Goal: Contribute content: Contribute content

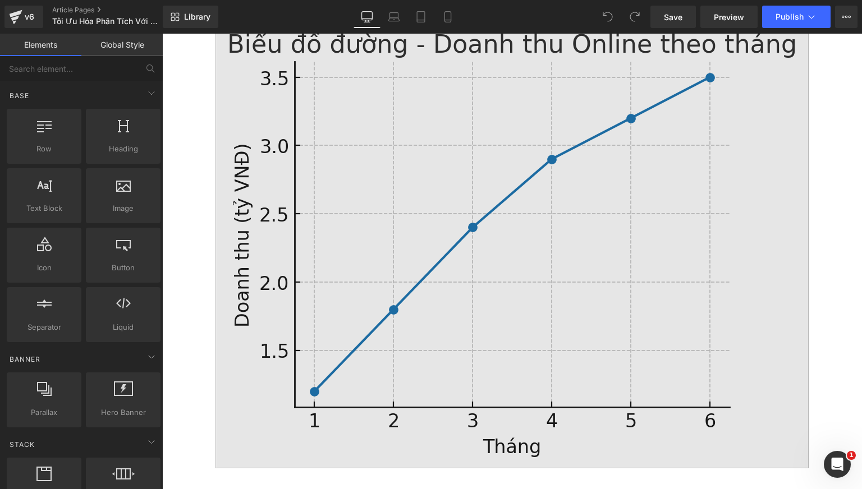
scroll to position [72, 0]
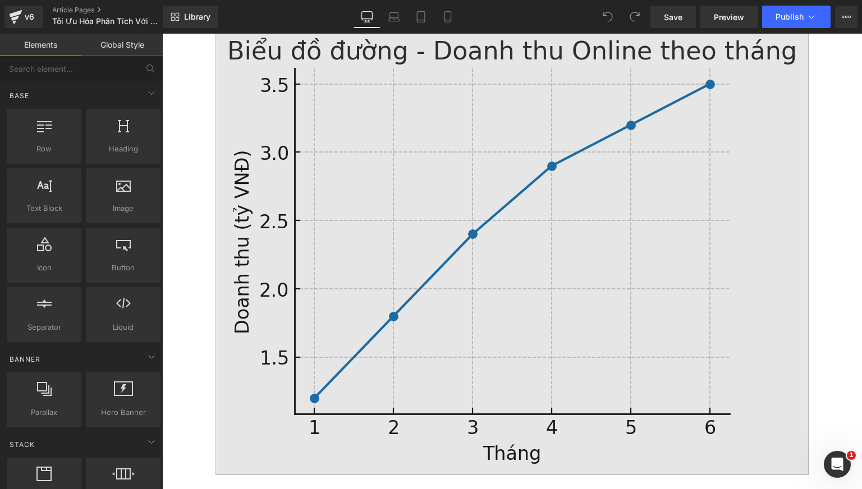
click at [486, 158] on img at bounding box center [511, 250] width 593 height 449
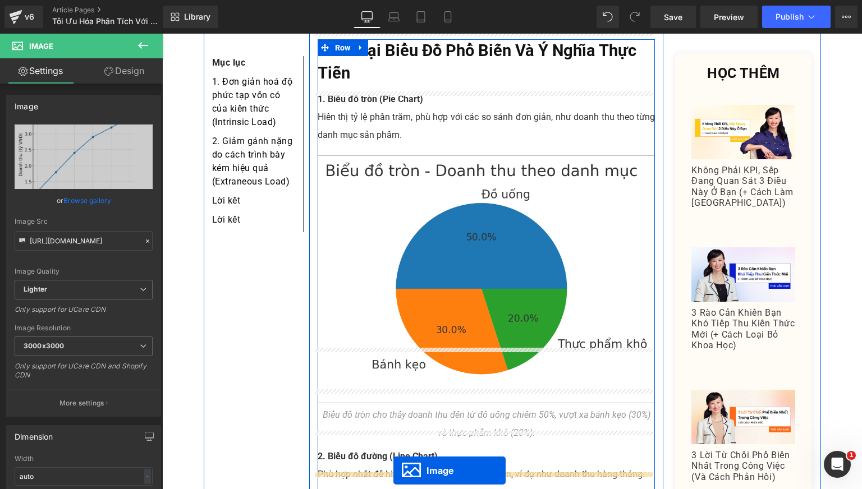
scroll to position [527, 0]
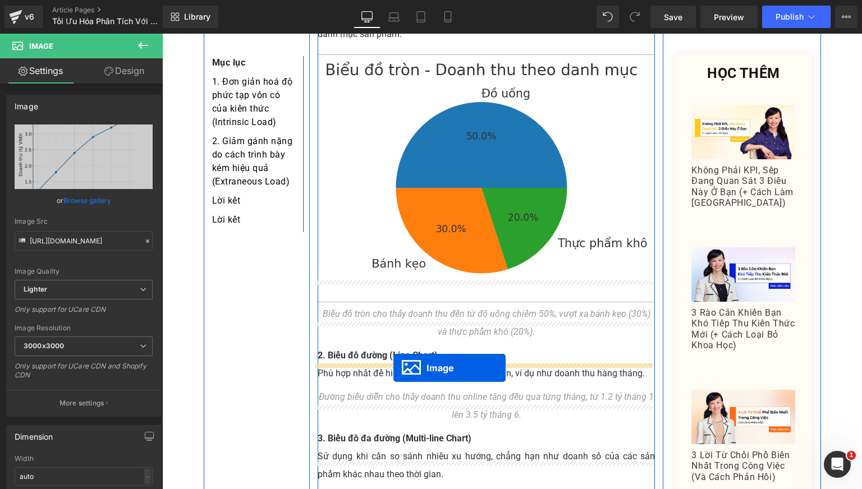
drag, startPoint x: 488, startPoint y: 224, endPoint x: 393, endPoint y: 368, distance: 172.3
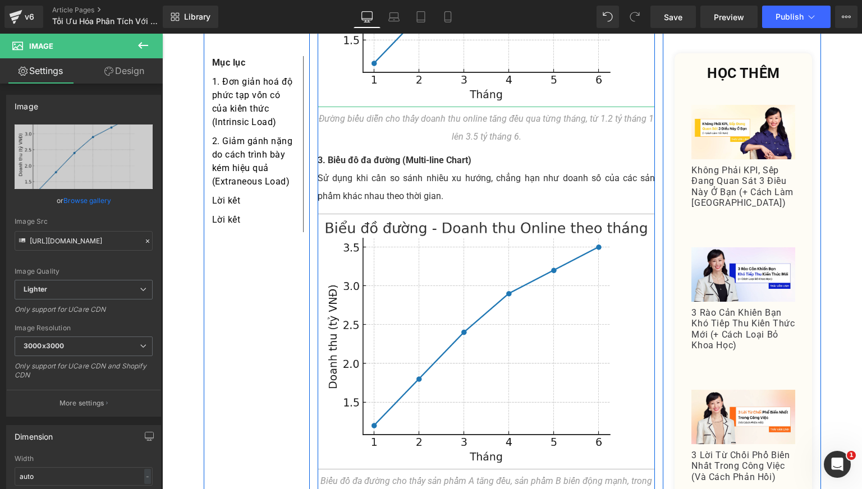
scroll to position [1041, 0]
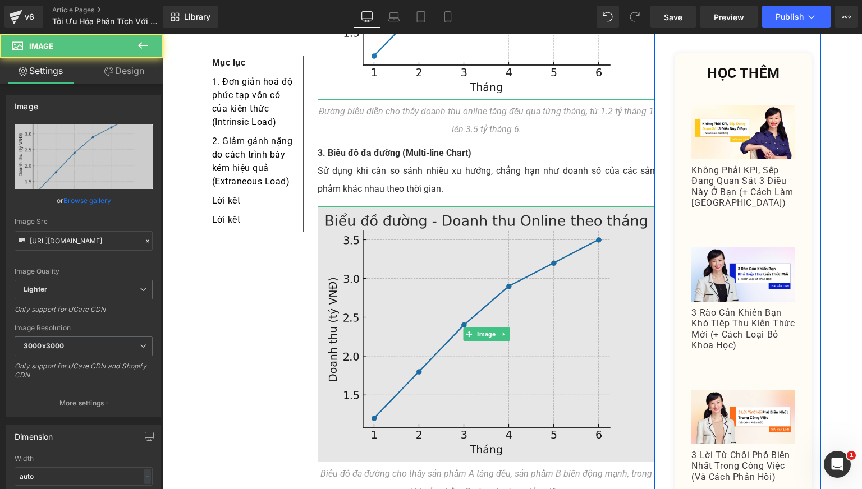
click at [412, 300] on img at bounding box center [487, 334] width 338 height 256
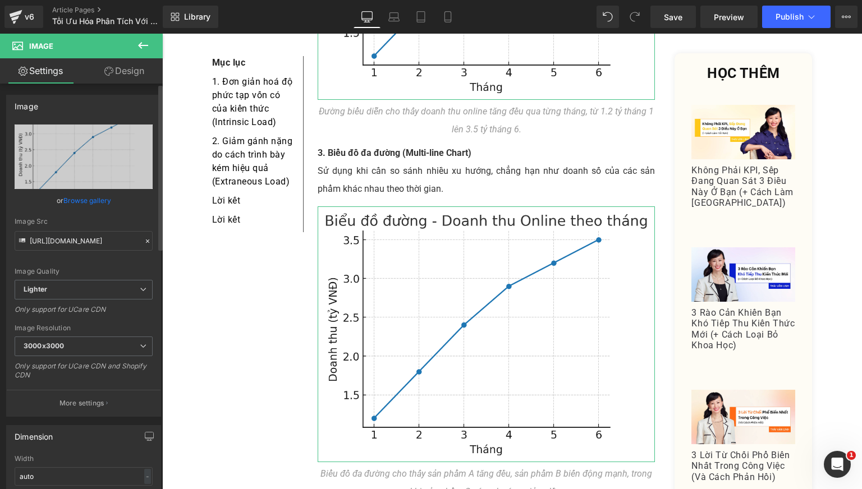
click at [91, 204] on link "Browse gallery" at bounding box center [87, 201] width 48 height 20
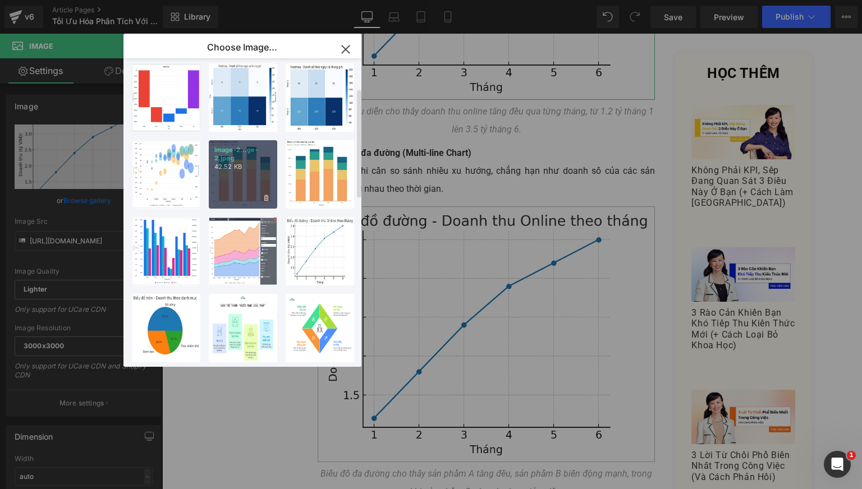
scroll to position [86, 0]
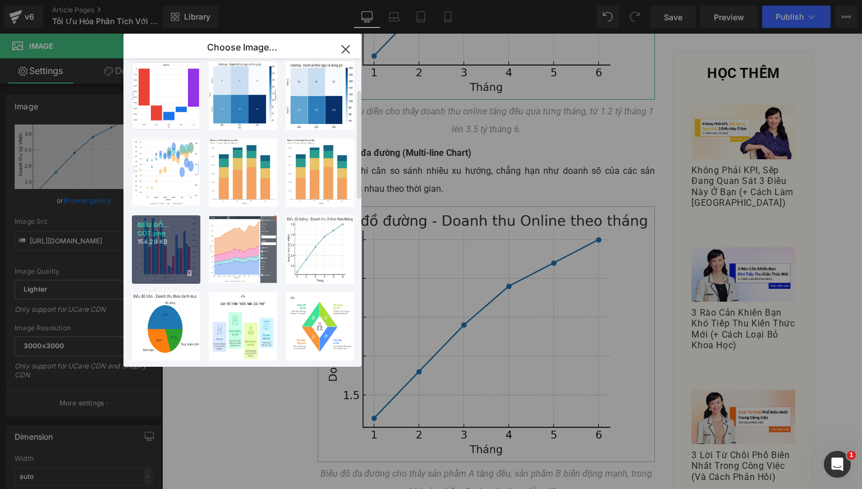
click at [152, 256] on div "BIỂU ĐỒ... CỘT.png 154.28 KB" at bounding box center [166, 249] width 68 height 68
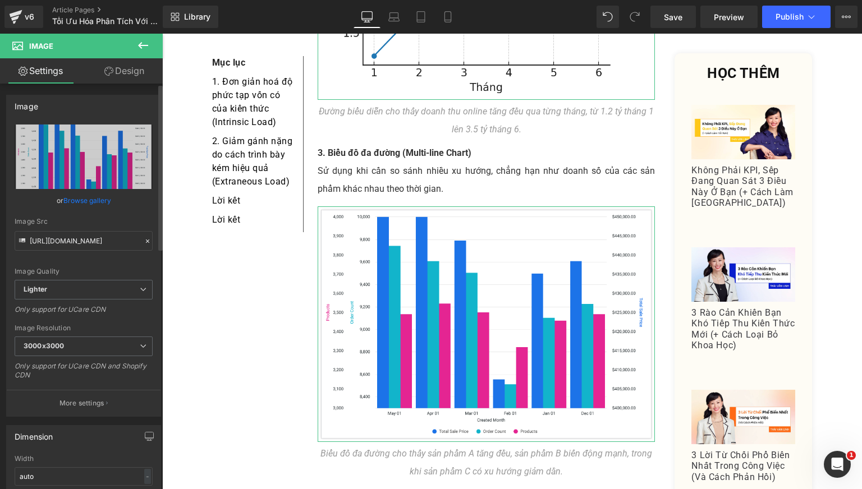
click at [91, 204] on link "Browse gallery" at bounding box center [87, 201] width 48 height 20
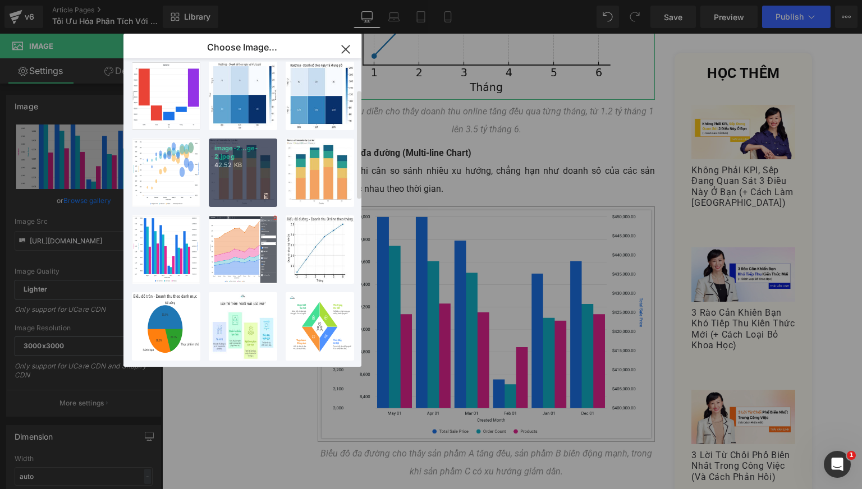
click at [231, 176] on div "image-2...ge-2.jpeg 42.52 KB" at bounding box center [243, 173] width 68 height 68
type input "https://ucarecdn.com/0e8403b5-c690-4ed0-b6d7-e7939e969681/-/format/auto/-/previ…"
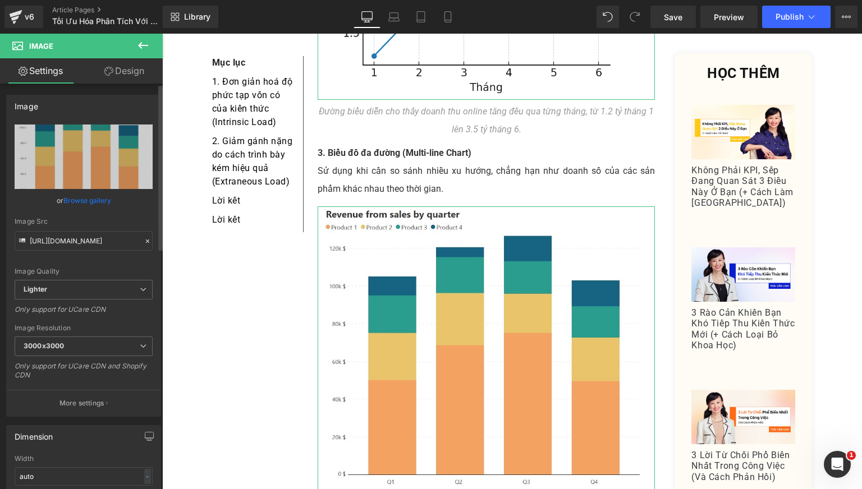
click at [88, 200] on link "Browse gallery" at bounding box center [87, 201] width 48 height 20
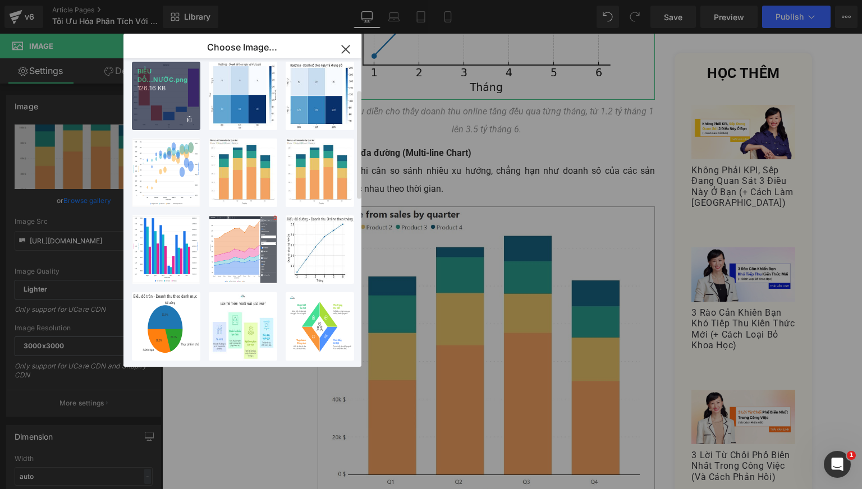
scroll to position [0, 0]
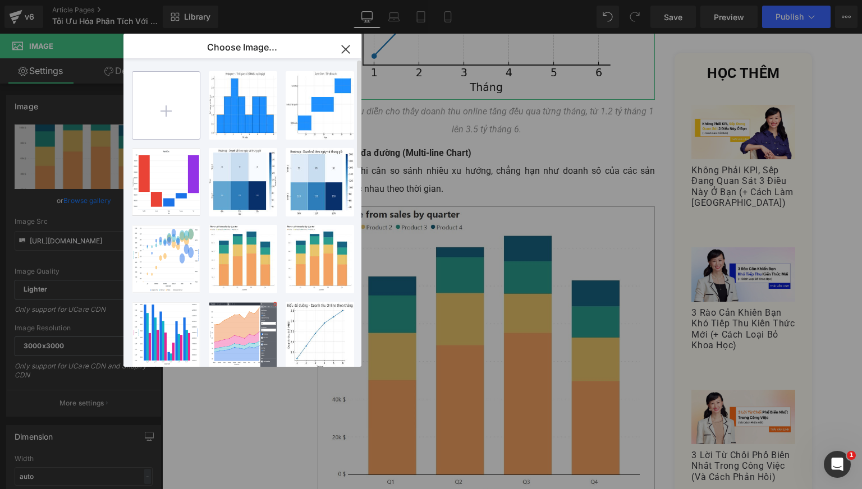
click at [163, 102] on input "file" at bounding box center [165, 105] width 67 height 67
type input "C:\fakepath\BIỂU ĐỒ ĐA ĐƯỜNG.png"
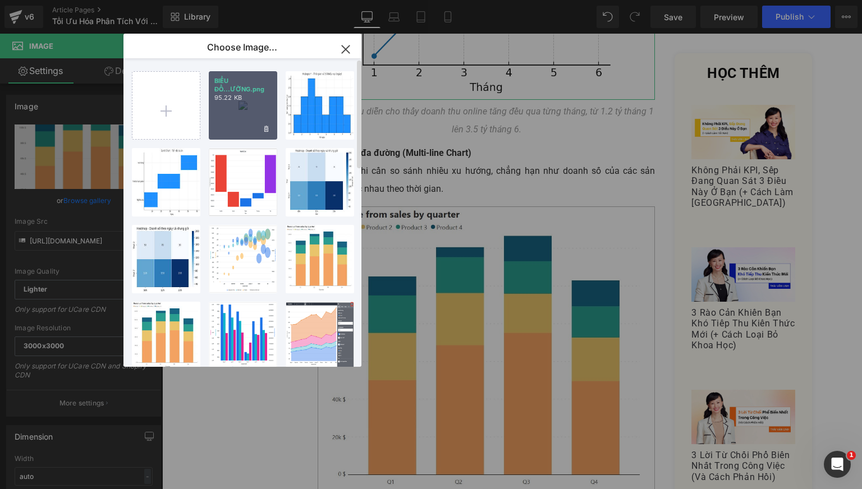
click at [250, 122] on div "BIỂU ĐỒ...ƯỜNG.png 95.22 KB" at bounding box center [243, 105] width 68 height 68
type input "https://ucarecdn.com/174ec797-c321-4730-bed3-cf1a0e2e5225/-/format/auto/-/previ…"
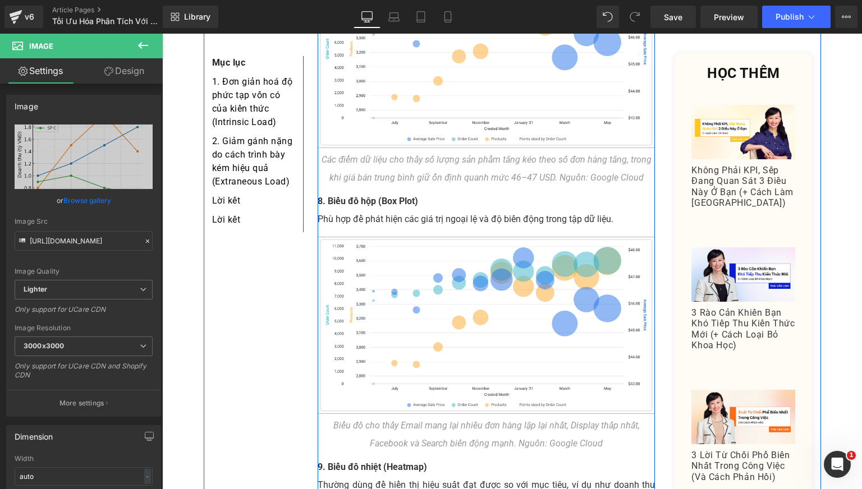
scroll to position [2756, 0]
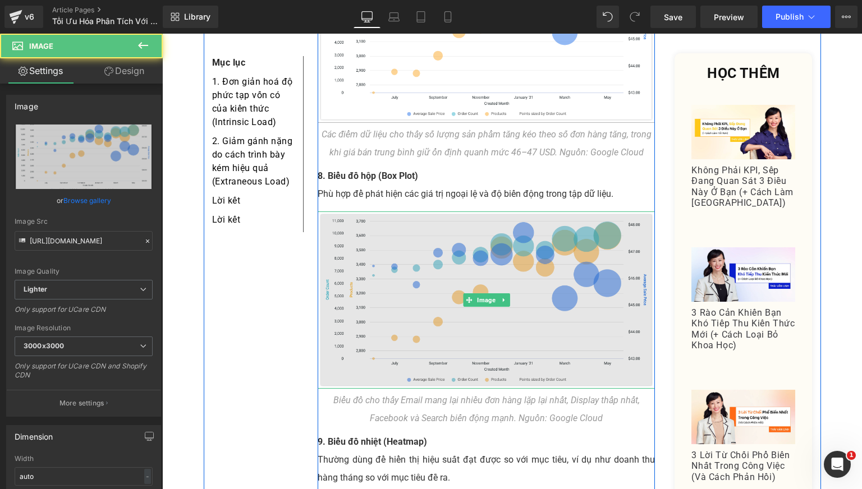
click at [433, 302] on img at bounding box center [487, 301] width 338 height 178
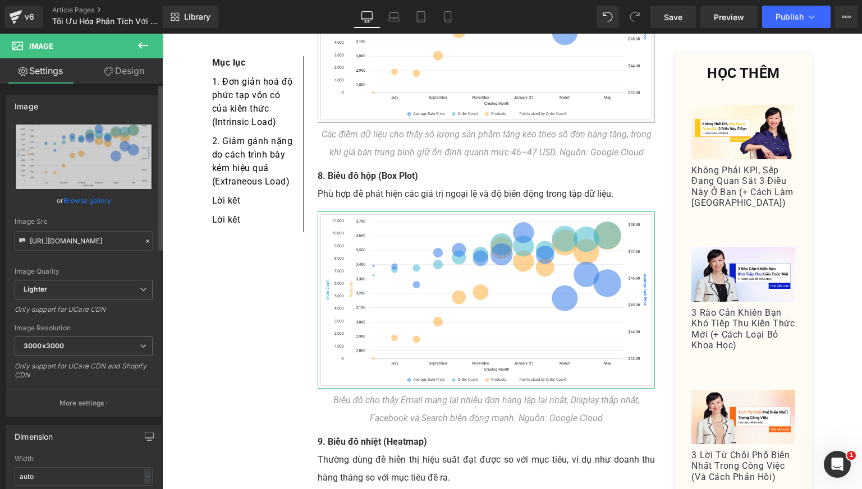
click at [75, 204] on link "Browse gallery" at bounding box center [87, 201] width 48 height 20
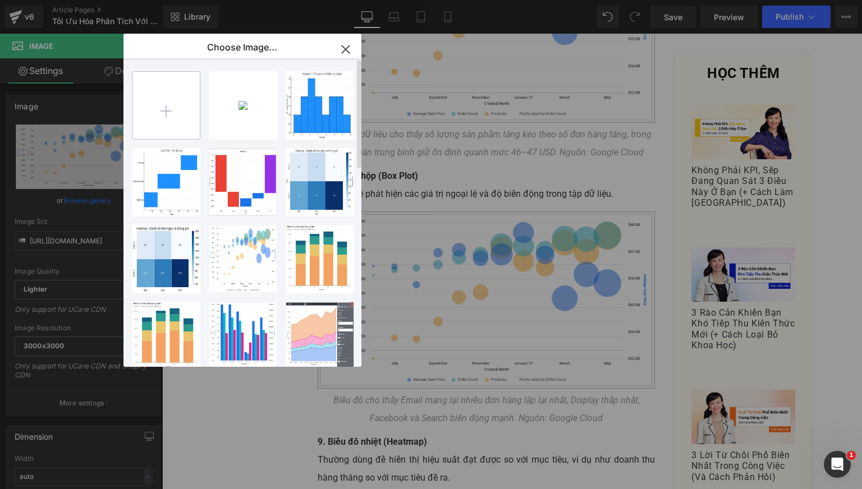
click at [163, 85] on input "file" at bounding box center [165, 105] width 67 height 67
type input "C:\fakepath\BIỂU ĐỒ HỘP.png"
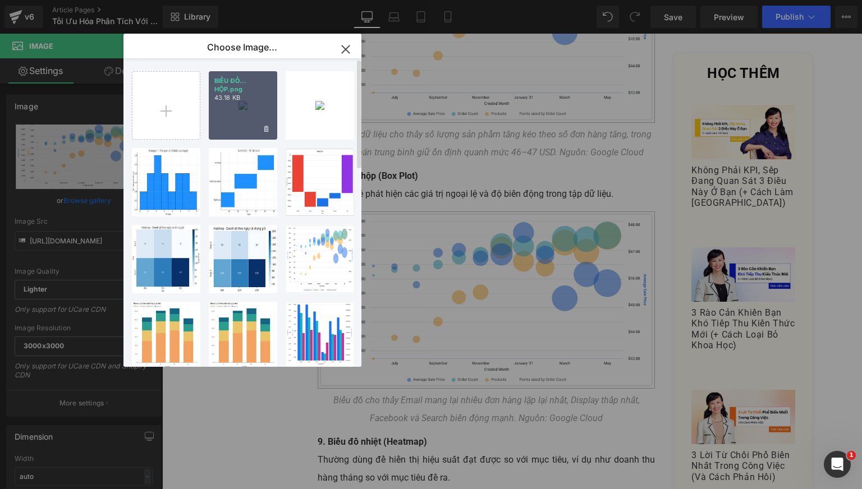
click at [232, 128] on div "BIỂU ĐỒ... HỘP.png 43.18 KB" at bounding box center [243, 105] width 68 height 68
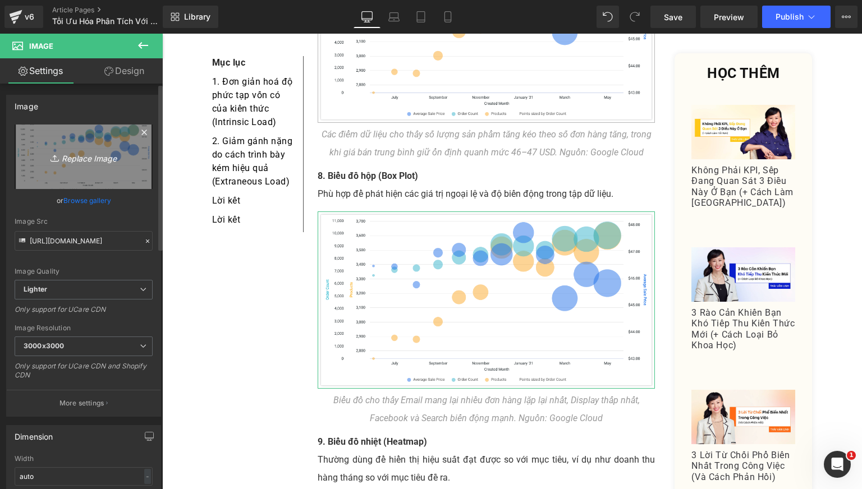
click at [98, 157] on icon "Replace Image" at bounding box center [84, 157] width 90 height 14
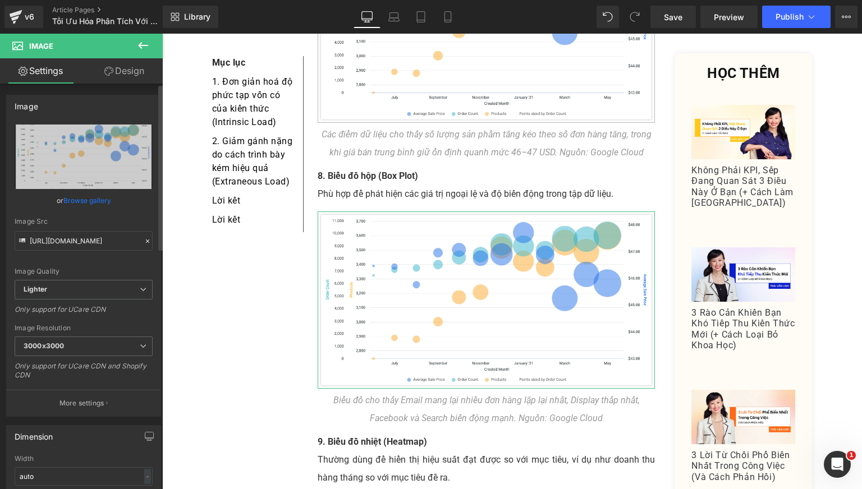
click at [92, 197] on link "Browse gallery" at bounding box center [87, 201] width 48 height 20
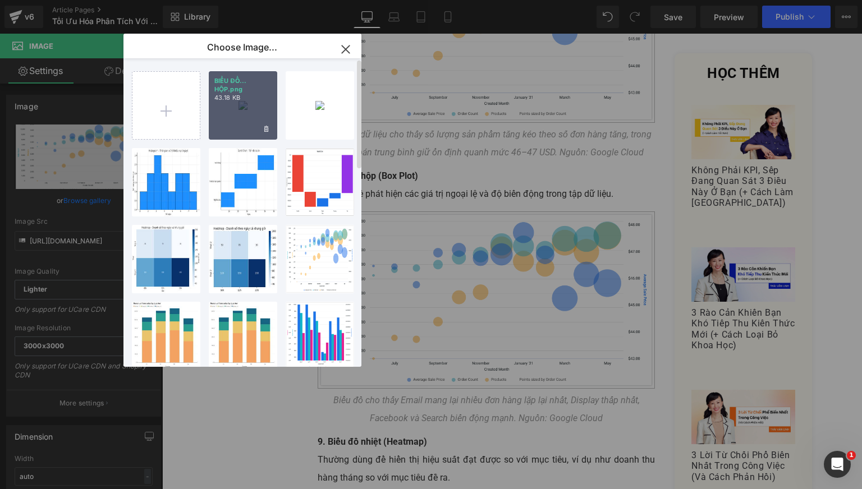
click at [256, 120] on div "BIỂU ĐỒ... HỘP.png 43.18 KB" at bounding box center [243, 105] width 68 height 68
type input "https://ucarecdn.com/141d187f-659e-489a-8ca9-0527981a45c0/-/format/auto/-/previ…"
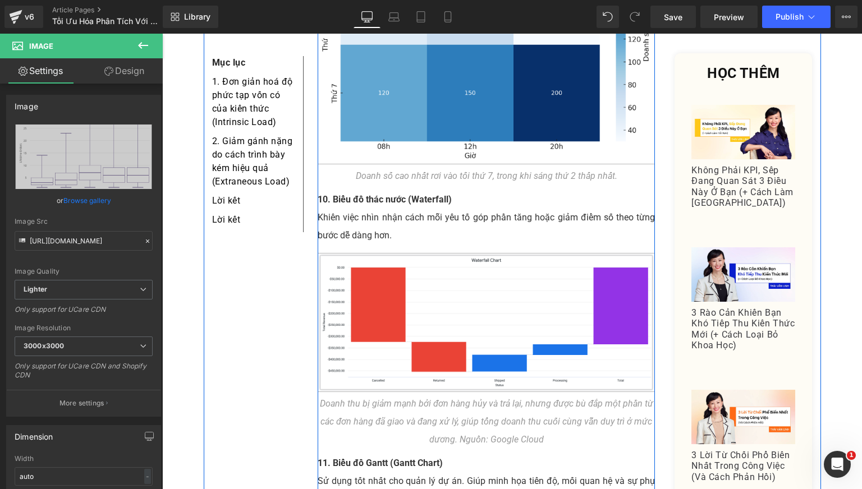
scroll to position [3460, 0]
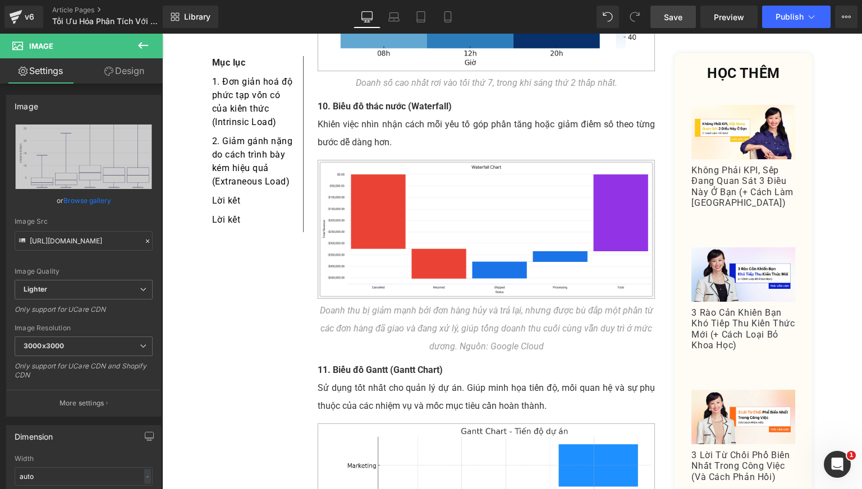
click at [668, 18] on span "Save" at bounding box center [673, 17] width 19 height 12
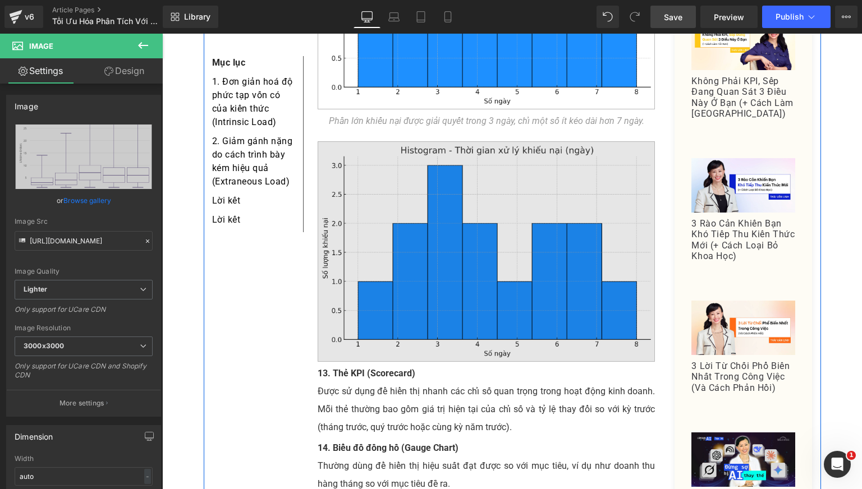
scroll to position [4301, 0]
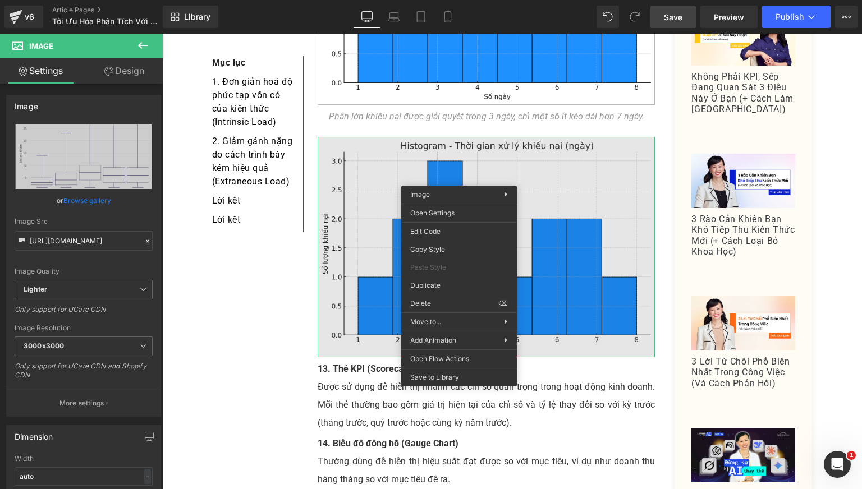
click at [369, 201] on img at bounding box center [487, 247] width 338 height 221
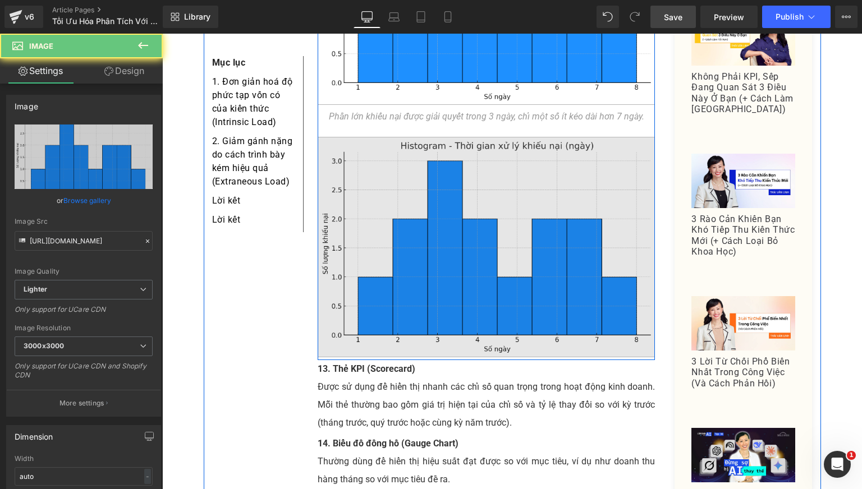
click at [410, 221] on img at bounding box center [487, 247] width 338 height 221
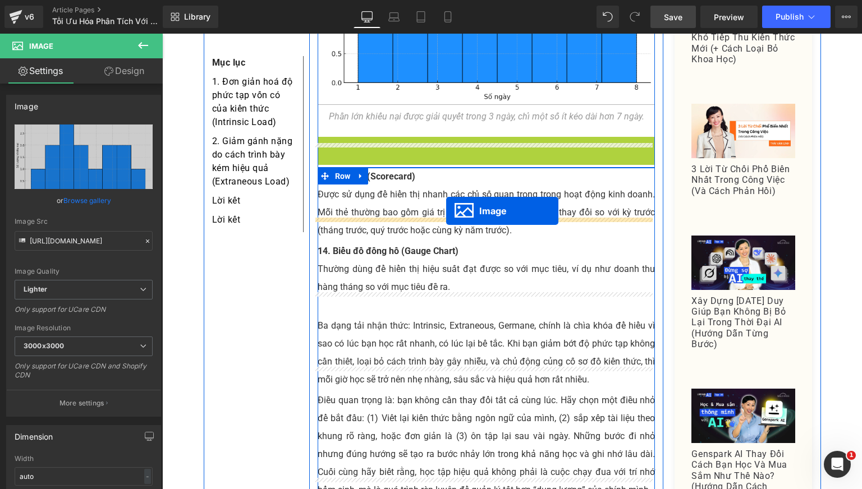
drag, startPoint x: 462, startPoint y: 227, endPoint x: 446, endPoint y: 210, distance: 22.6
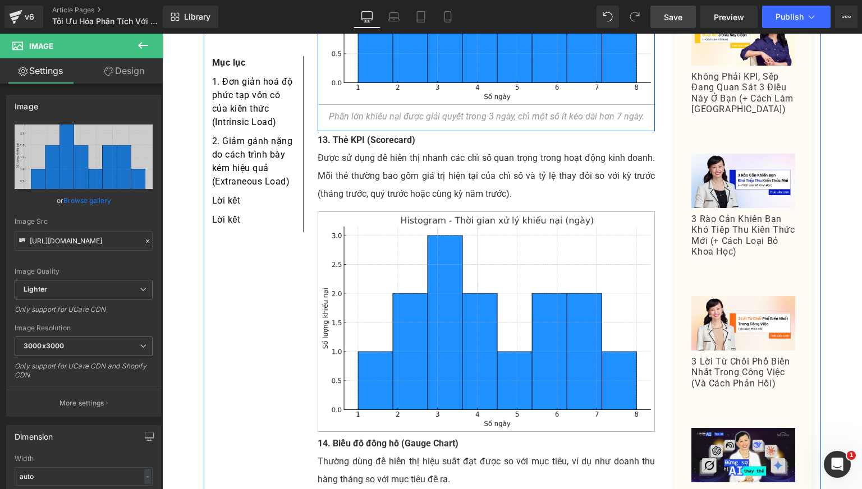
click at [417, 111] on icon "Phần lớn khiếu nại được giải quyết trong 3 ngày, chỉ một số ít kéo dài hơn 7 ng…" at bounding box center [486, 116] width 315 height 11
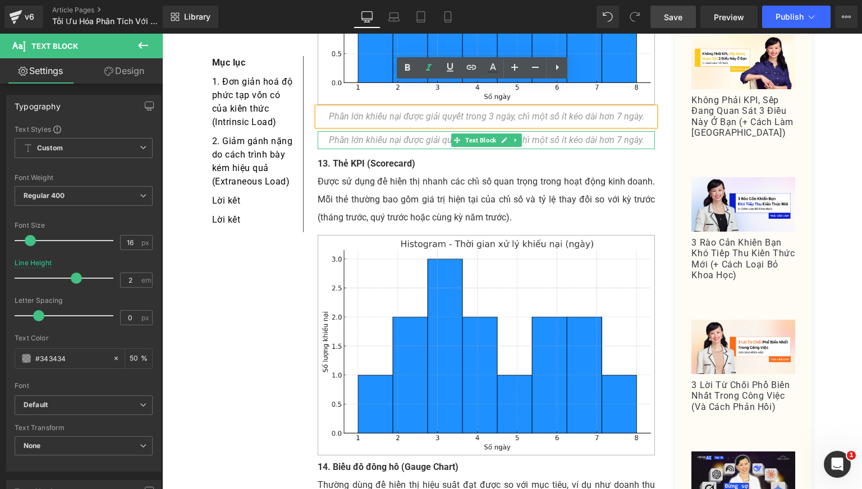
click at [402, 135] on icon "Phần lớn khiếu nại được giải quyết trong 3 ngày, chỉ một số ít kéo dài hơn 7 ng…" at bounding box center [486, 140] width 315 height 11
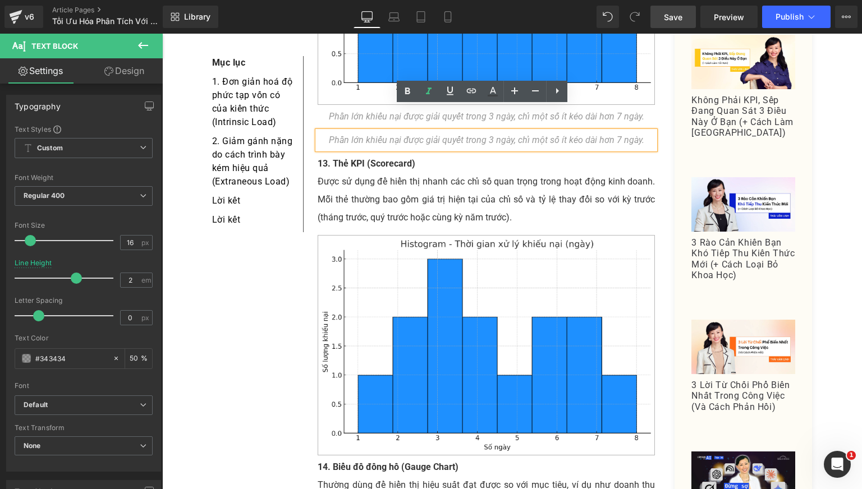
click at [436, 135] on icon "Phần lớn khiếu nại được giải quyết trong 3 ngày, chỉ một số ít kéo dài hơn 7 ng…" at bounding box center [486, 140] width 315 height 11
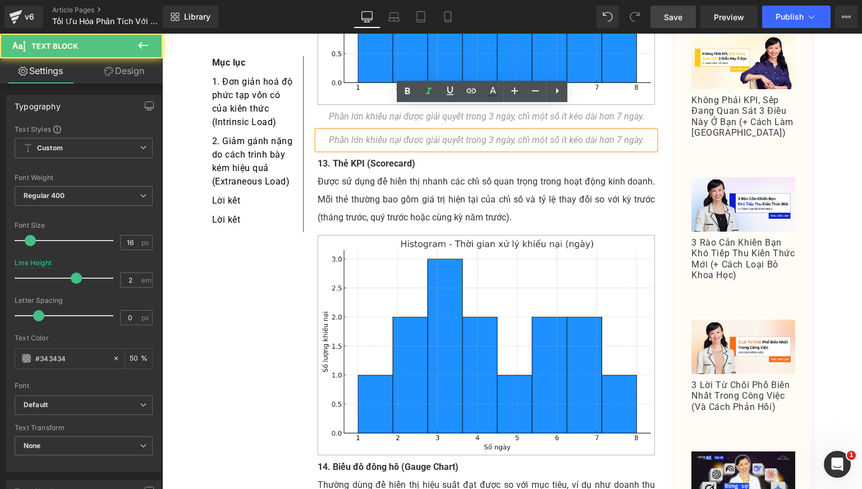
click at [438, 173] on p "Được sử dụng để hiển thị nhanh các chỉ số quan trọng trong hoạt động kinh doanh…" at bounding box center [487, 200] width 338 height 54
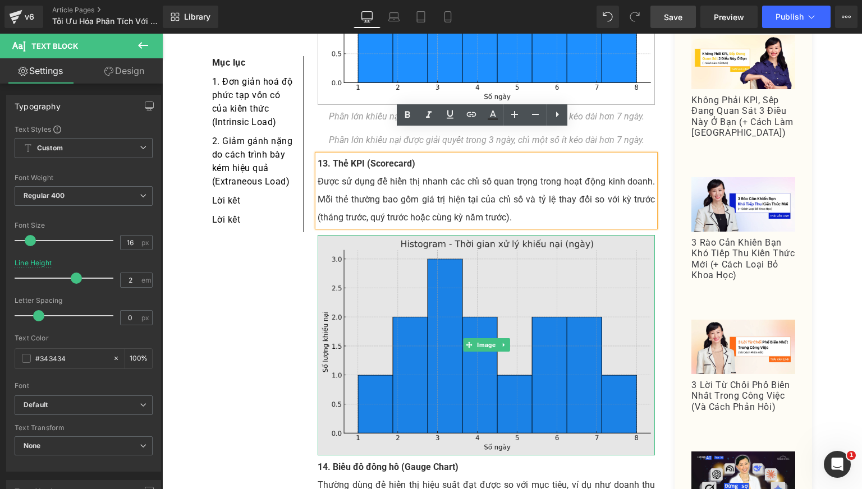
click at [355, 269] on img at bounding box center [487, 345] width 338 height 221
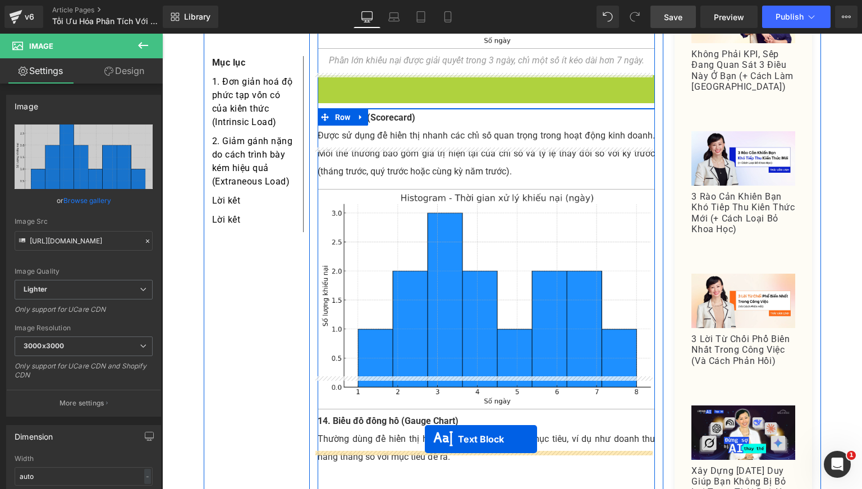
scroll to position [4369, 0]
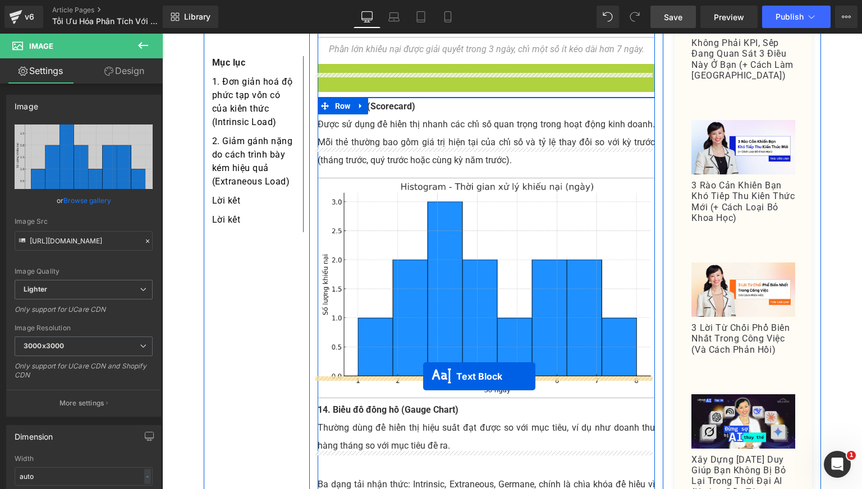
drag, startPoint x: 449, startPoint y: 114, endPoint x: 423, endPoint y: 377, distance: 263.9
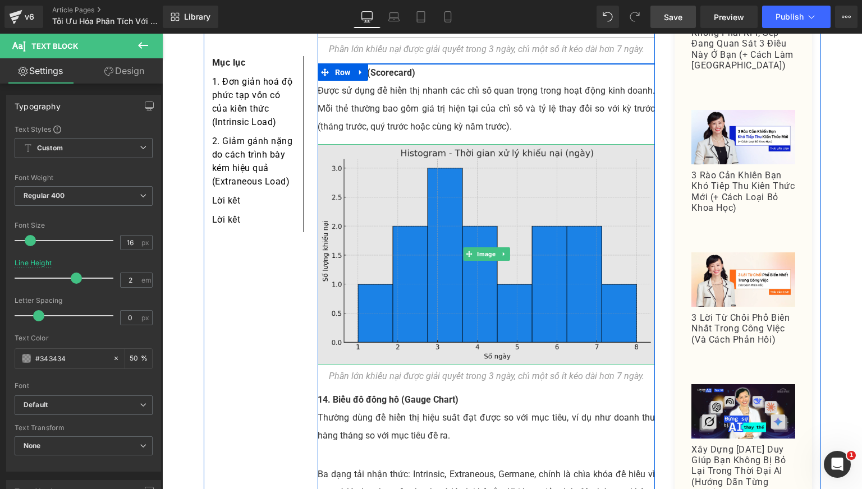
click at [376, 240] on img at bounding box center [487, 254] width 338 height 221
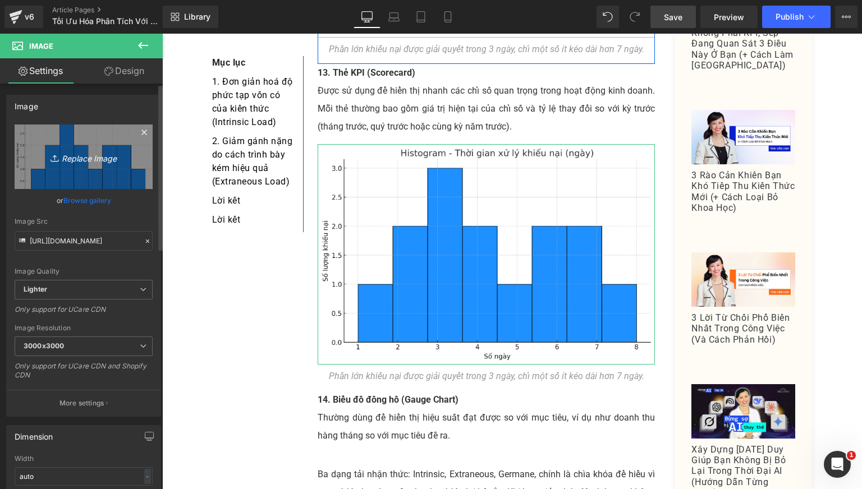
click at [59, 159] on icon "Replace Image" at bounding box center [84, 157] width 90 height 14
type input "C:\fakepath\Ảnh chụp màn hình 2025-09-17 144706.png"
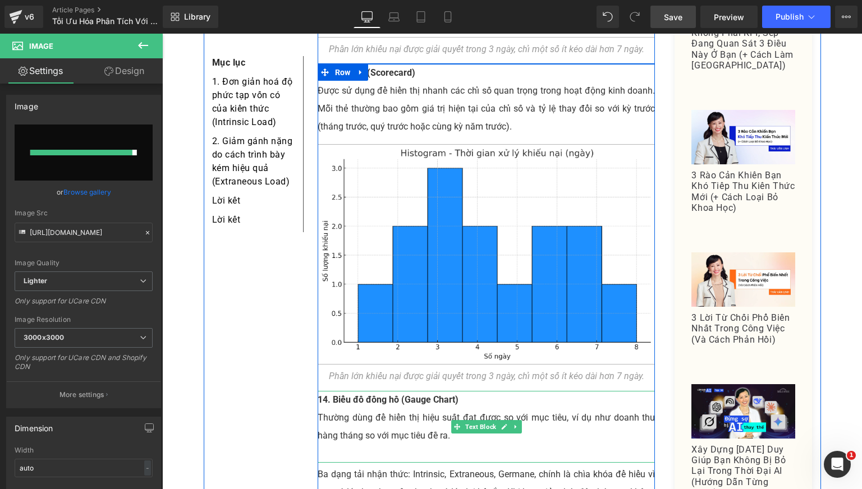
type input "https://ucarecdn.com/9582f152-43a4-4339-a6c5-773646973b40/-/format/auto/-/previ…"
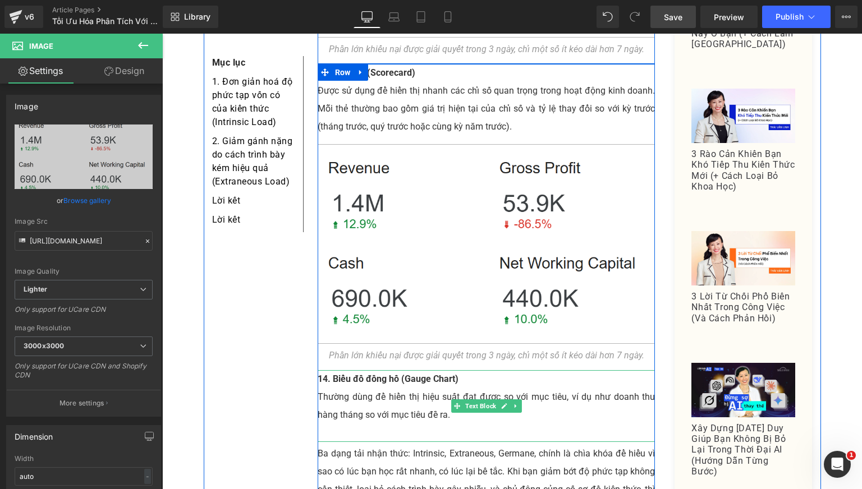
scroll to position [4463, 0]
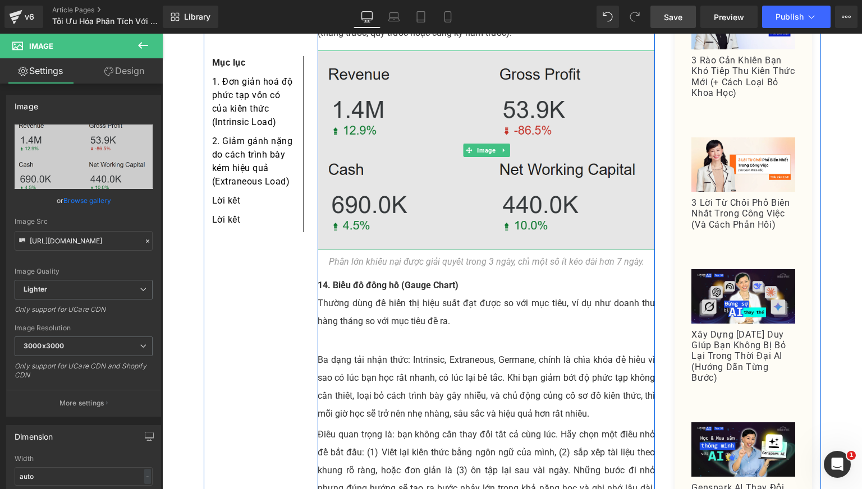
click at [416, 153] on img at bounding box center [487, 150] width 338 height 200
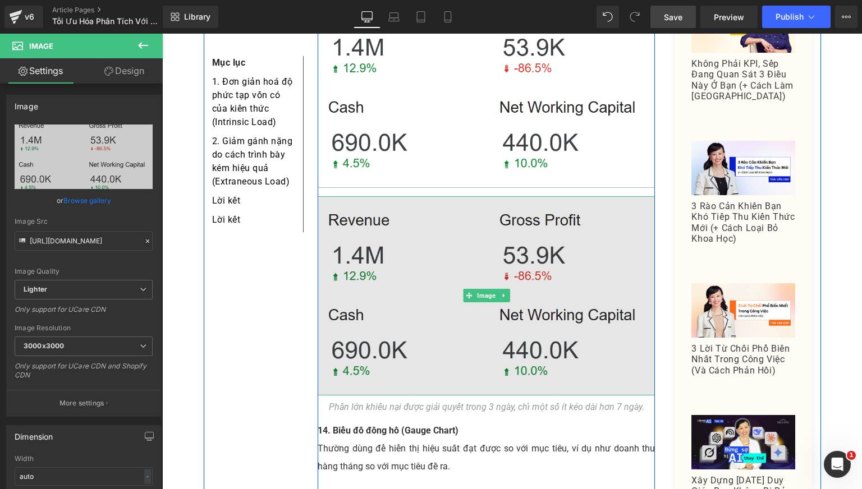
scroll to position [4556, 0]
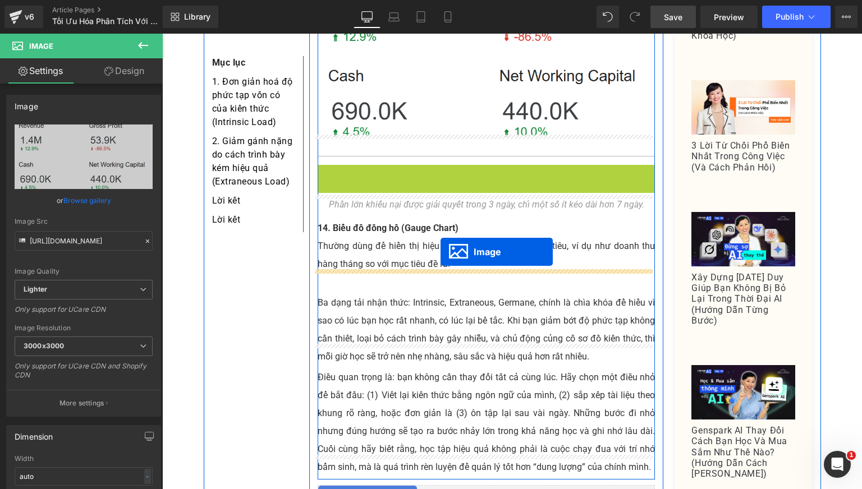
drag, startPoint x: 460, startPoint y: 242, endPoint x: 440, endPoint y: 252, distance: 21.8
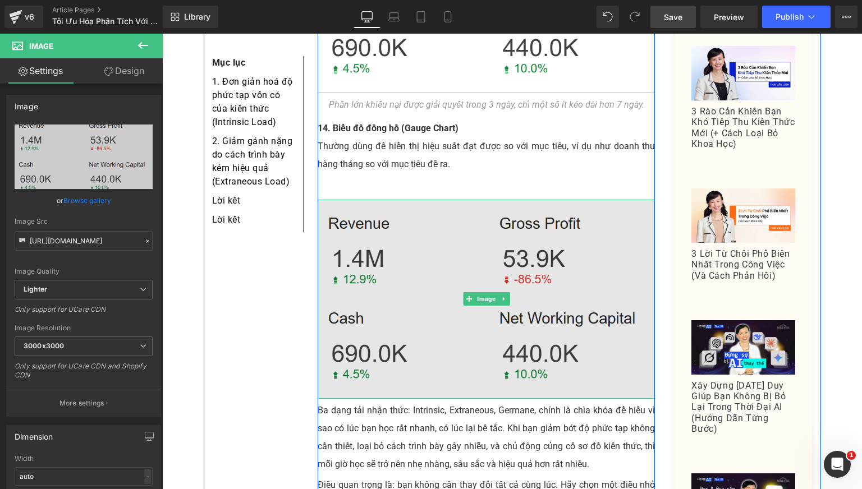
scroll to position [4649, 0]
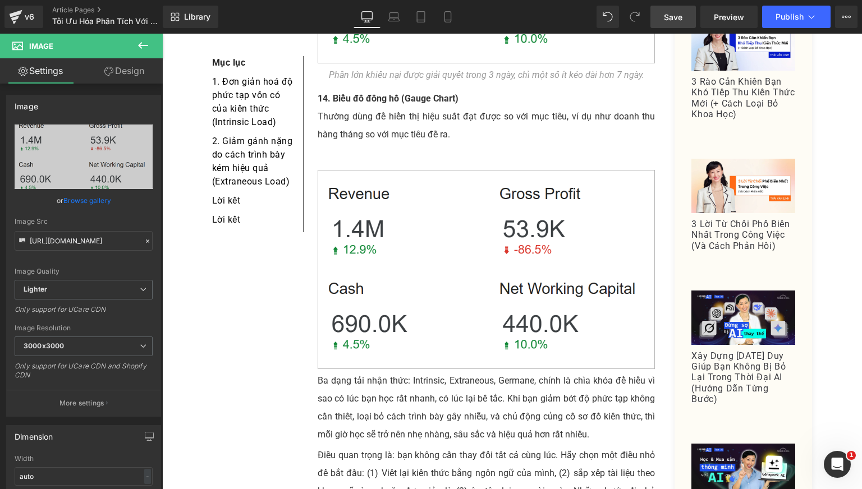
click at [669, 14] on span "Save" at bounding box center [673, 17] width 19 height 12
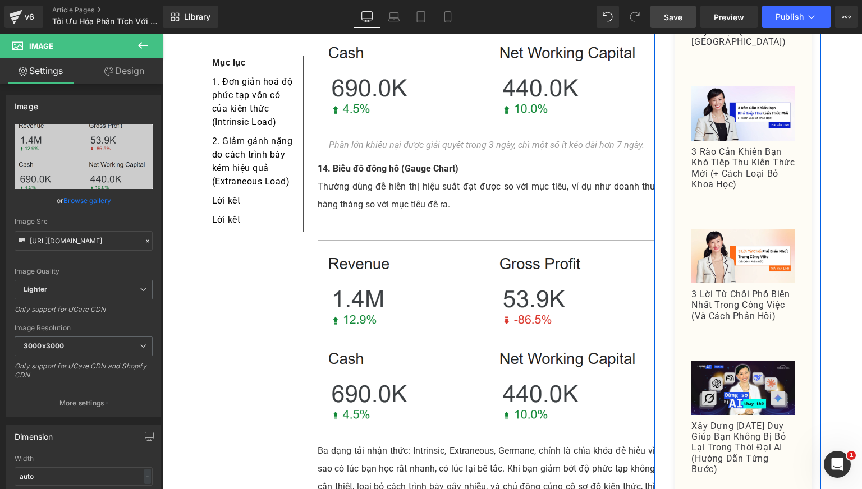
scroll to position [4556, 0]
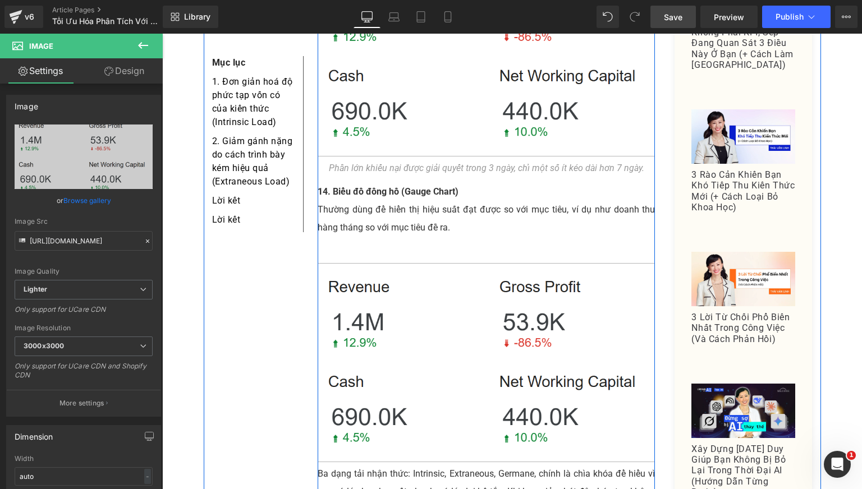
click at [389, 163] on icon "Phần lớn khiếu nại được giải quyết trong 3 ngày, chỉ một số ít kéo dài hơn 7 ng…" at bounding box center [486, 168] width 315 height 11
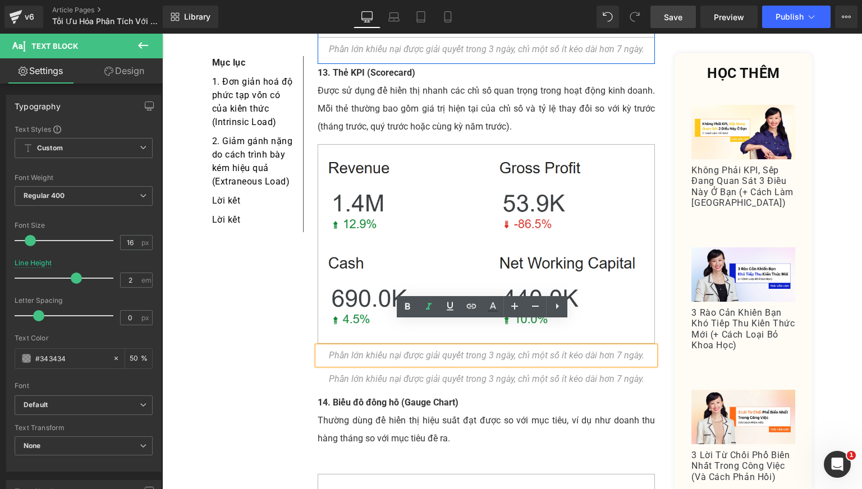
scroll to position [4463, 0]
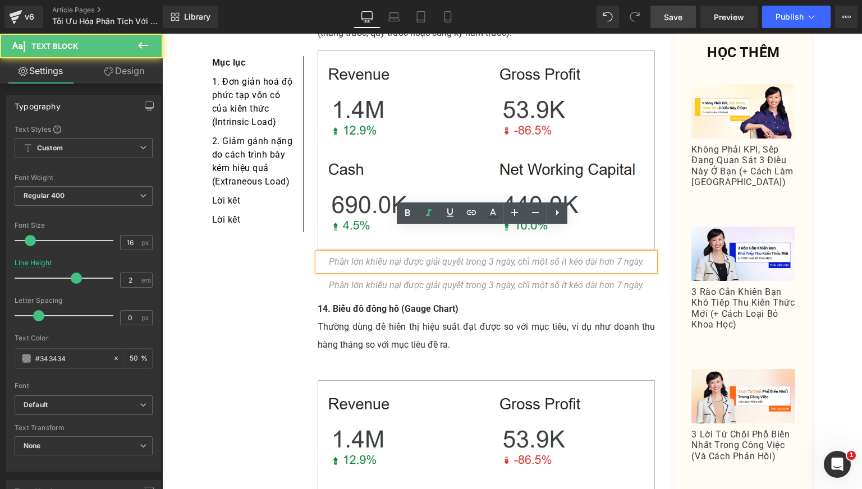
click at [389, 253] on div "Phần lớn khiếu nại được giải quyết trong 3 ngày, chỉ một số ít kéo dài hơn 7 ng…" at bounding box center [487, 262] width 338 height 18
click at [362, 304] on strong "14. Biểu đồ đồng hồ (Gauge Chart)" at bounding box center [388, 309] width 141 height 11
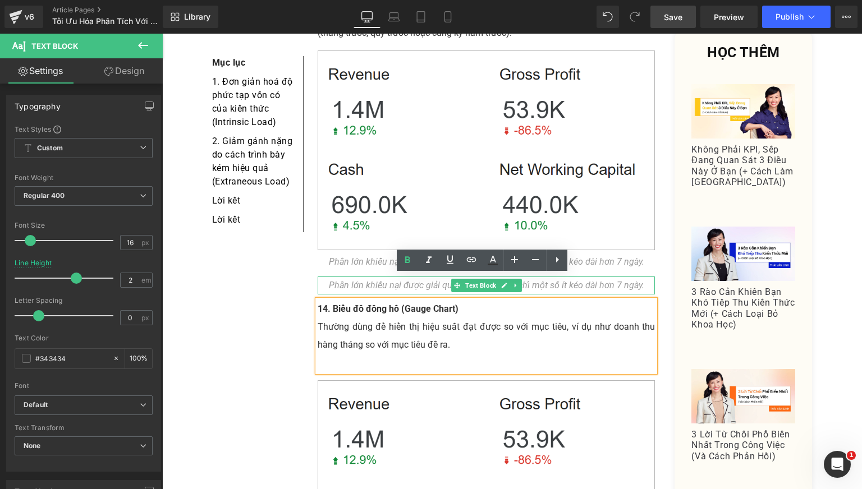
click at [357, 280] on icon "Phần lớn khiếu nại được giải quyết trong 3 ngày, chỉ một số ít kéo dài hơn 7 ng…" at bounding box center [486, 285] width 315 height 11
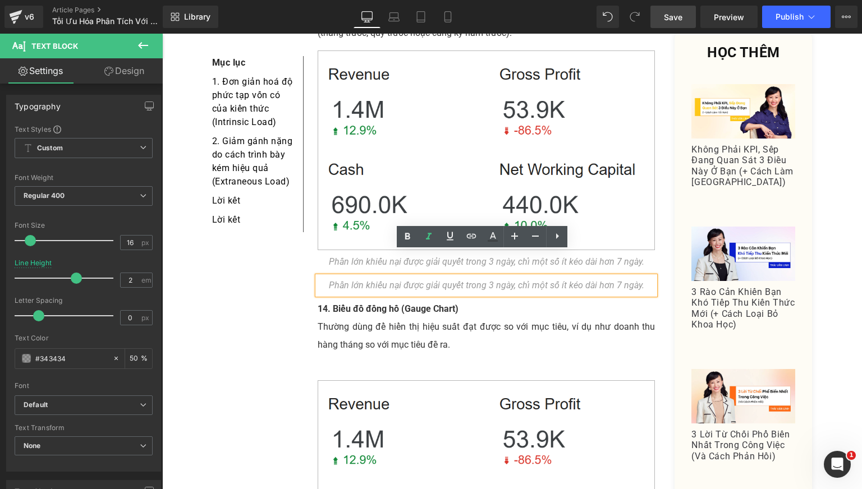
scroll to position [4556, 0]
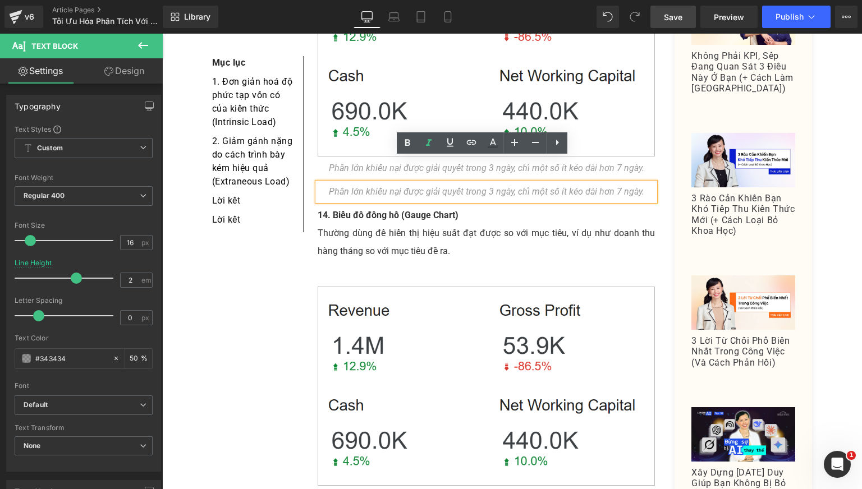
click at [358, 224] on p "Thường dùng để hiển thị hiệu suất đạt được so với mục tiêu, ví dụ như doanh thu…" at bounding box center [487, 242] width 338 height 36
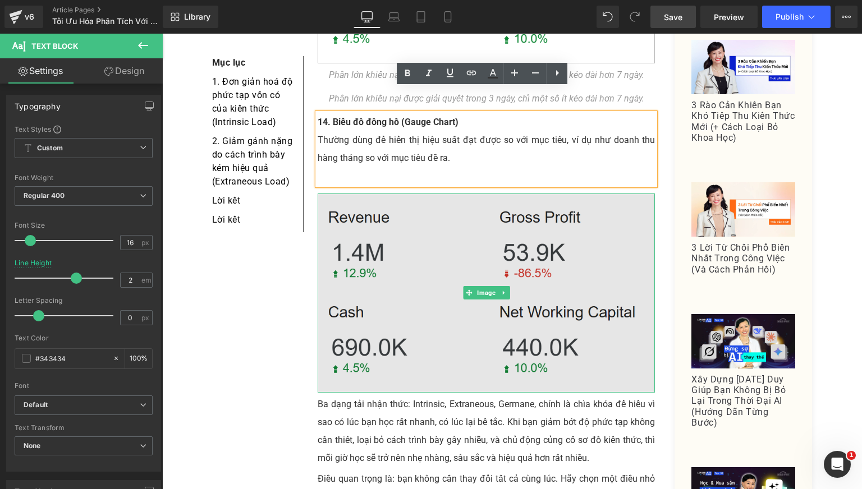
click at [444, 322] on img at bounding box center [487, 294] width 338 height 200
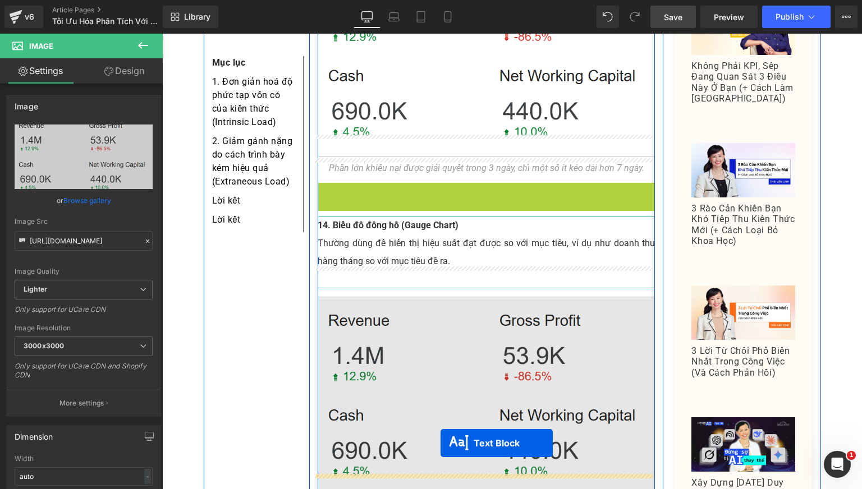
drag, startPoint x: 452, startPoint y: 167, endPoint x: 440, endPoint y: 444, distance: 276.9
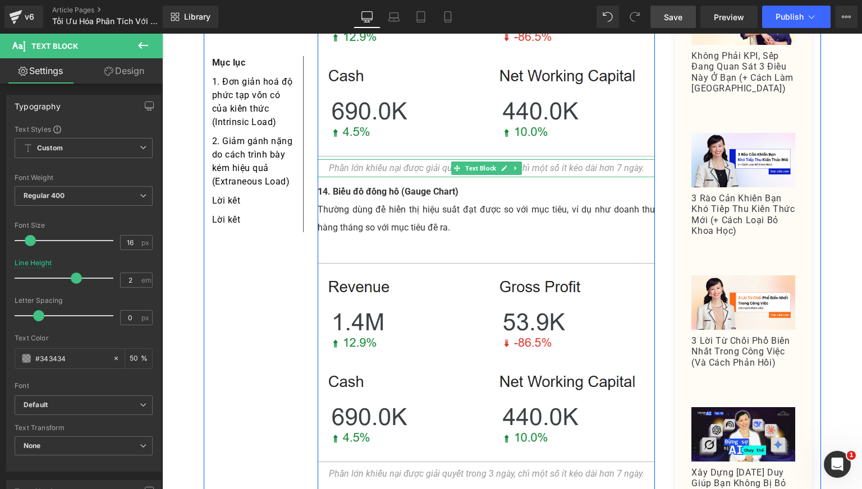
click at [454, 165] on icon at bounding box center [457, 168] width 6 height 7
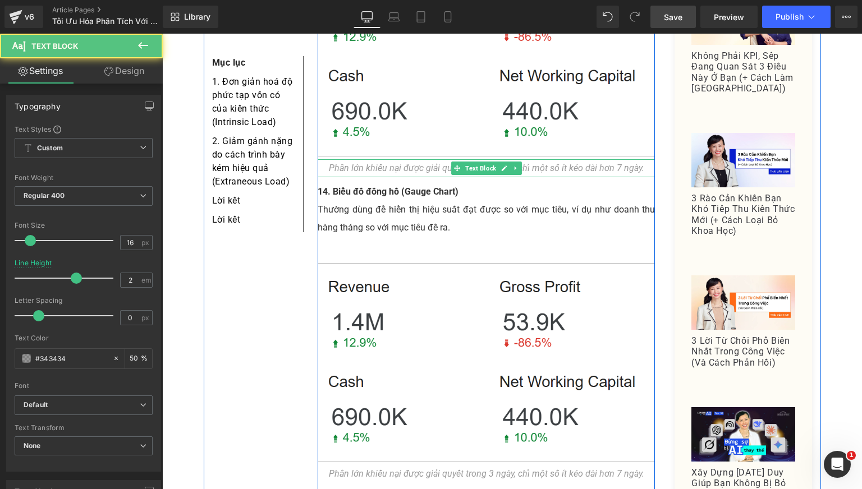
click at [406, 163] on icon "Phần lớn khiếu nại được giải quyết trong 3 ngày, chỉ một số ít kéo dài hơn 7 ng…" at bounding box center [486, 168] width 315 height 11
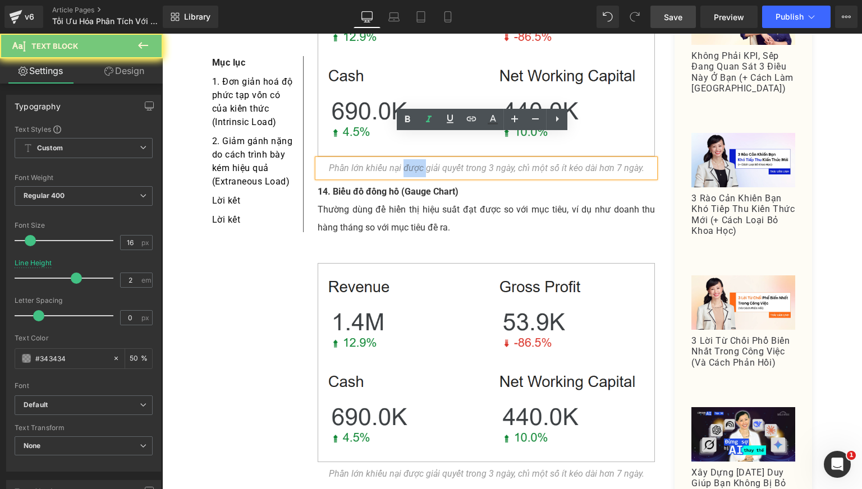
click at [406, 163] on icon "Phần lớn khiếu nại được giải quyết trong 3 ngày, chỉ một số ít kéo dài hơn 7 ng…" at bounding box center [486, 168] width 315 height 11
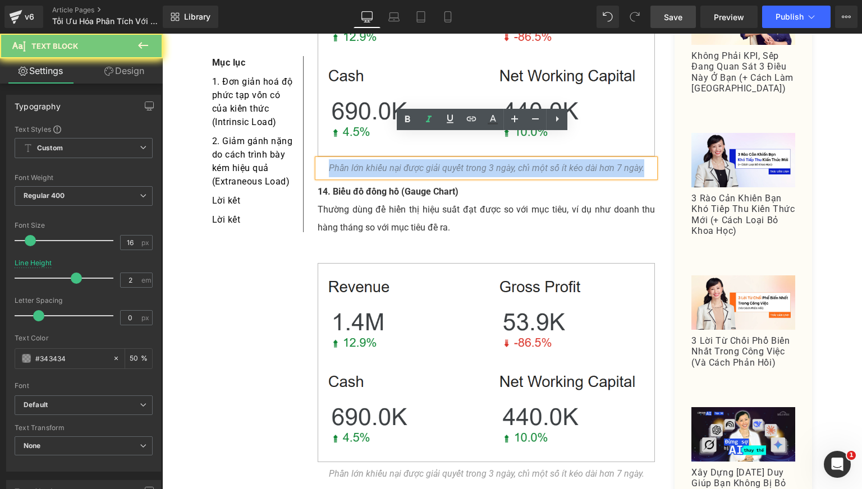
click at [406, 163] on icon "Phần lớn khiếu nại được giải quyết trong 3 ngày, chỉ một số ít kéo dài hơn 7 ng…" at bounding box center [486, 168] width 315 height 11
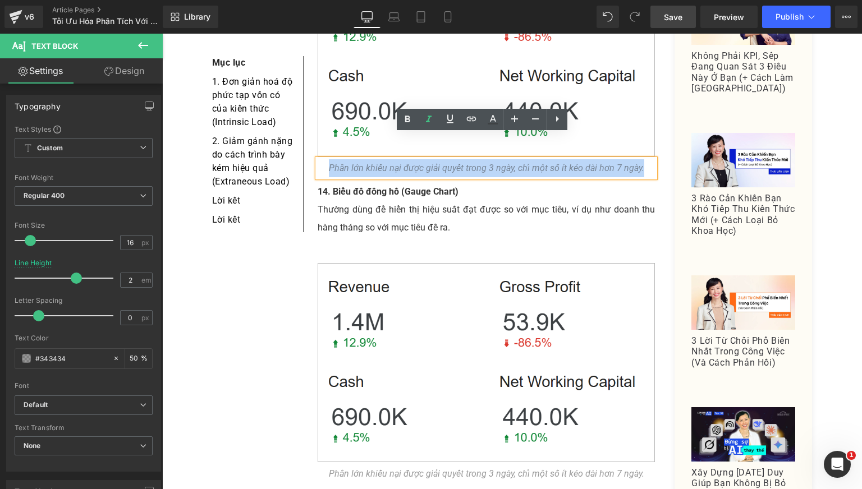
paste div
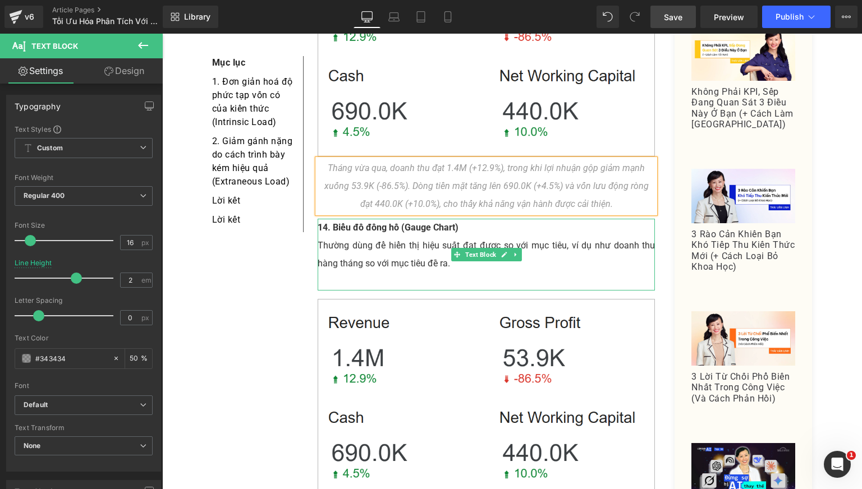
scroll to position [4463, 0]
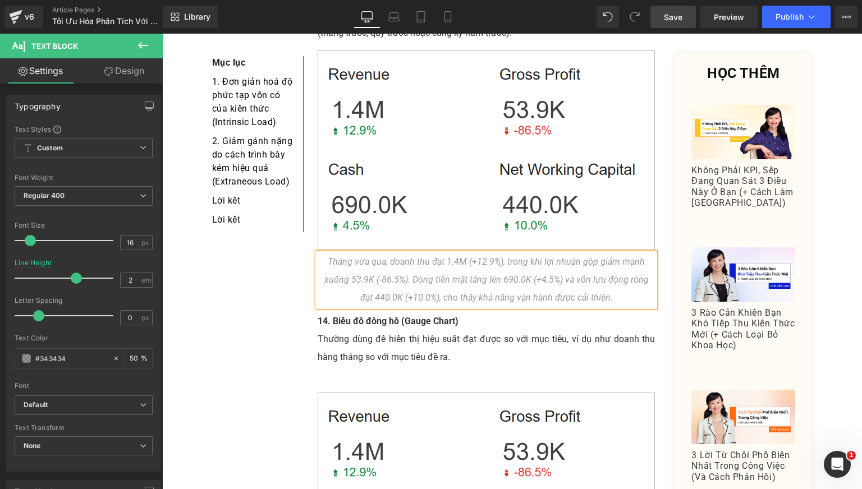
click at [598, 330] on p "Thường dùng để hiển thị hiệu suất đạt được so với mục tiêu, ví dụ như doanh thu…" at bounding box center [487, 348] width 338 height 36
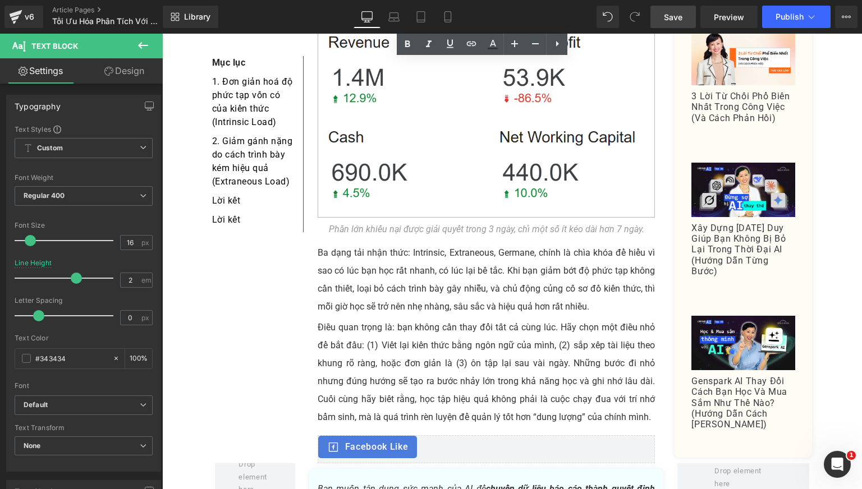
scroll to position [4649, 0]
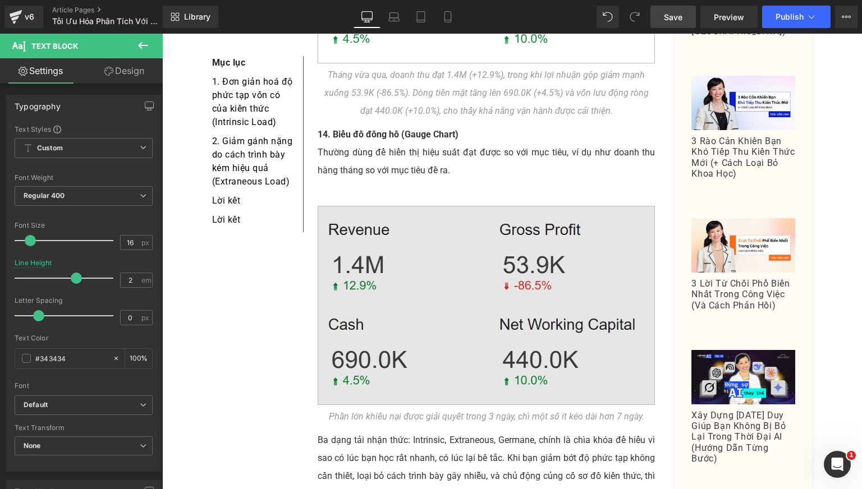
click at [379, 253] on img at bounding box center [487, 306] width 338 height 200
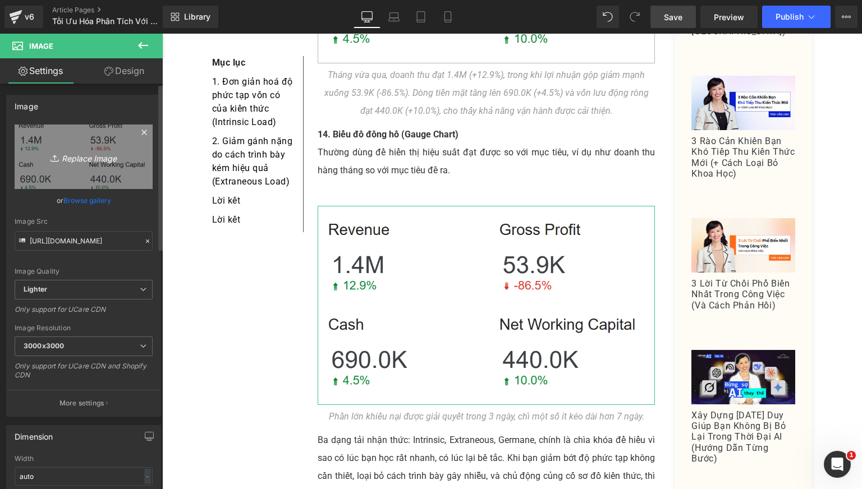
click at [79, 157] on icon "Replace Image" at bounding box center [84, 157] width 90 height 14
type input "C:\fakepath\gauge_img.jpg"
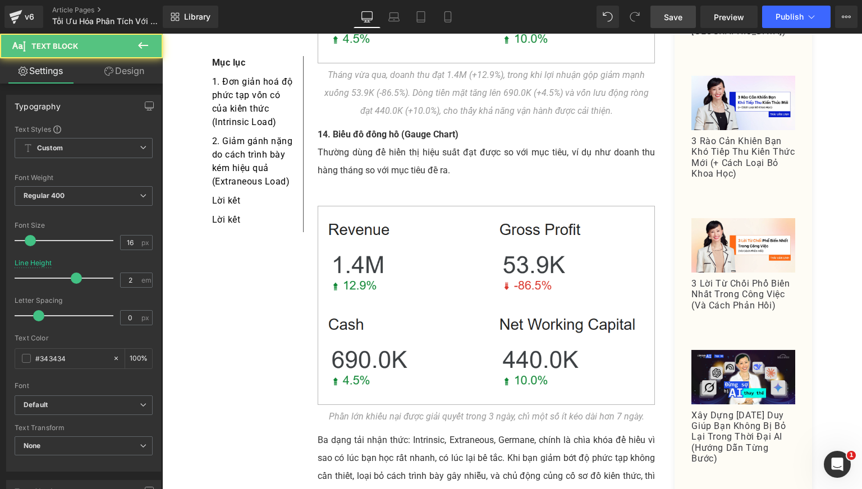
click at [389, 180] on p at bounding box center [487, 189] width 338 height 18
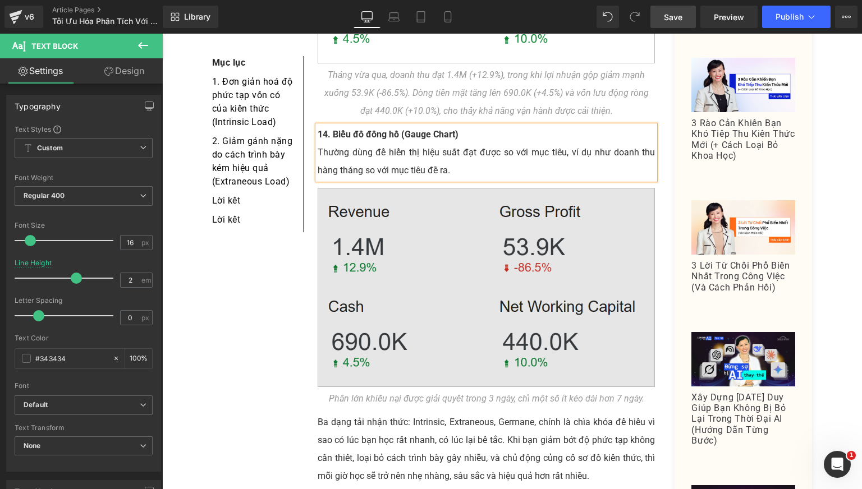
click at [429, 268] on img at bounding box center [487, 288] width 338 height 200
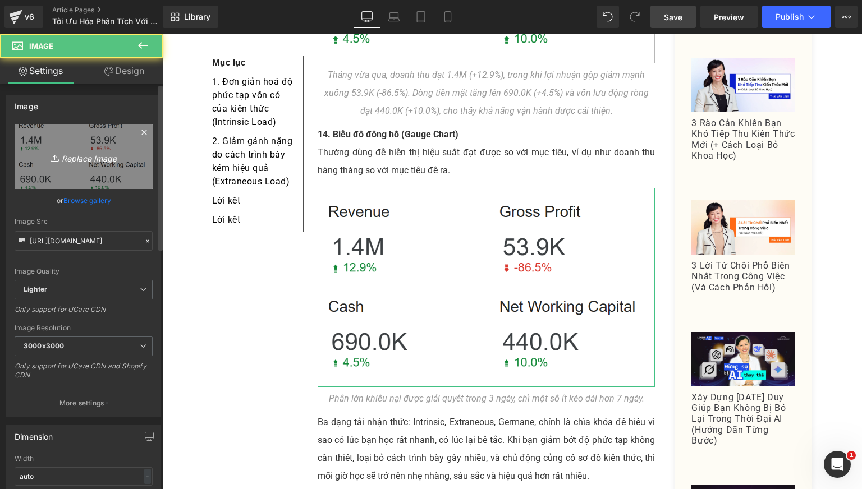
click at [81, 146] on link "Replace Image" at bounding box center [84, 157] width 138 height 65
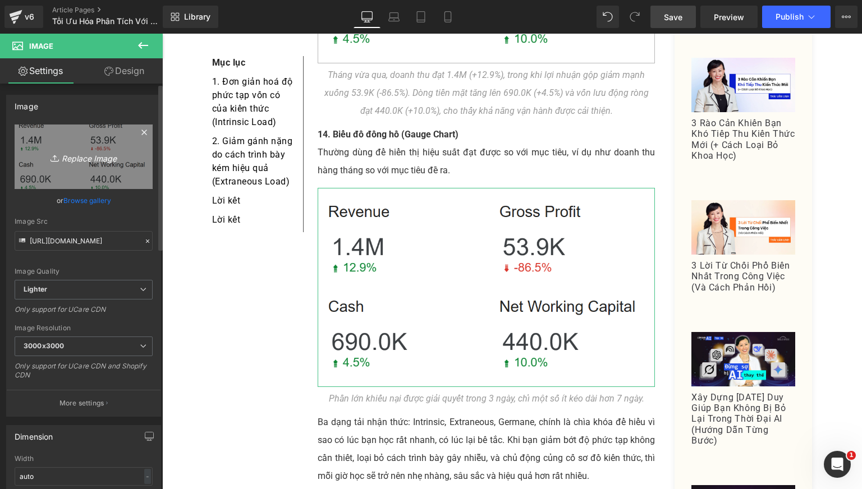
type input "C:\fakepath\gauge_img.jpg"
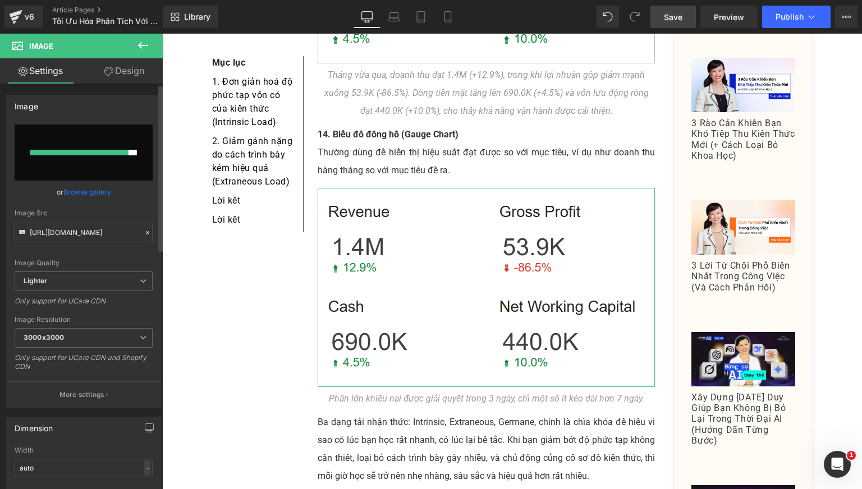
type input "https://ucarecdn.com/41e2d6bb-d98e-4041-be61-0ad941219491/-/format/auto/-/previ…"
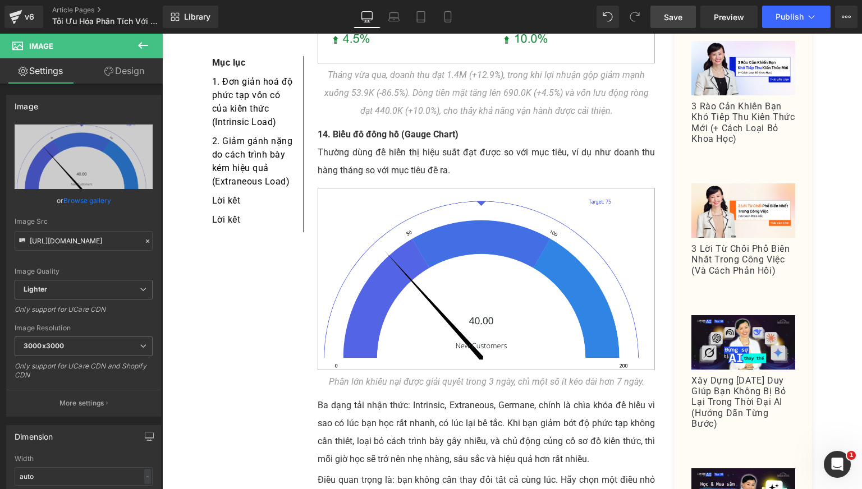
click at [669, 21] on span "Save" at bounding box center [673, 17] width 19 height 12
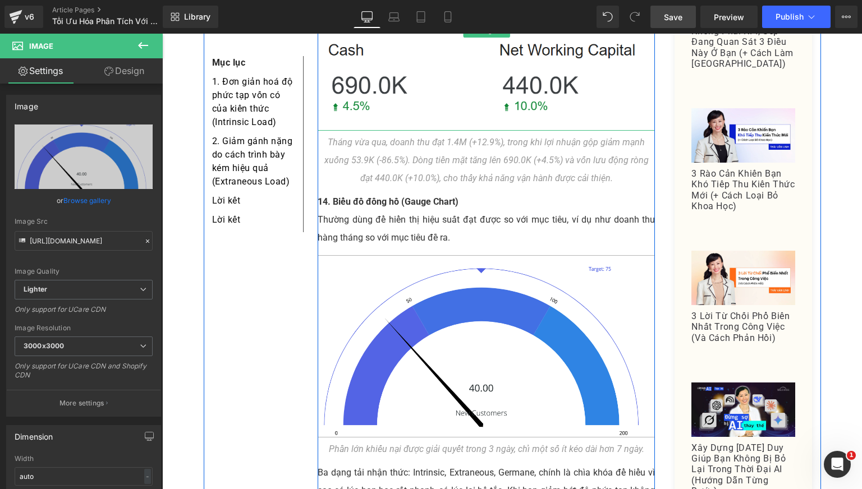
scroll to position [4676, 0]
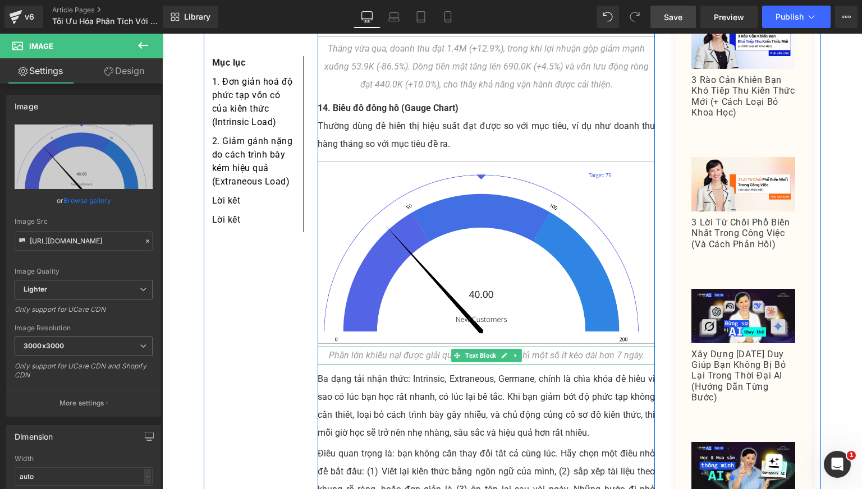
click at [451, 349] on span at bounding box center [457, 355] width 12 height 13
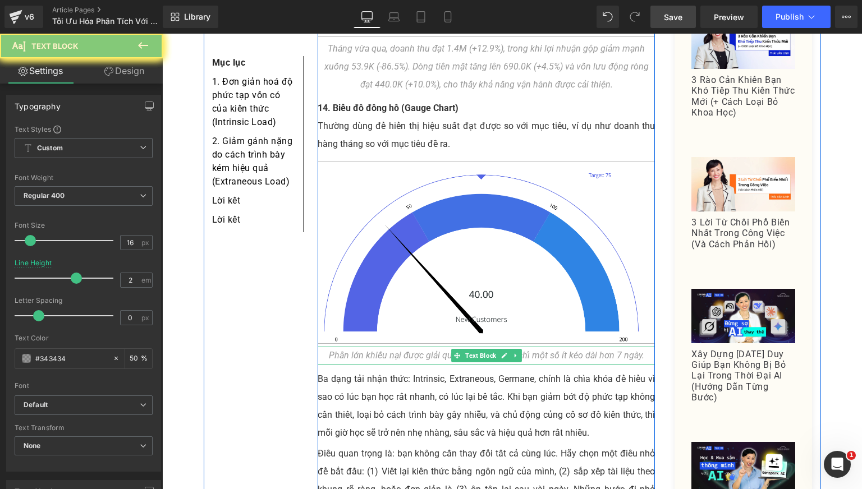
click at [429, 350] on icon "Phần lớn khiếu nại được giải quyết trong 3 ngày, chỉ một số ít kéo dài hơn 7 ng…" at bounding box center [486, 355] width 315 height 11
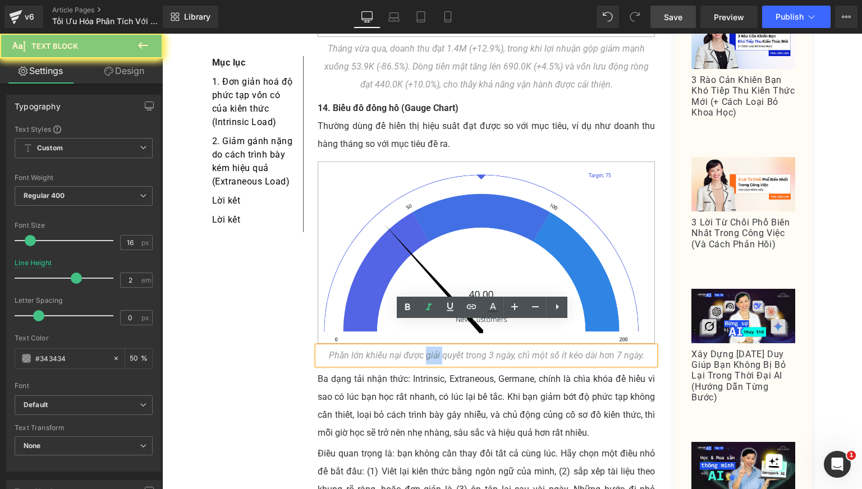
click at [429, 350] on icon "Phần lớn khiếu nại được giải quyết trong 3 ngày, chỉ một số ít kéo dài hơn 7 ng…" at bounding box center [486, 355] width 315 height 11
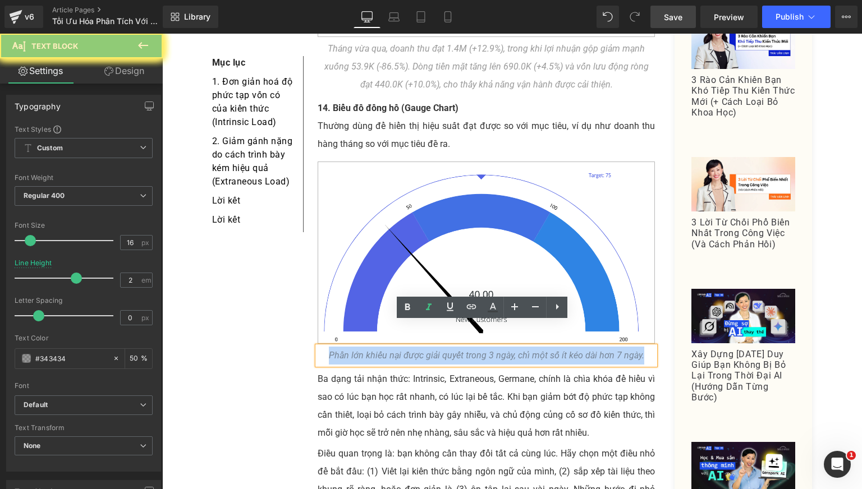
click at [429, 350] on icon "Phần lớn khiếu nại được giải quyết trong 3 ngày, chỉ một số ít kéo dài hơn 7 ng…" at bounding box center [486, 355] width 315 height 11
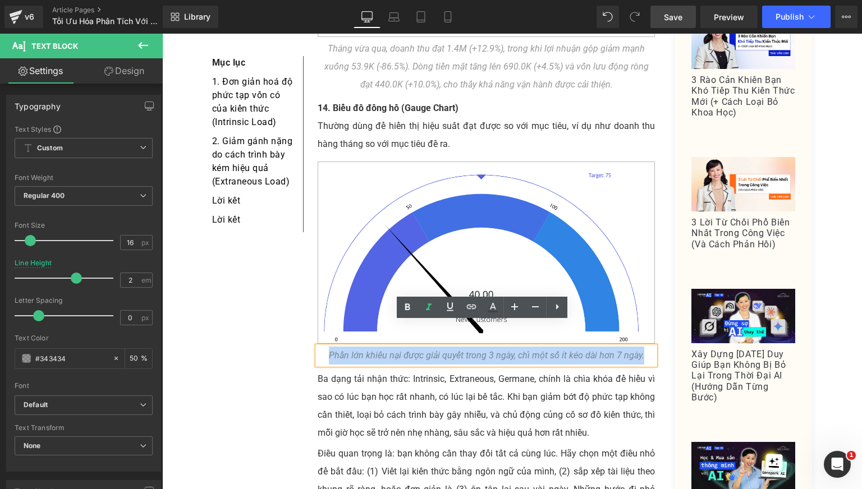
paste div
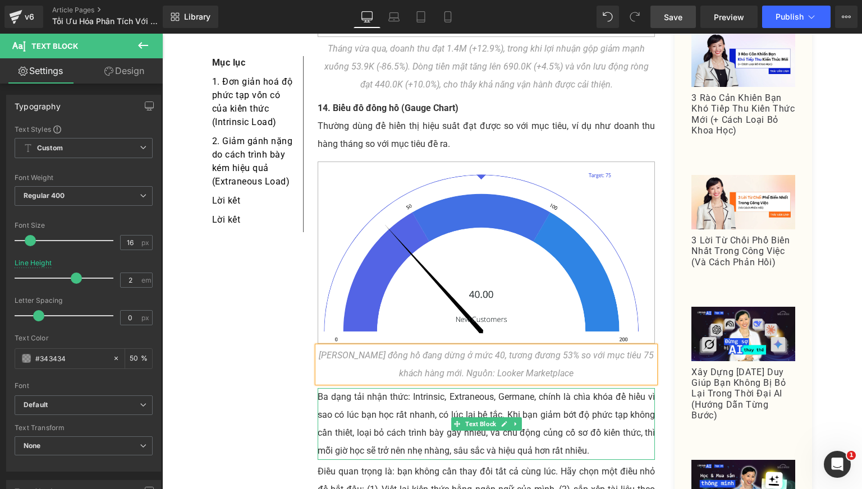
click at [572, 388] on p "Ba dạng tải nhận thức: Intrinsic, Extraneous, Germane, chính là chìa khóa để hi…" at bounding box center [487, 424] width 338 height 72
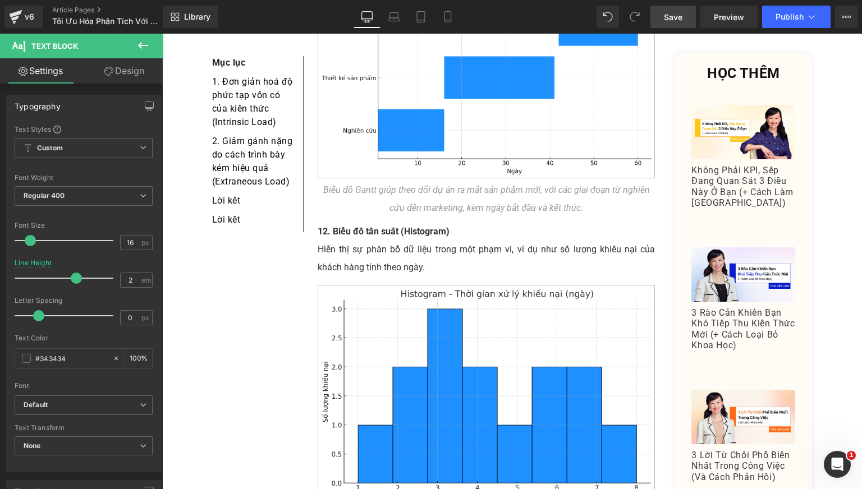
scroll to position [3647, 0]
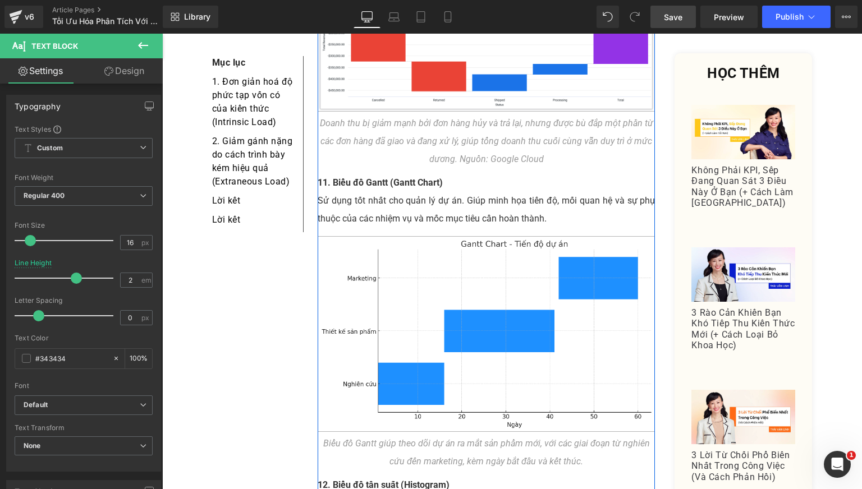
click at [548, 136] on div "Doanh thu bị giảm mạnh bởi đơn hàng hủy và trả lại, nhưng được bù đắp một phần …" at bounding box center [487, 141] width 338 height 54
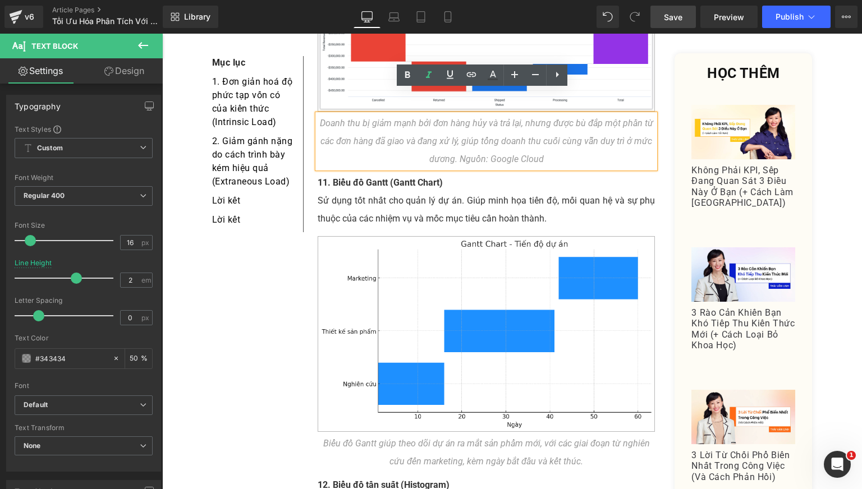
click at [545, 136] on div "Doanh thu bị giảm mạnh bởi đơn hàng hủy và trả lại, nhưng được bù đắp một phần …" at bounding box center [487, 141] width 338 height 54
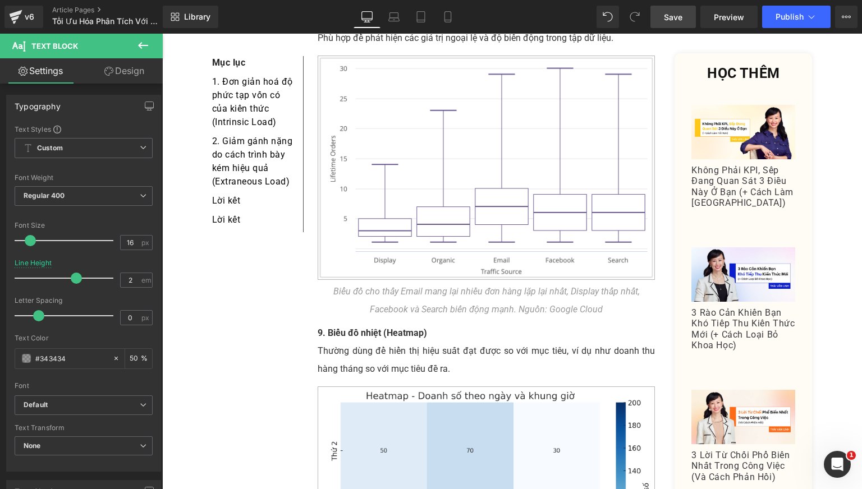
scroll to position [2899, 0]
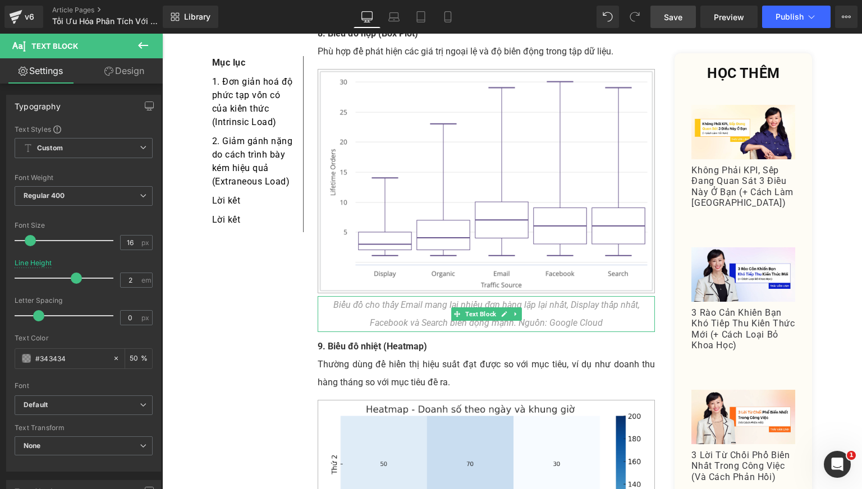
click at [603, 296] on div "Biểu đồ cho thấy Email mang lại nhiều đơn hàng lặp lại nhất, Display thấp nhất,…" at bounding box center [487, 314] width 338 height 36
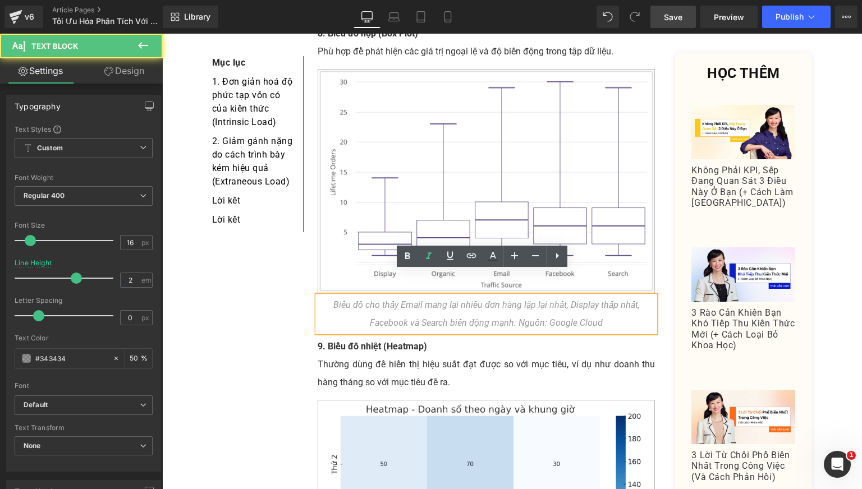
click at [593, 300] on icon "Biểu đồ cho thấy Email mang lại nhiều đơn hàng lặp lại nhất, Display thấp nhất,…" at bounding box center [486, 314] width 306 height 29
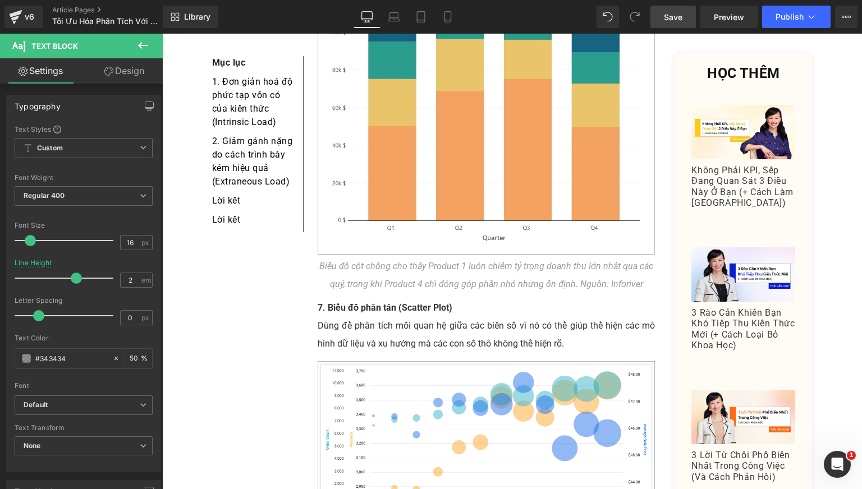
scroll to position [2338, 0]
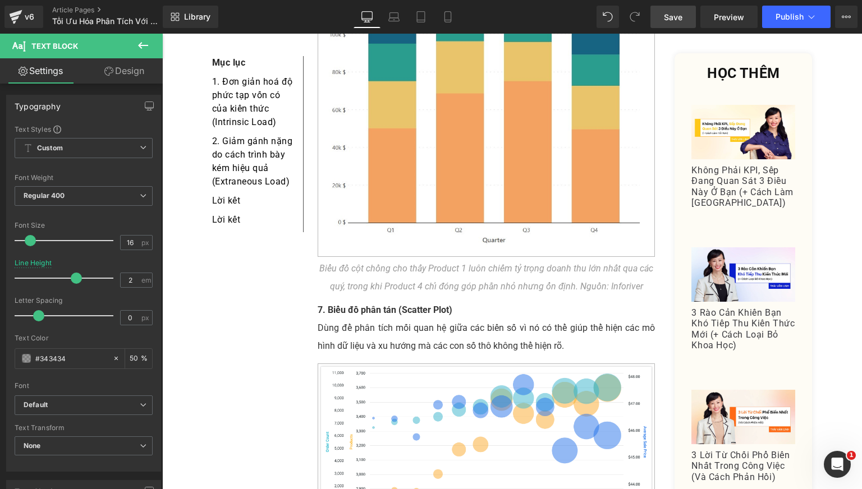
click at [633, 264] on icon "Biểu đồ cột chồng cho thấy Product 1 luôn chiếm tỷ trọng doanh thu lớn nhất qua…" at bounding box center [486, 277] width 334 height 29
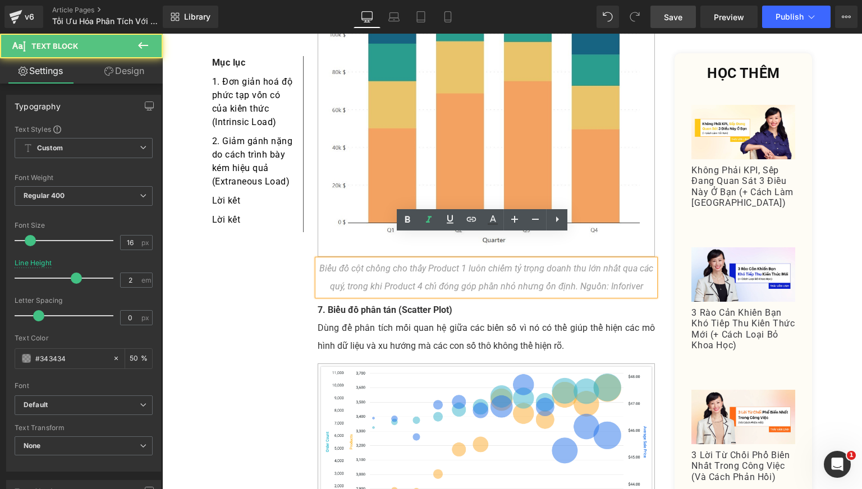
click at [637, 262] on div "Biểu đồ cột chồng cho thấy Product 1 luôn chiếm tỷ trọng doanh thu lớn nhất qua…" at bounding box center [487, 278] width 338 height 36
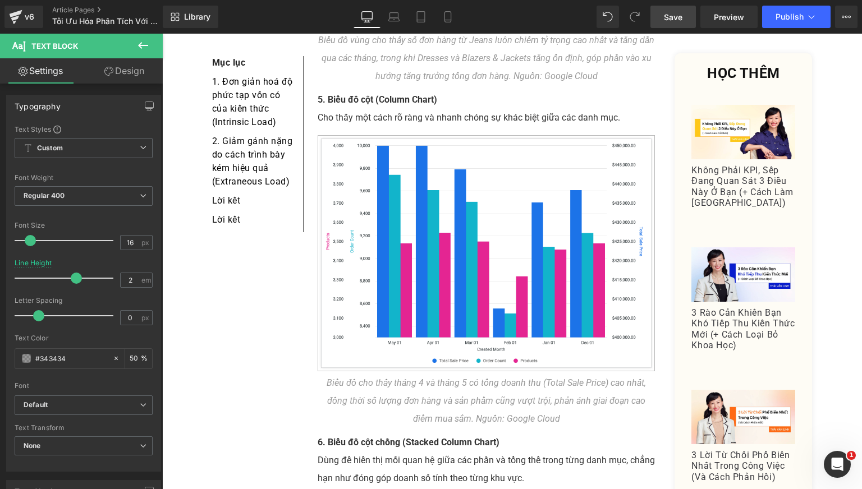
scroll to position [1776, 0]
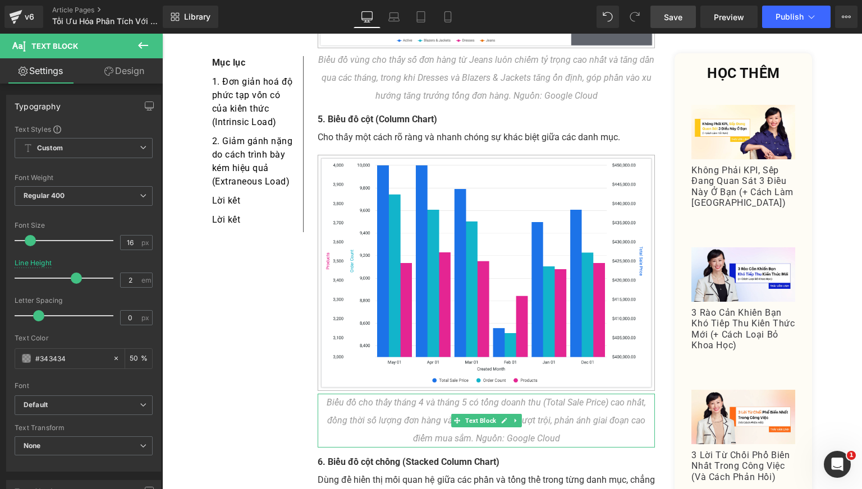
click at [541, 411] on icon "Biểu đồ cho thấy tháng 4 và tháng 5 có tổng doanh thu (Total Sale Price) cao nh…" at bounding box center [486, 420] width 319 height 47
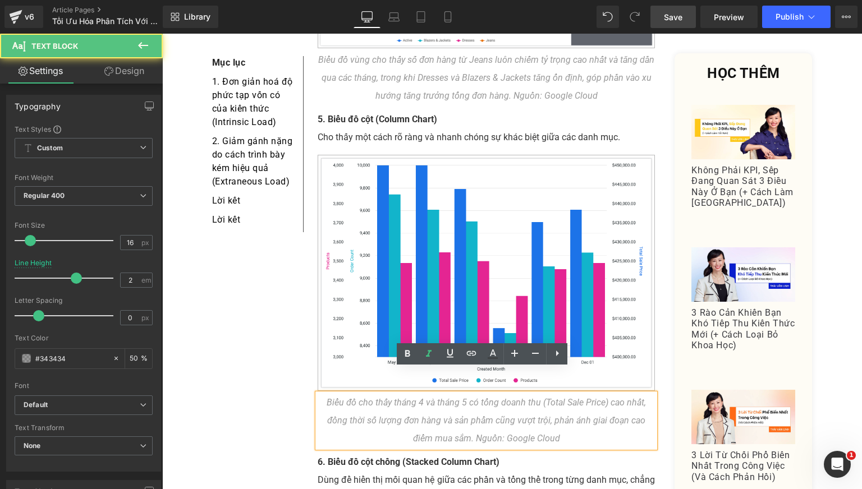
click at [555, 413] on div "Biểu đồ cho thấy tháng 4 và tháng 5 có tổng doanh thu (Total Sale Price) cao nh…" at bounding box center [487, 421] width 338 height 54
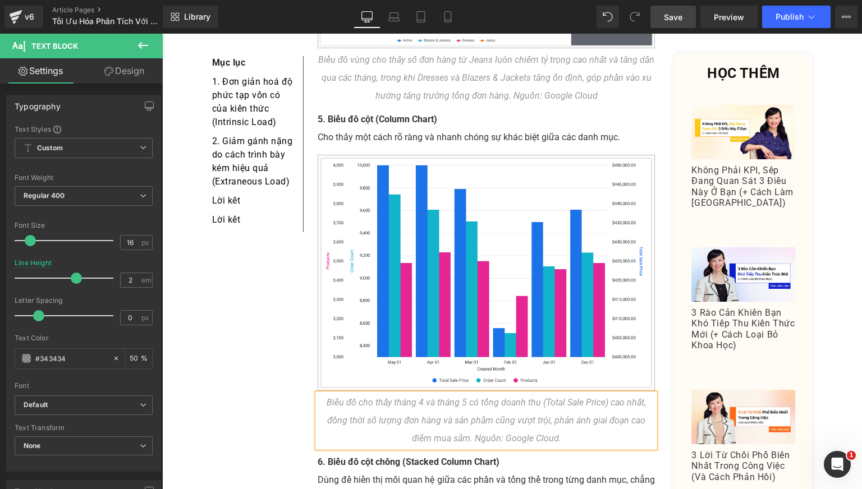
scroll to position [1590, 0]
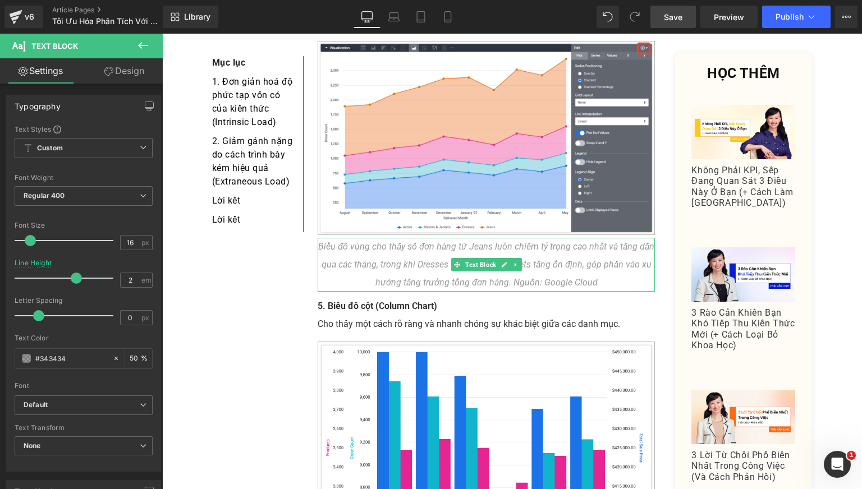
click at [593, 253] on div "Biểu đồ vùng cho thấy số đơn hàng từ Jeans luôn chiếm tỷ trọng cao nhất và tăng…" at bounding box center [487, 265] width 338 height 54
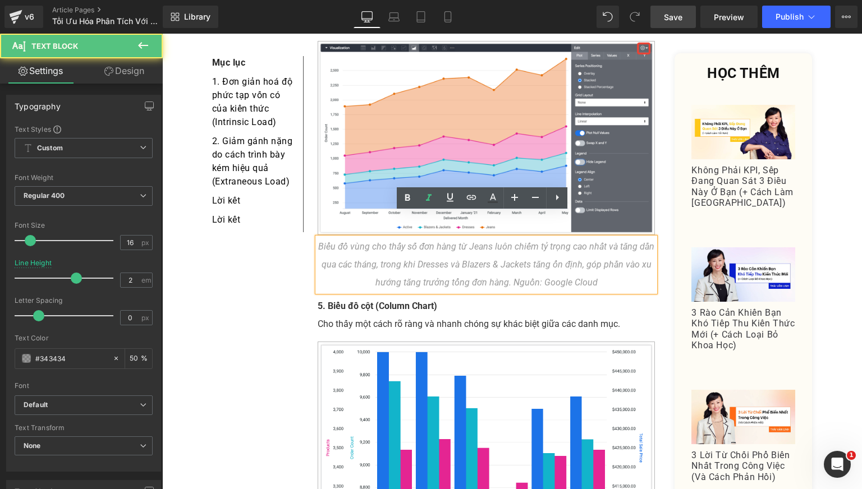
click at [596, 259] on div "Biểu đồ vùng cho thấy số đơn hàng từ Jeans luôn chiếm tỷ trọng cao nhất và tăng…" at bounding box center [487, 265] width 338 height 54
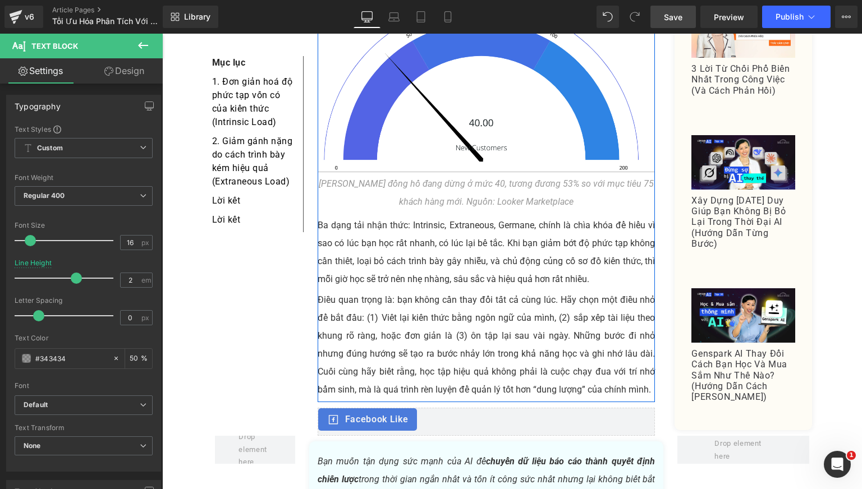
scroll to position [4863, 0]
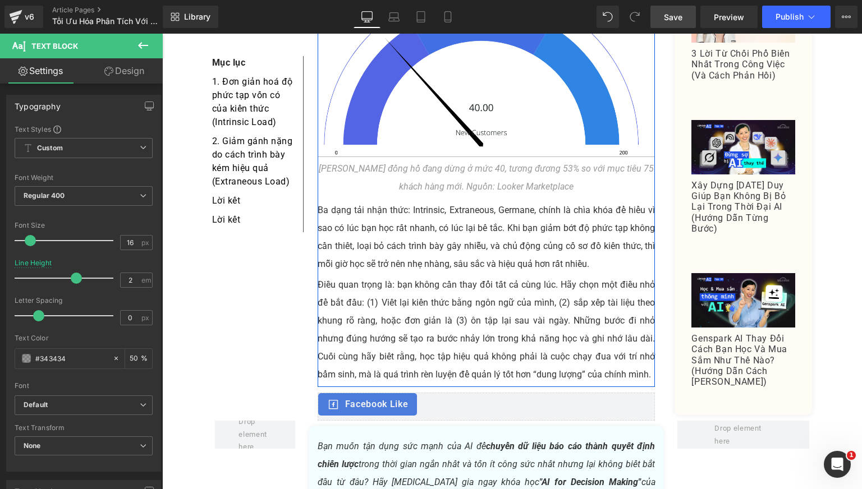
click at [544, 160] on div "Kim đồng hồ đang dừng ở mức 40, tương đương 53% so với mục tiêu 75 khách hàng m…" at bounding box center [487, 178] width 338 height 36
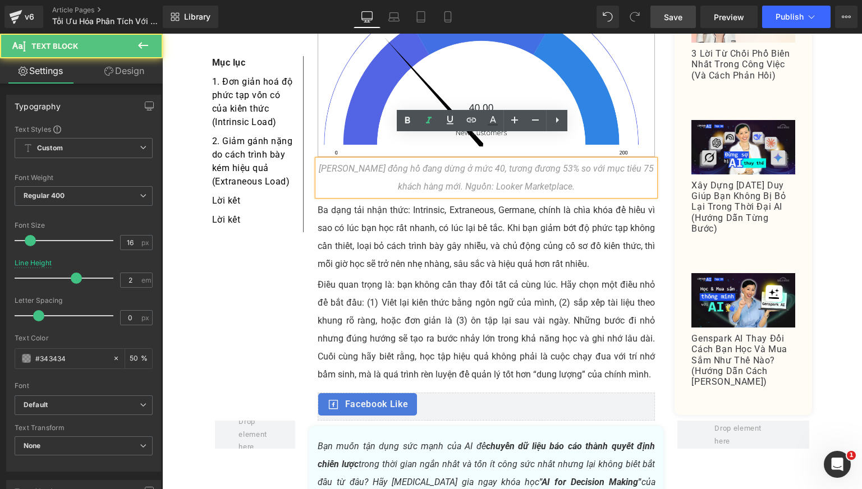
click at [515, 222] on p "Ba dạng tải nhận thức: Intrinsic, Extraneous, Germane, chính là chìa khóa để hi…" at bounding box center [487, 237] width 338 height 72
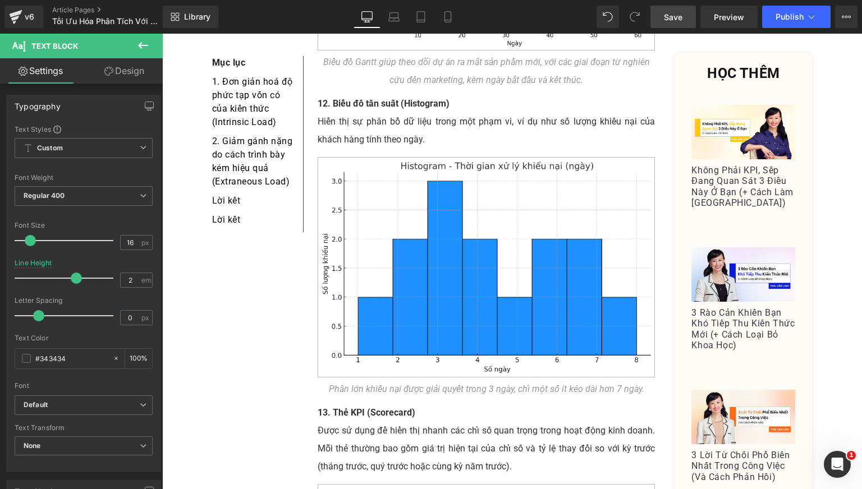
scroll to position [4021, 0]
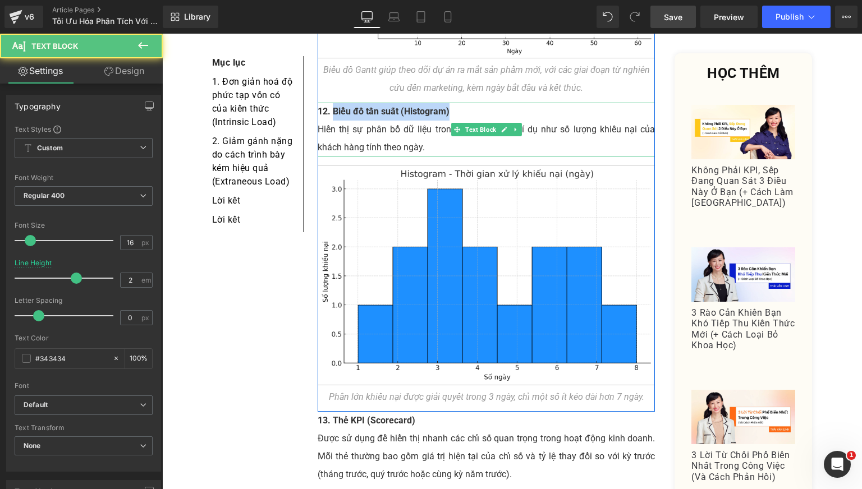
drag, startPoint x: 329, startPoint y: 85, endPoint x: 451, endPoint y: 89, distance: 121.8
click at [451, 103] on p "12. Biểu đồ tần suất (Histogram)" at bounding box center [487, 112] width 338 height 18
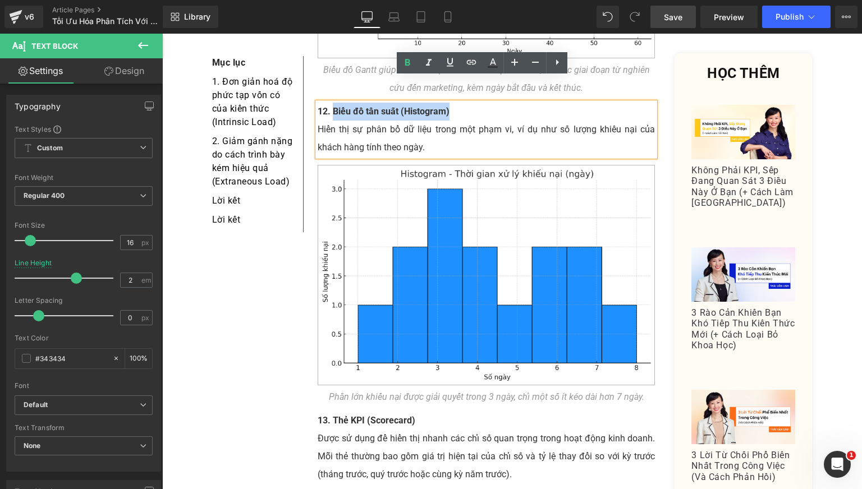
copy strong "Biểu đồ tần suất (Histogram)"
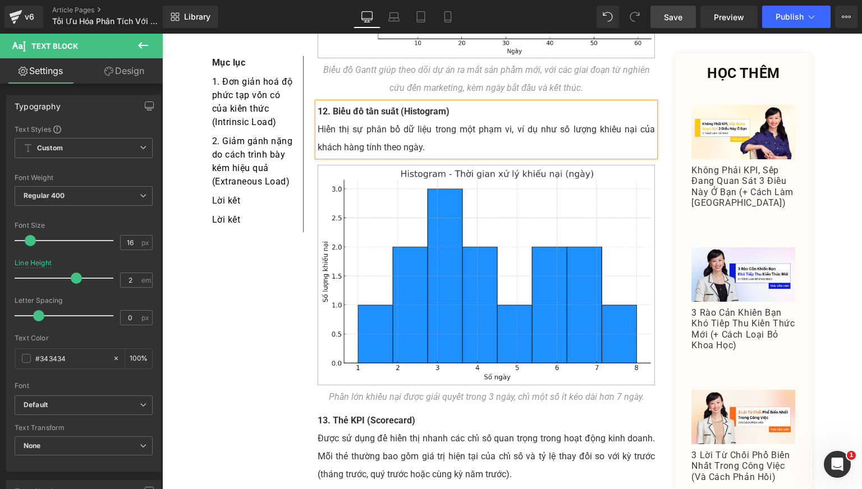
click at [362, 121] on p "Hiển thị sự phân bổ dữ liệu trong một phạm vi, ví dụ như số lượng khiếu nại của…" at bounding box center [487, 139] width 338 height 36
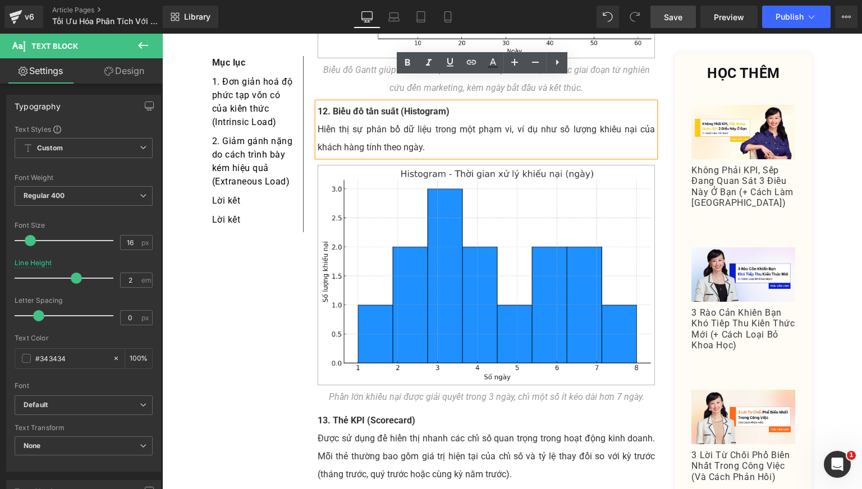
click at [463, 129] on p "Hiển thị sự phân bổ dữ liệu trong một phạm vi, ví dụ như số lượng khiếu nại của…" at bounding box center [487, 139] width 338 height 36
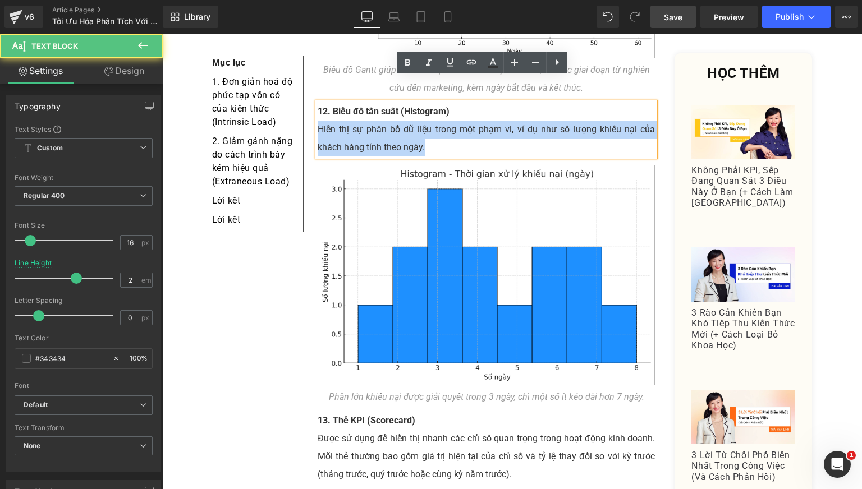
drag, startPoint x: 456, startPoint y: 126, endPoint x: 313, endPoint y: 105, distance: 144.6
click at [318, 121] on p "Hiển thị sự phân bổ dữ liệu trong một phạm vi, ví dụ như số lượng khiếu nại của…" at bounding box center [487, 139] width 338 height 36
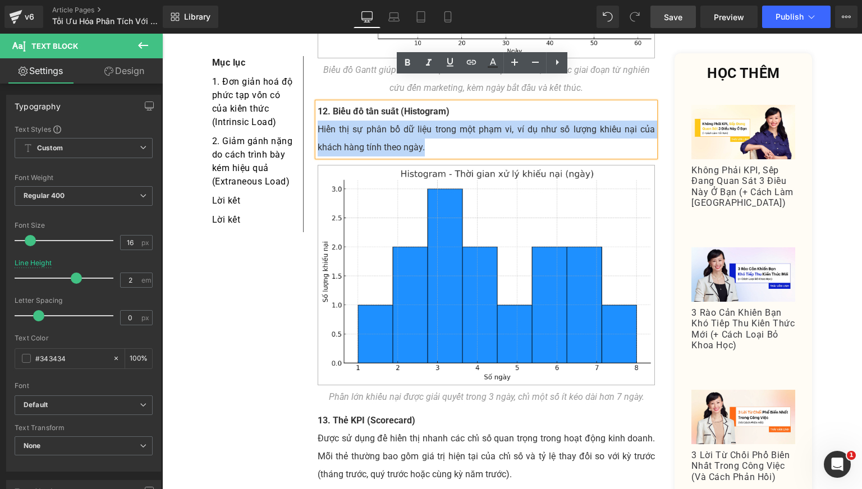
paste div
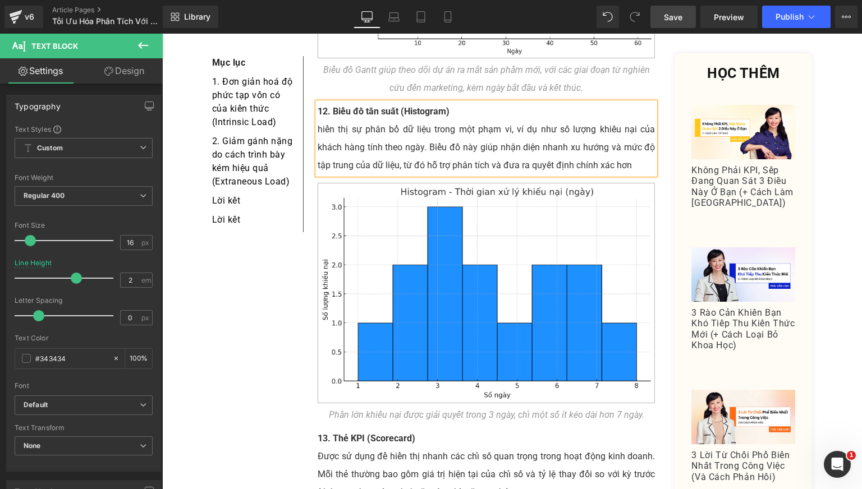
click at [320, 121] on p "hiển thị sự phân bổ dữ liệu trong một phạm vi, ví dụ như số lượng khiếu nại của…" at bounding box center [487, 148] width 338 height 54
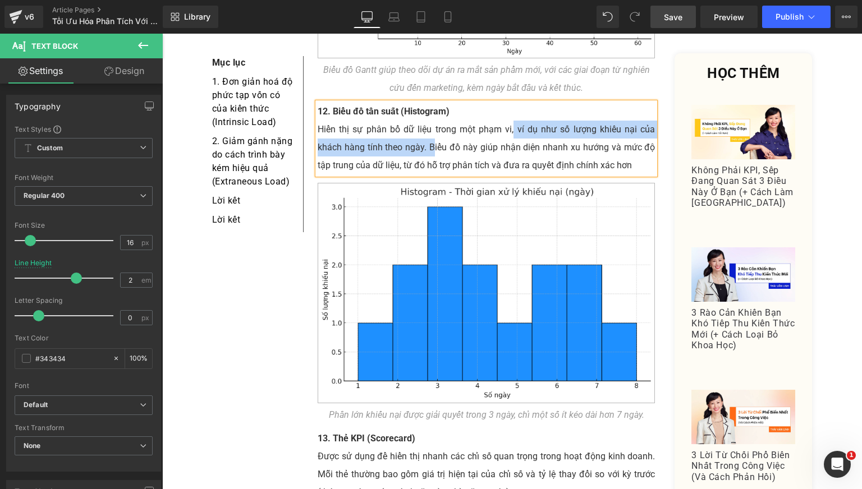
drag, startPoint x: 511, startPoint y: 103, endPoint x: 431, endPoint y: 119, distance: 81.2
click at [431, 121] on p "Hiển thị sự phân bổ dữ liệu trong một phạm vi, ví dụ như số lượng khiếu nại của…" at bounding box center [487, 148] width 338 height 54
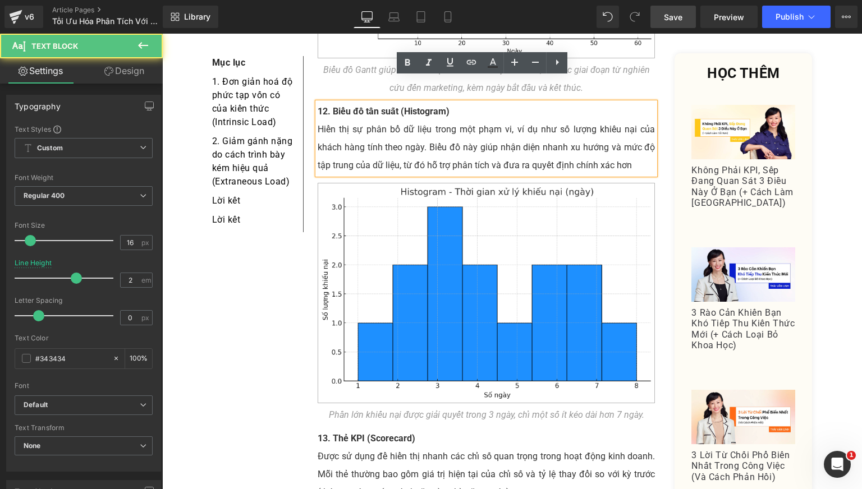
click at [442, 123] on p "Hiển thị sự phân bổ dữ liệu trong một phạm vi, ví dụ như số lượng khiếu nại của…" at bounding box center [487, 148] width 338 height 54
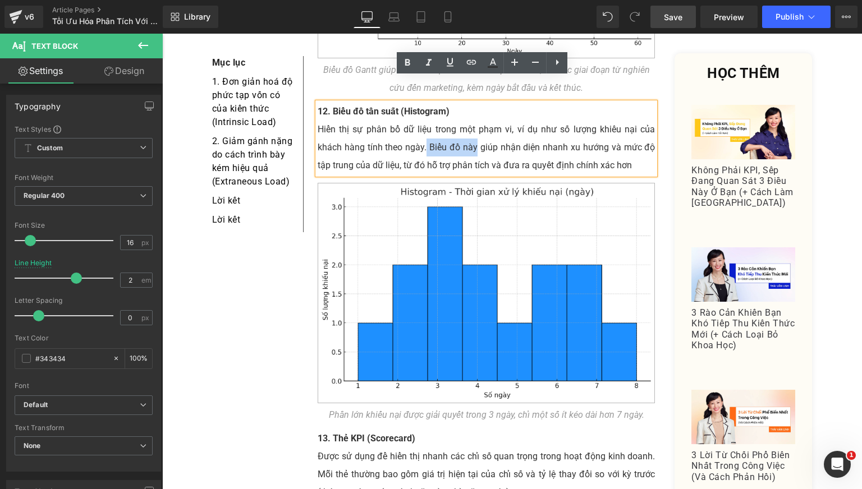
drag, startPoint x: 423, startPoint y: 119, endPoint x: 474, endPoint y: 122, distance: 51.1
click at [474, 122] on p "Hiển thị sự phân bổ dữ liệu trong một phạm vi, ví dụ như số lượng khiếu nại của…" at bounding box center [487, 148] width 338 height 54
click at [443, 125] on p "Hiển thị sự phân bổ dữ liệu trong một phạm vi, ví dụ như số lượng khiếu nại của…" at bounding box center [487, 148] width 338 height 54
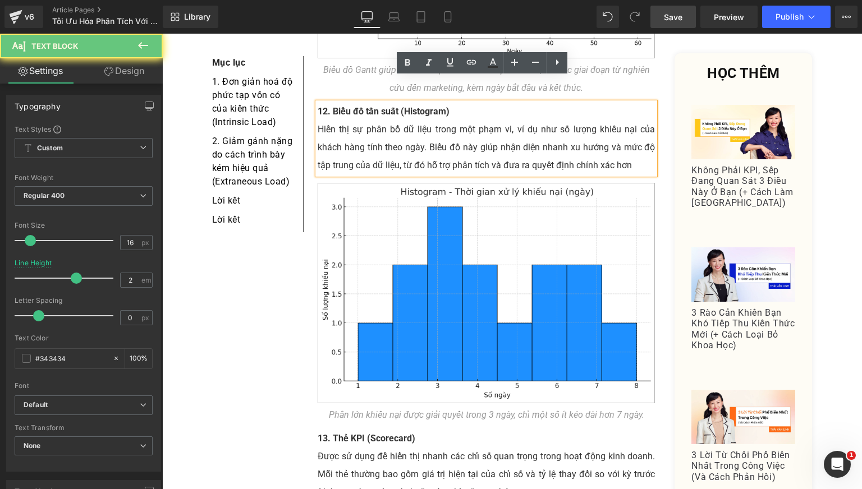
click at [318, 104] on div "12. Biểu đồ tần suất (Histogram) Hiển thị sự phân bổ dữ liệu trong một phạm vi,…" at bounding box center [487, 139] width 338 height 72
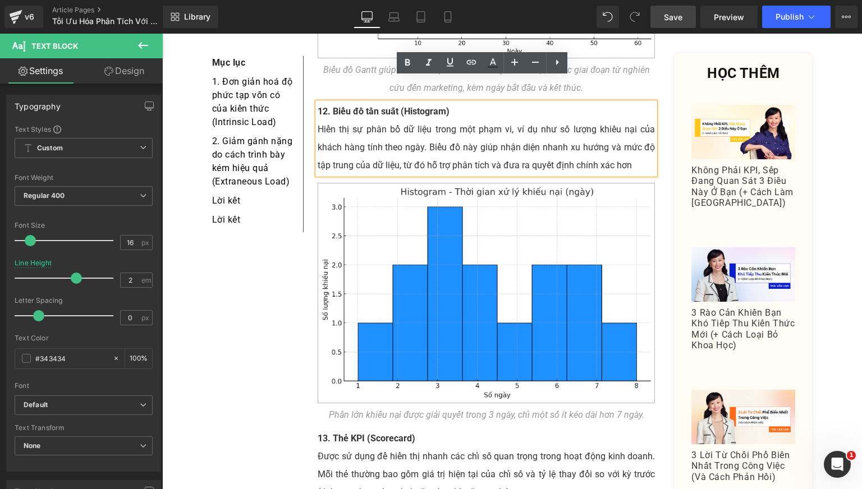
click at [323, 121] on p "Hiển thị sự phân bổ dữ liệu trong một phạm vi, ví dụ như số lượng khiếu nại của…" at bounding box center [487, 148] width 338 height 54
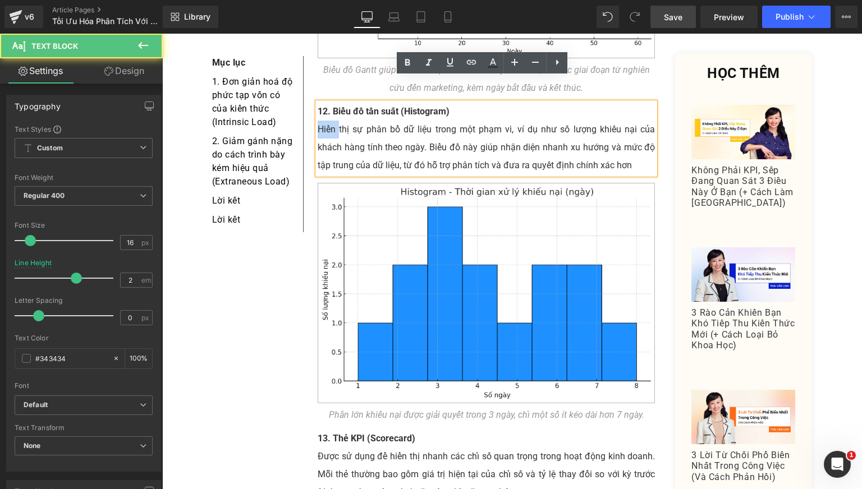
click at [323, 121] on p "Hiển thị sự phân bổ dữ liệu trong một phạm vi, ví dụ như số lượng khiếu nại của…" at bounding box center [487, 148] width 338 height 54
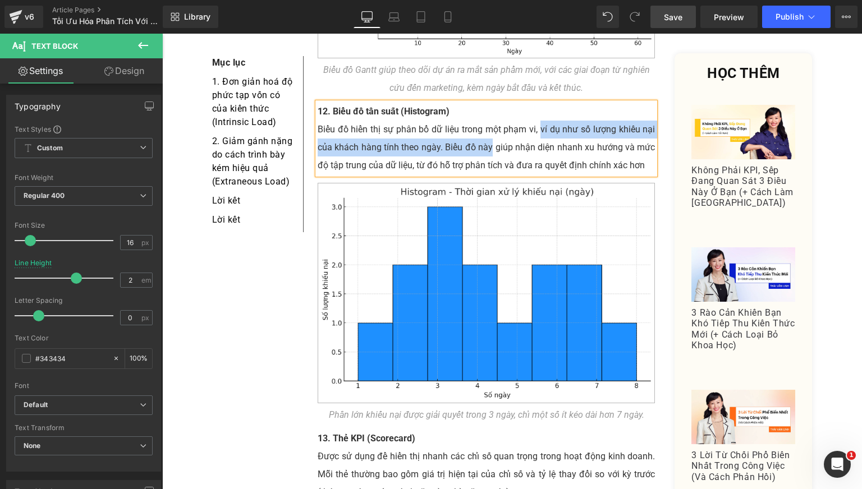
drag, startPoint x: 537, startPoint y: 102, endPoint x: 488, endPoint y: 120, distance: 51.8
click at [488, 121] on p "Biểu đồ hiển thị sự phân bổ dữ liệu trong một phạm vi, ví dụ như số lượng khiếu…" at bounding box center [487, 148] width 338 height 54
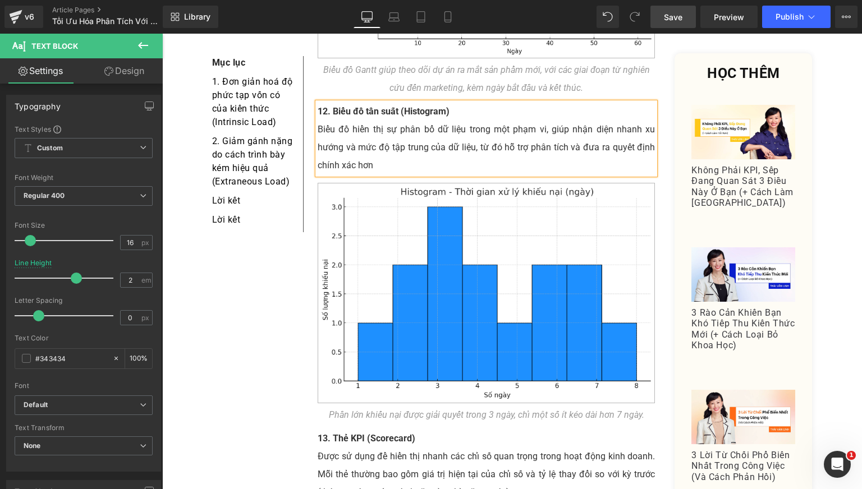
click at [471, 135] on p "Biểu đồ hiển thị sự phân bổ dữ liệu trong một phạm vi, giúp nhận diện nhanh xu …" at bounding box center [487, 148] width 338 height 54
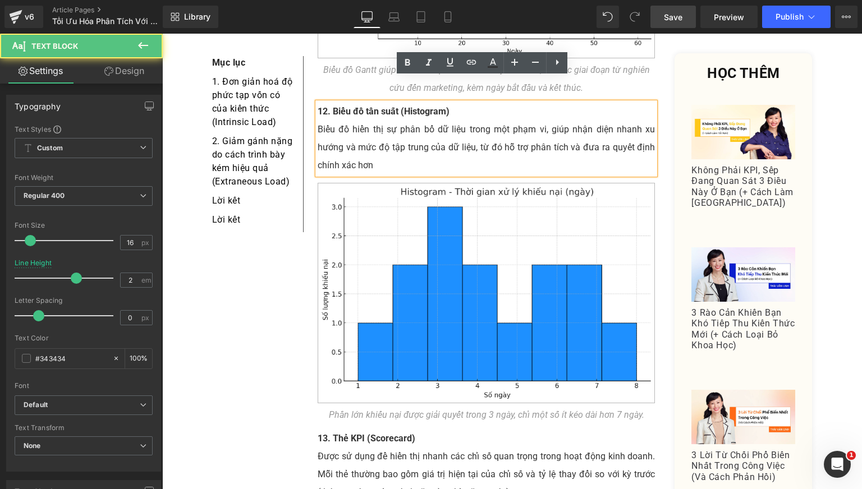
drag, startPoint x: 284, startPoint y: 259, endPoint x: 270, endPoint y: 282, distance: 26.7
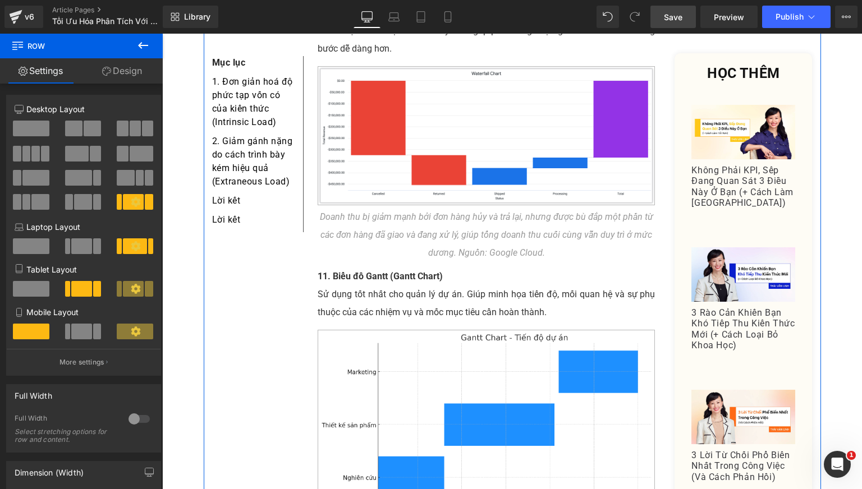
scroll to position [3647, 0]
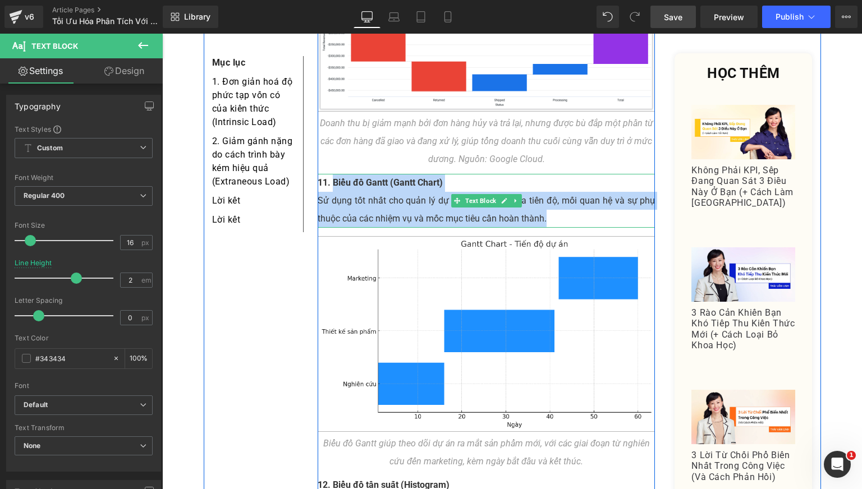
drag, startPoint x: 328, startPoint y: 155, endPoint x: 564, endPoint y: 196, distance: 239.1
click at [564, 196] on div "11. Biểu đồ Gantt (Gantt Chart) Sử dụng tốt nhất cho quản lý dự án. Giúp minh h…" at bounding box center [487, 201] width 338 height 54
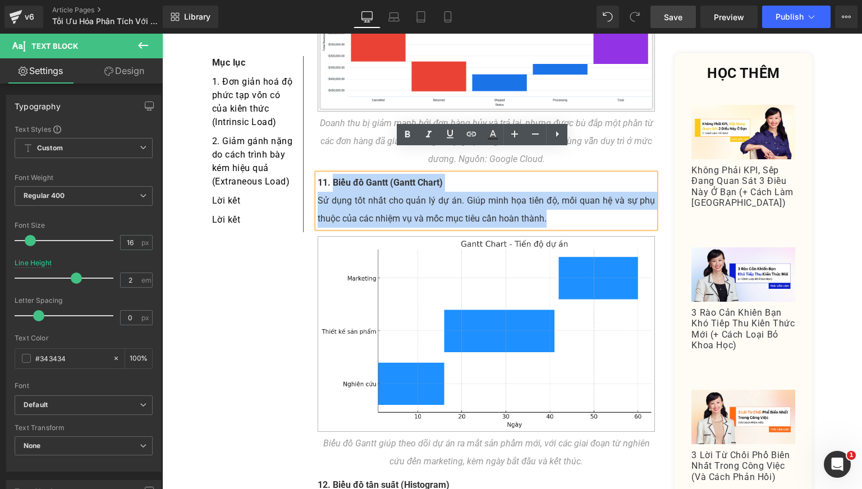
copy div "Biểu đồ Gantt (Gantt Chart) Sử dụng tốt nhất cho quản lý dự án. Giúp minh họa t…"
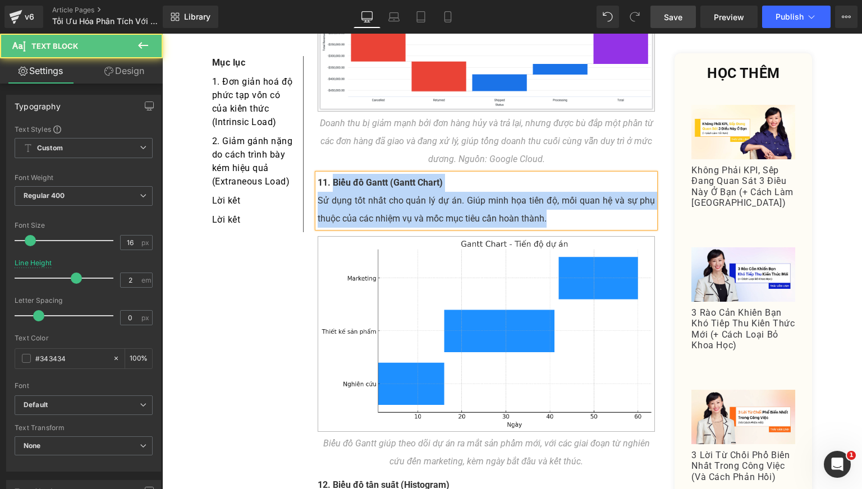
click at [359, 192] on p "Sử dụng tốt nhất cho quản lý dự án. Giúp minh họa tiến độ, mối quan hệ và sự ph…" at bounding box center [487, 210] width 338 height 36
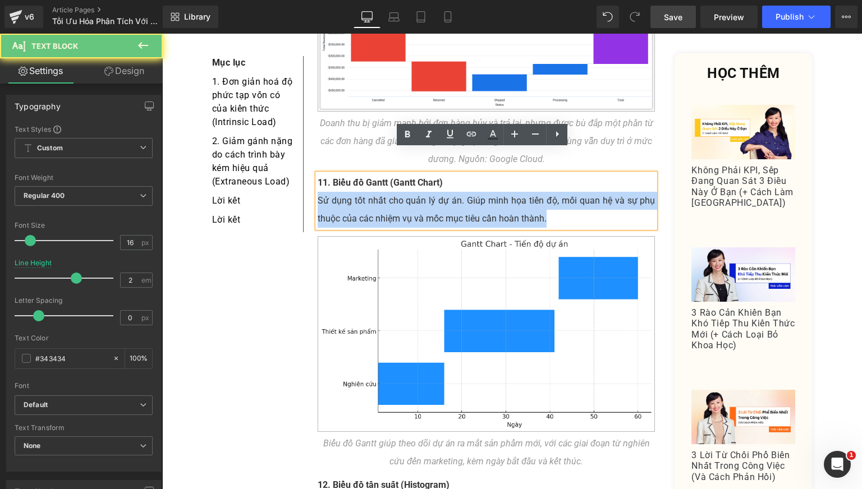
click at [359, 192] on p "Sử dụng tốt nhất cho quản lý dự án. Giúp minh họa tiến độ, mối quan hệ và sự ph…" at bounding box center [487, 210] width 338 height 36
click at [557, 192] on p "Sử dụng tốt nhất cho quản lý dự án. Giúp minh họa tiến độ, mối quan hệ và sự ph…" at bounding box center [487, 210] width 338 height 36
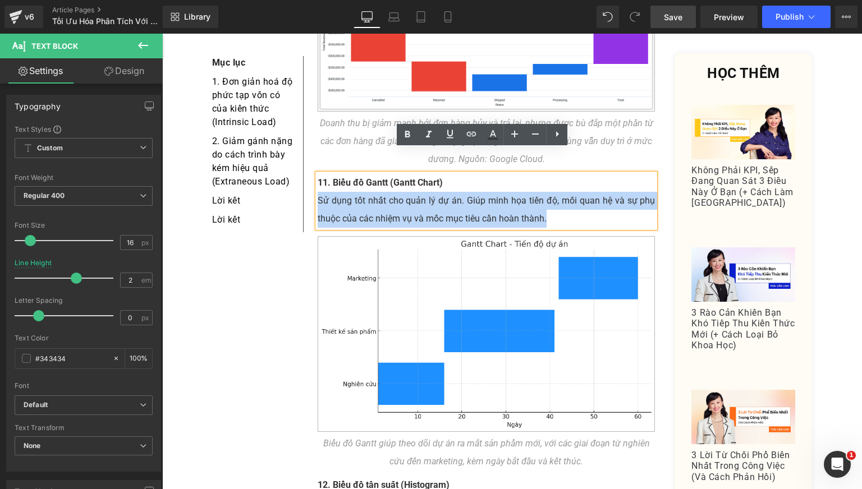
click at [576, 196] on p "Sử dụng tốt nhất cho quản lý dự án. Giúp minh họa tiến độ, mối quan hệ và sự ph…" at bounding box center [487, 210] width 338 height 36
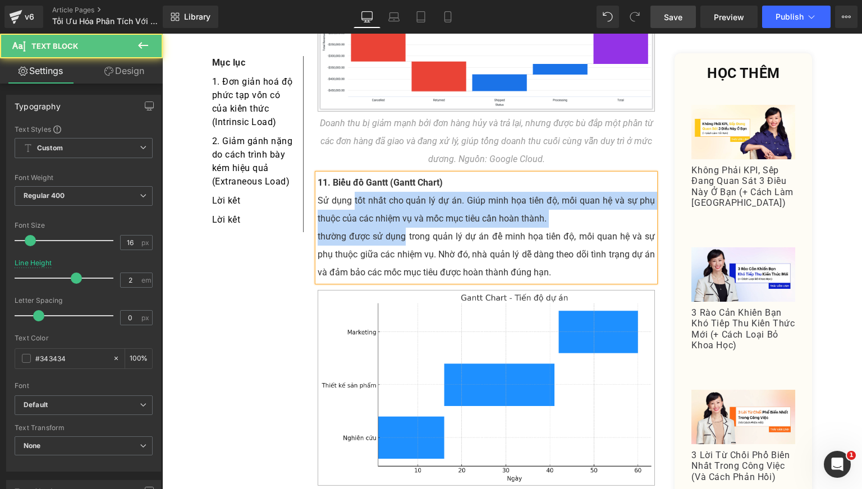
drag, startPoint x: 400, startPoint y: 215, endPoint x: 348, endPoint y: 178, distance: 63.2
click at [348, 178] on div "11. Biểu đồ Gantt (Gantt Chart) Sử dụng tốt nhất cho quản lý dự án. Giúp minh h…" at bounding box center [487, 228] width 338 height 108
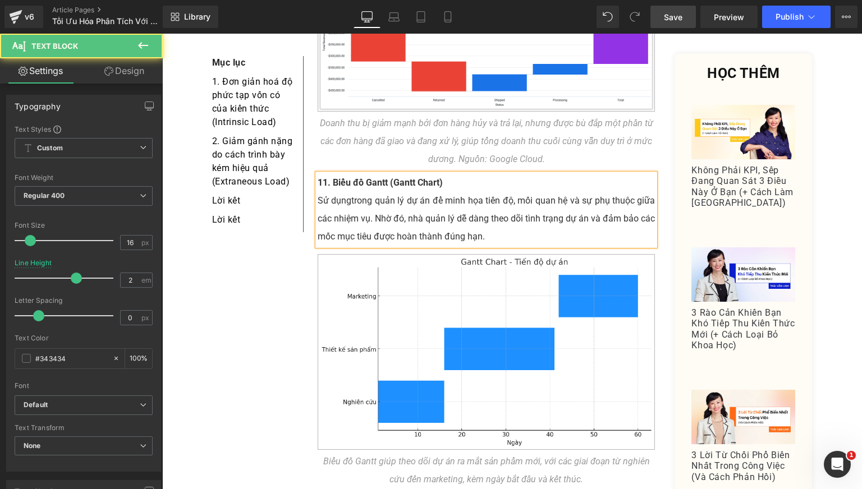
click at [506, 210] on p "Sử dụng trong quản lý dự án để minh họa tiến độ, mối quan hệ và sự phụ thuộc gi…" at bounding box center [487, 219] width 338 height 54
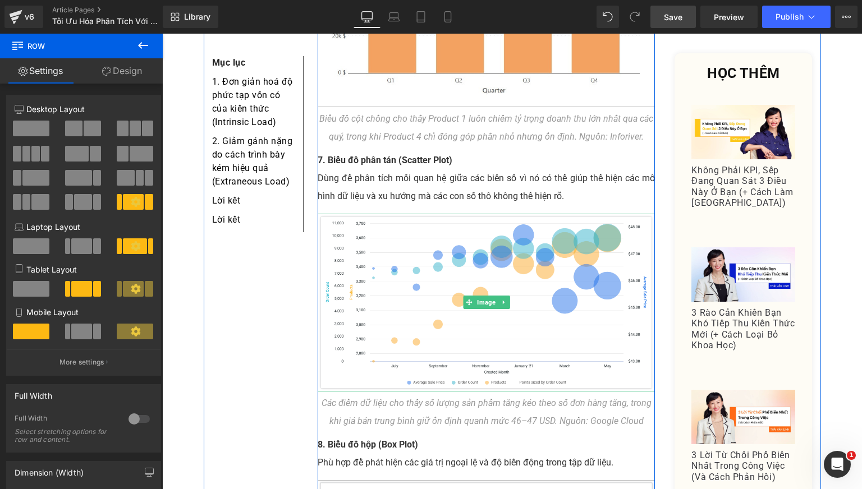
scroll to position [2525, 0]
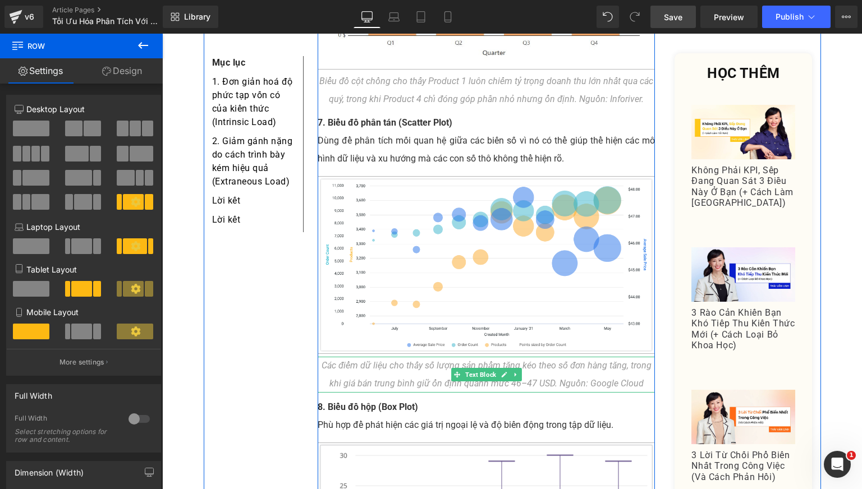
click at [638, 357] on div "Các điểm dữ liệu cho thấy số lượng sản phẩm tăng kéo theo số đơn hàng tăng, tro…" at bounding box center [487, 375] width 338 height 36
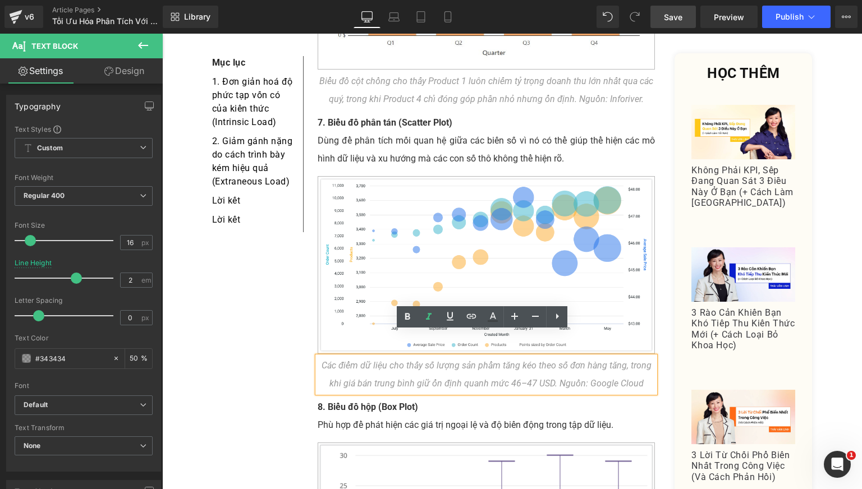
click at [635, 360] on icon "Các điểm dữ liệu cho thấy số lượng sản phẩm tăng kéo theo số đơn hàng tăng, tro…" at bounding box center [487, 374] width 330 height 29
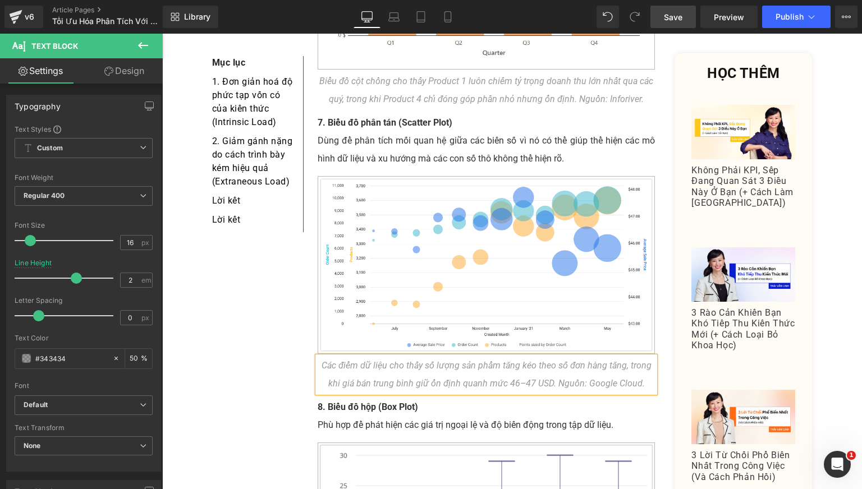
click at [241, 328] on div "Mục lục Text Block 1. Đơn giản hoá độ phức tạp vốn có của kiến thức (Intrinsic …" at bounding box center [512, 255] width 617 height 5077
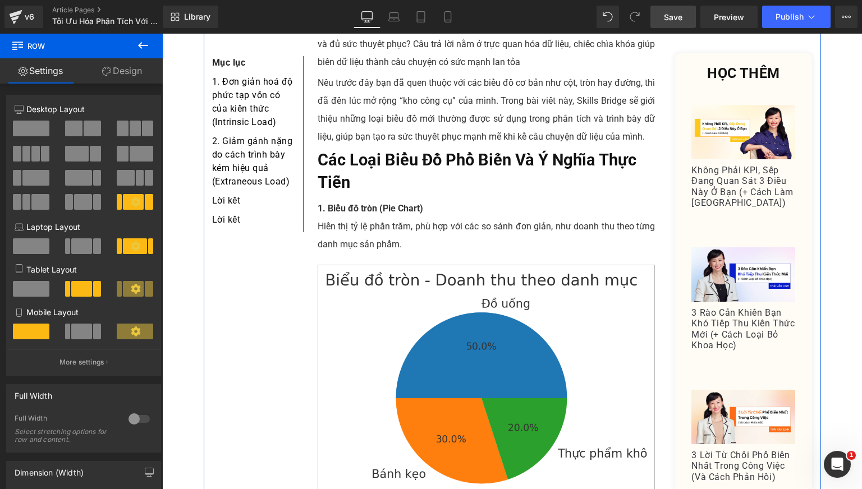
scroll to position [93, 0]
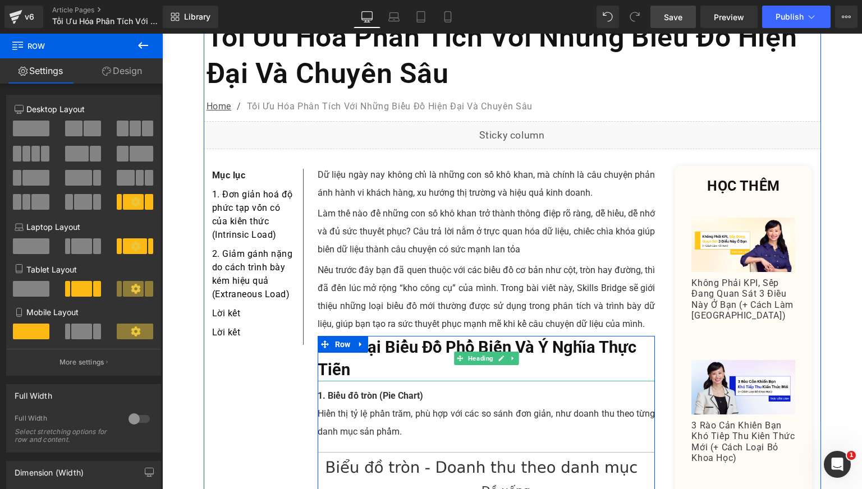
click at [409, 338] on b "Các Loại Biểu Đồ Phổ Biến Và Ý Nghĩa Thực Tiễn" at bounding box center [477, 359] width 319 height 42
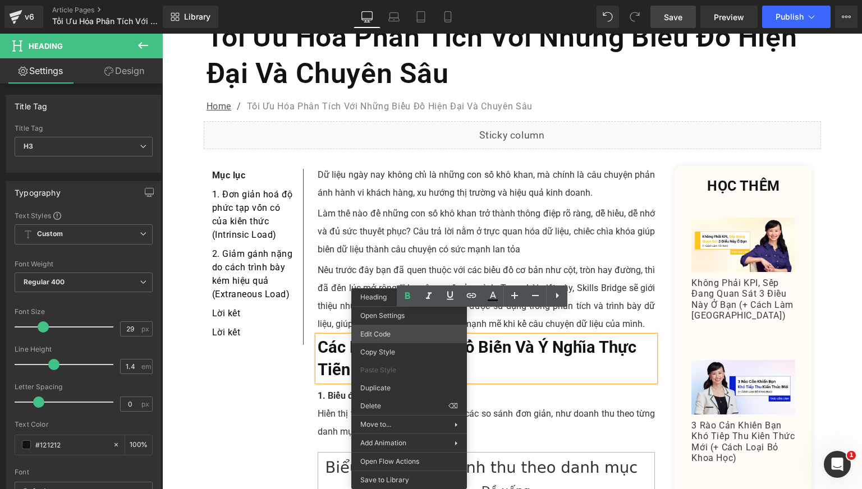
click at [401, 0] on div "Text Block You are previewing how the will restyle your page. You can not edit …" at bounding box center [431, 0] width 862 height 0
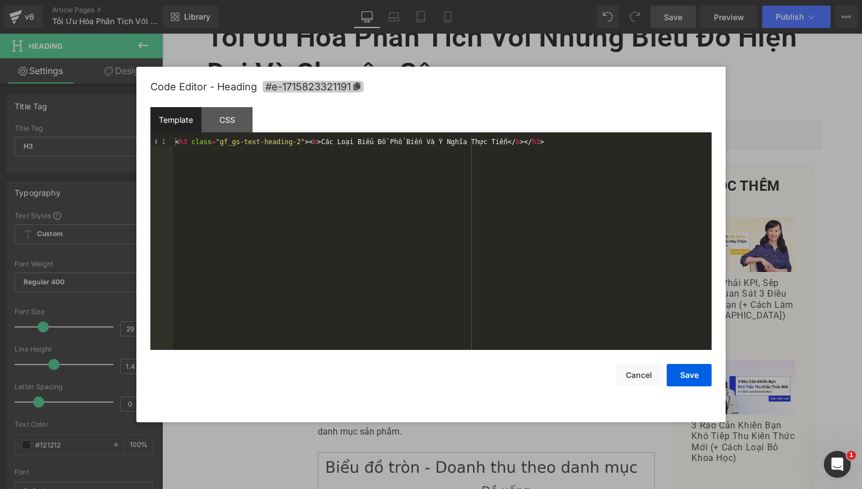
click at [359, 86] on icon at bounding box center [356, 86] width 7 height 8
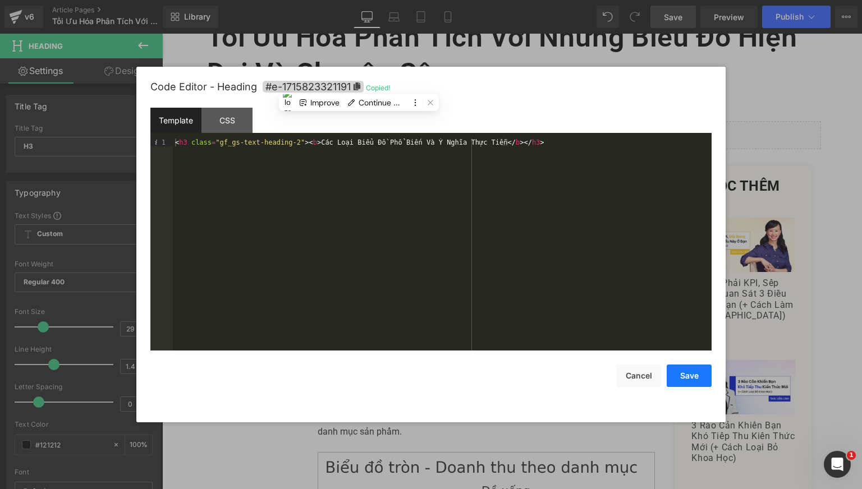
click at [696, 375] on button "Save" at bounding box center [689, 376] width 45 height 22
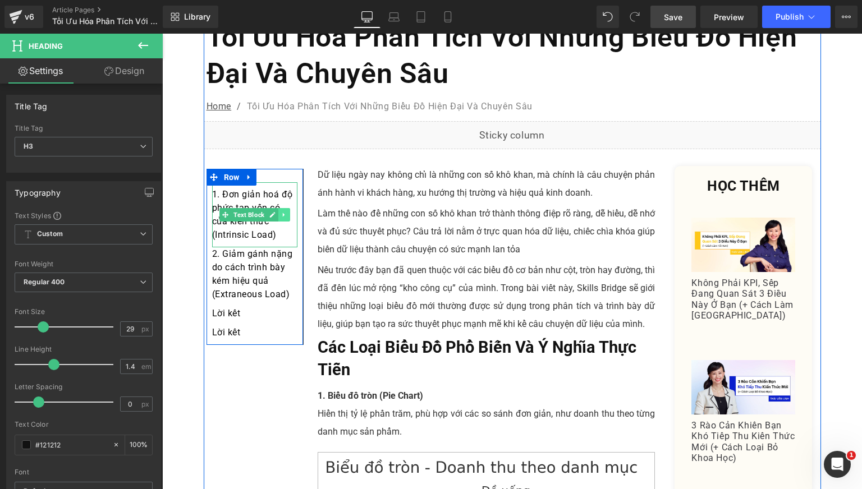
click at [283, 213] on icon at bounding box center [284, 215] width 2 height 4
click at [254, 212] on icon at bounding box center [255, 215] width 6 height 6
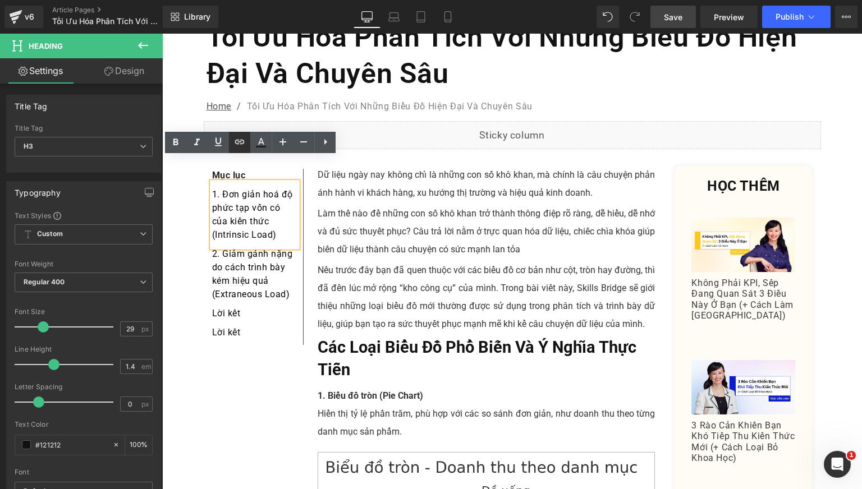
click at [239, 144] on icon at bounding box center [240, 141] width 10 height 4
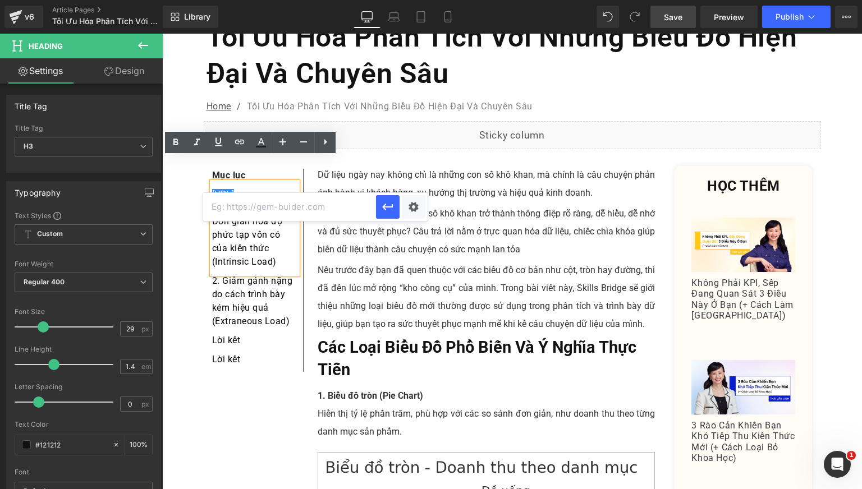
click at [263, 210] on input "text" at bounding box center [289, 207] width 173 height 28
paste input "#e-1715823321191"
type input "#e-1715823321191"
click at [387, 210] on icon "button" at bounding box center [387, 206] width 13 height 13
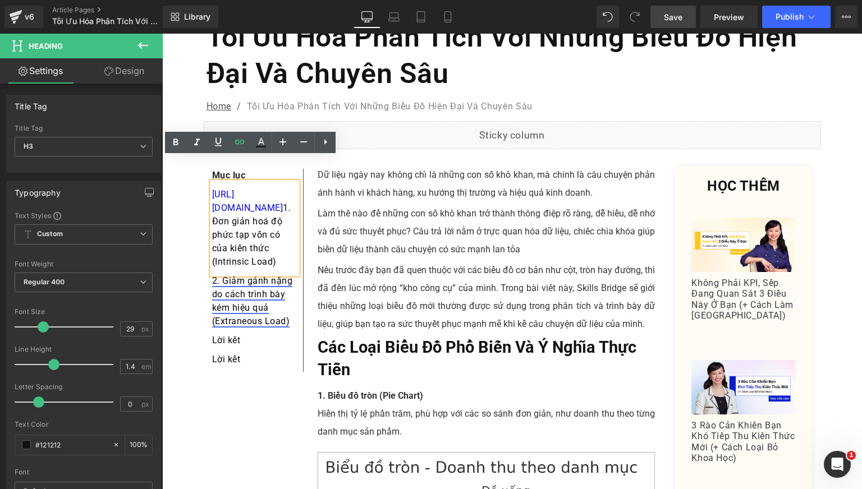
drag, startPoint x: 380, startPoint y: 272, endPoint x: 272, endPoint y: 260, distance: 108.3
click at [380, 271] on p "Nếu trước đây bạn đã quen thuộc với các biểu đồ cơ bản như cột, tròn hay đường,…" at bounding box center [487, 297] width 338 height 72
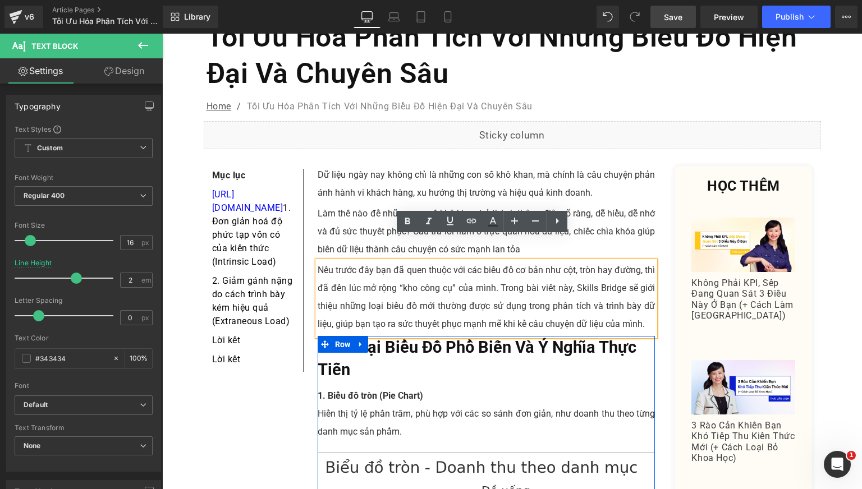
click at [403, 338] on b "Các Loại Biểu Đồ Phổ Biến Và Ý Nghĩa Thực Tiễn" at bounding box center [477, 359] width 319 height 42
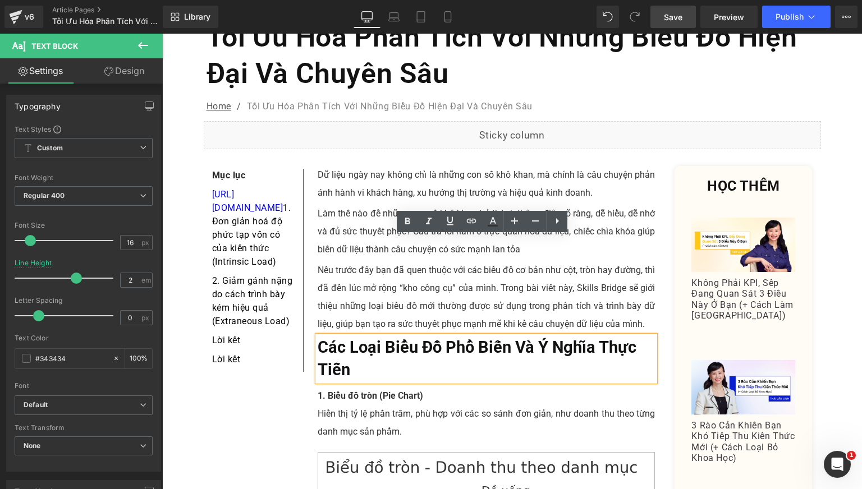
click at [403, 338] on b "Các Loại Biểu Đồ Phổ Biến Và Ý Nghĩa Thực Tiễn" at bounding box center [477, 359] width 319 height 42
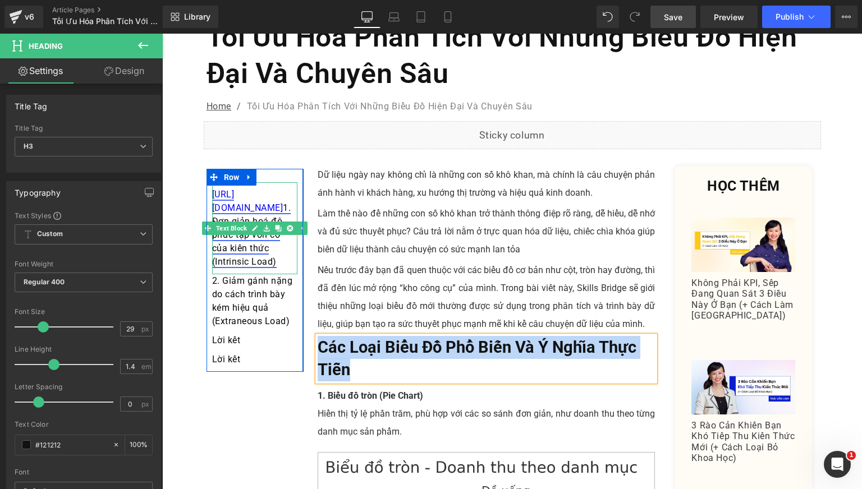
click at [271, 189] on link "https://gem-3910432.net 1. Đơn giản hoá độ phức tạp vốn có của kiến thức (Intri…" at bounding box center [251, 228] width 79 height 78
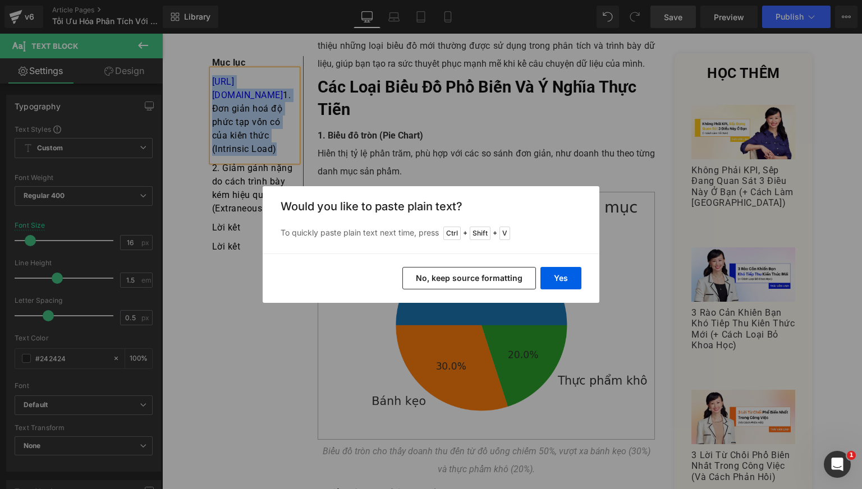
scroll to position [354, 0]
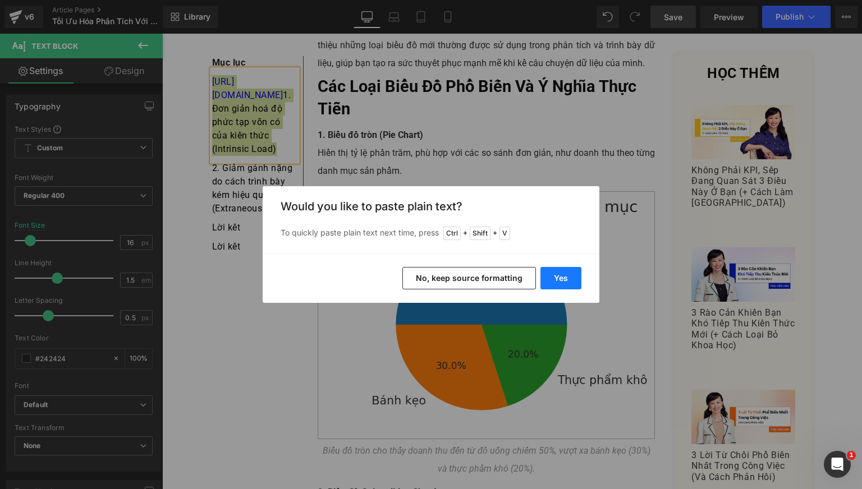
click at [564, 283] on button "Yes" at bounding box center [560, 278] width 41 height 22
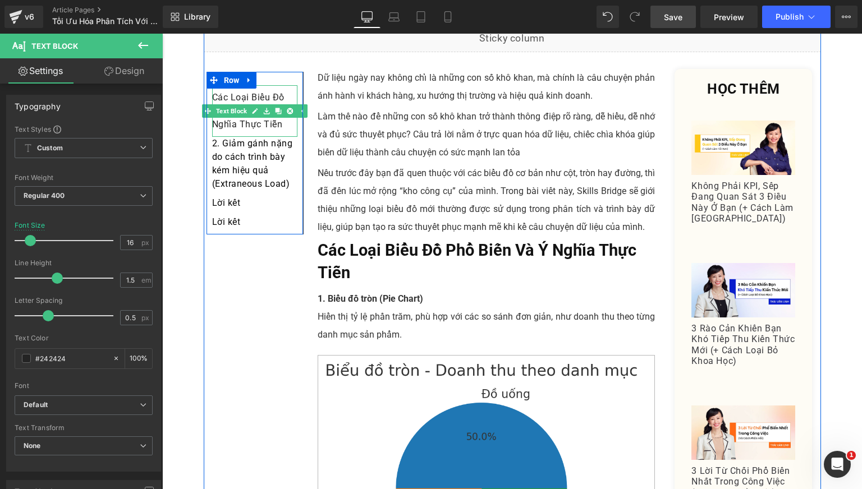
scroll to position [167, 0]
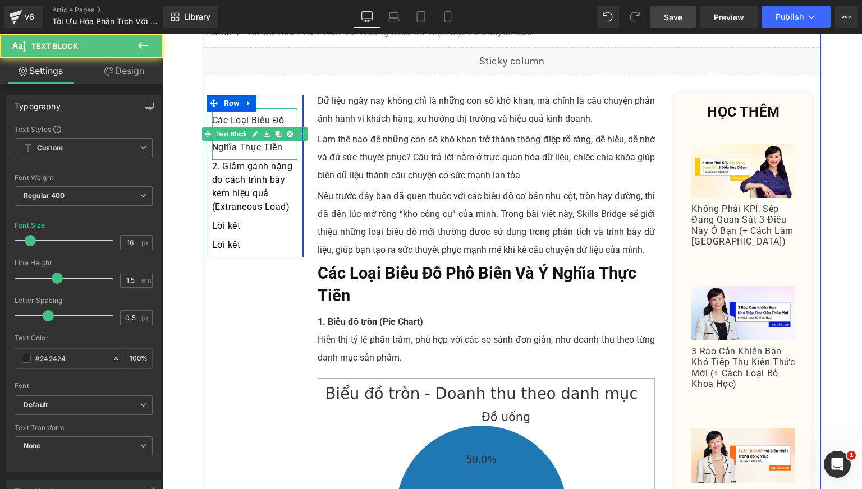
click at [244, 123] on p "Các Loại Biểu Đồ Phổ Biến Và Ý Nghĩa Thực Tiễn" at bounding box center [254, 134] width 85 height 40
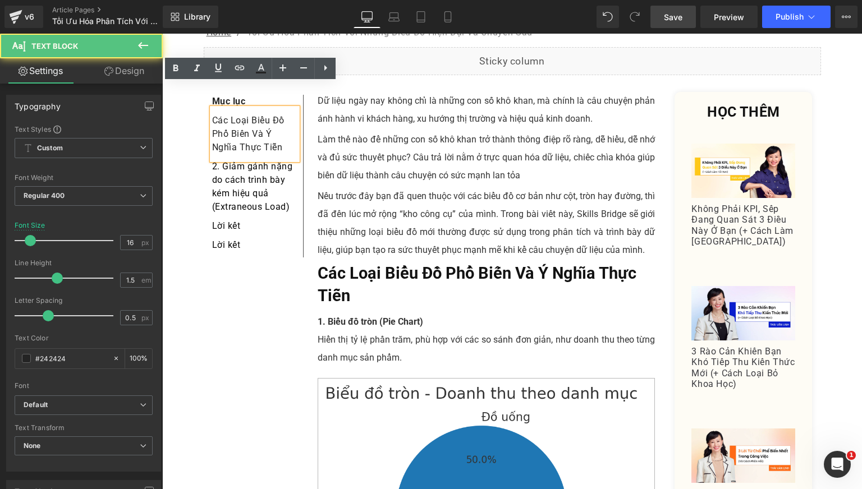
click at [229, 114] on p "Các Loại Biểu Đồ Phổ Biến Và Ý Nghĩa Thực Tiễn" at bounding box center [254, 134] width 85 height 40
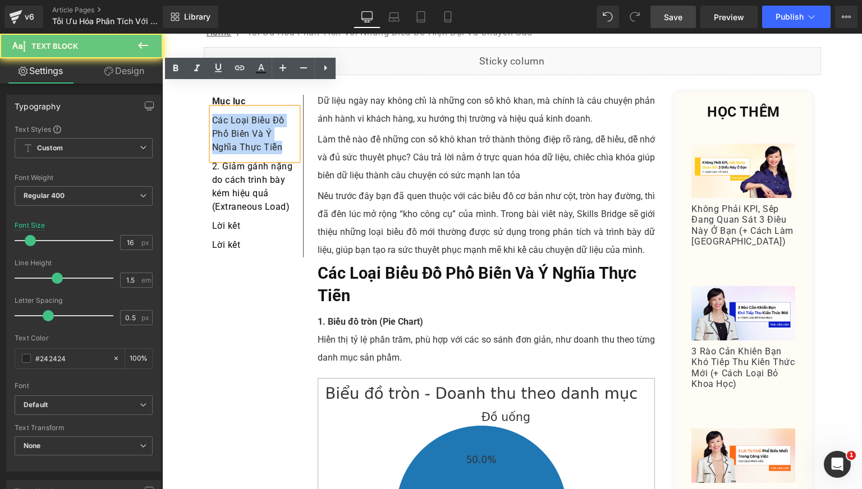
click at [229, 114] on p "Các Loại Biểu Đồ Phổ Biến Và Ý Nghĩa Thực Tiễn" at bounding box center [254, 134] width 85 height 40
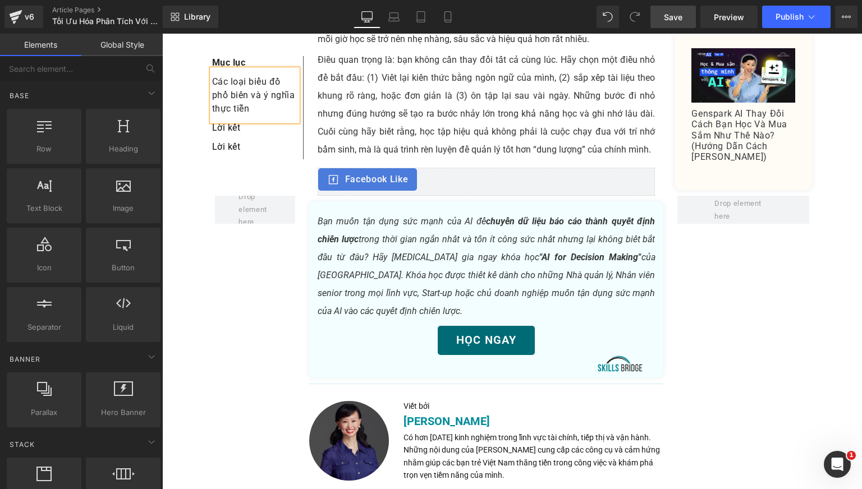
scroll to position [4937, 0]
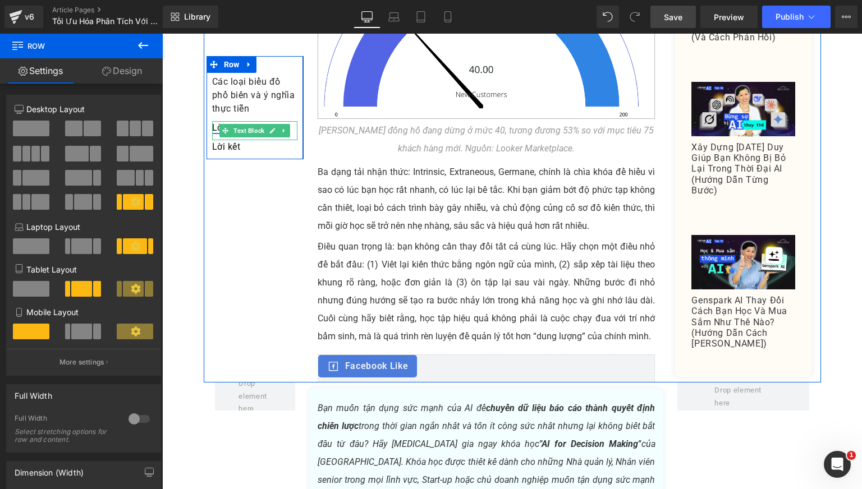
click at [212, 128] on link "Lời kết" at bounding box center [226, 127] width 29 height 11
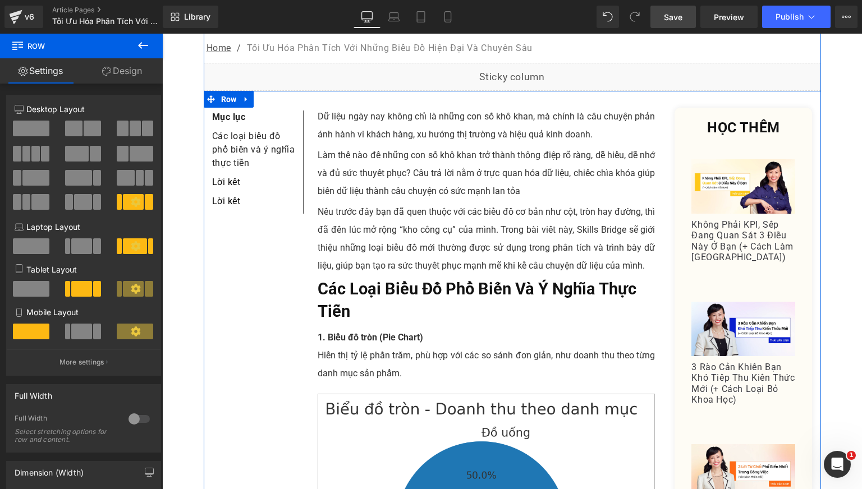
scroll to position [0, 0]
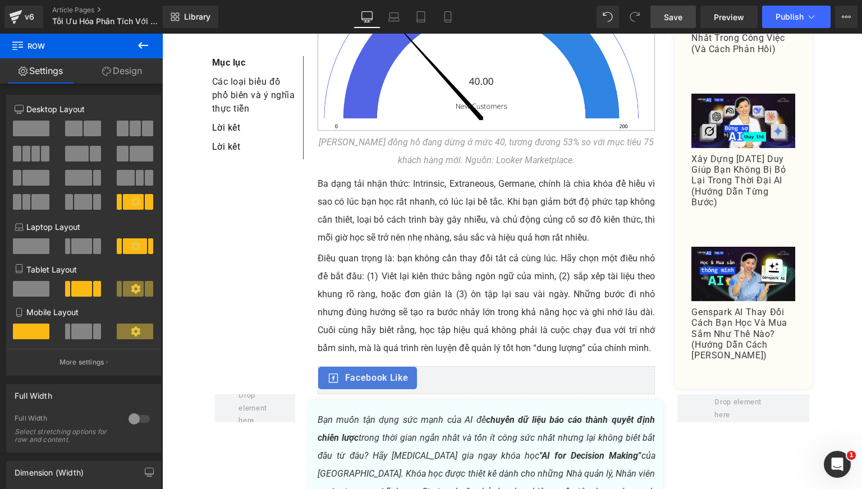
scroll to position [4956, 0]
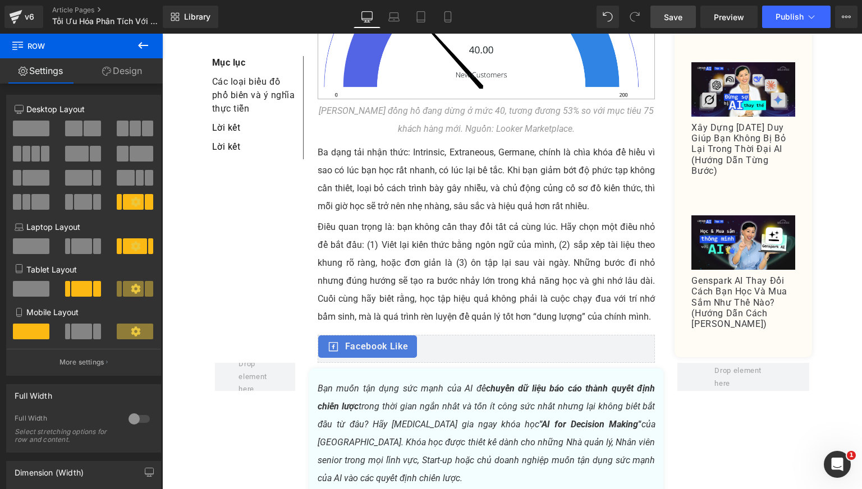
click at [390, 144] on p "Ba dạng tải nhận thức: Intrinsic, Extraneous, Germane, chính là chìa khóa để hi…" at bounding box center [487, 180] width 338 height 72
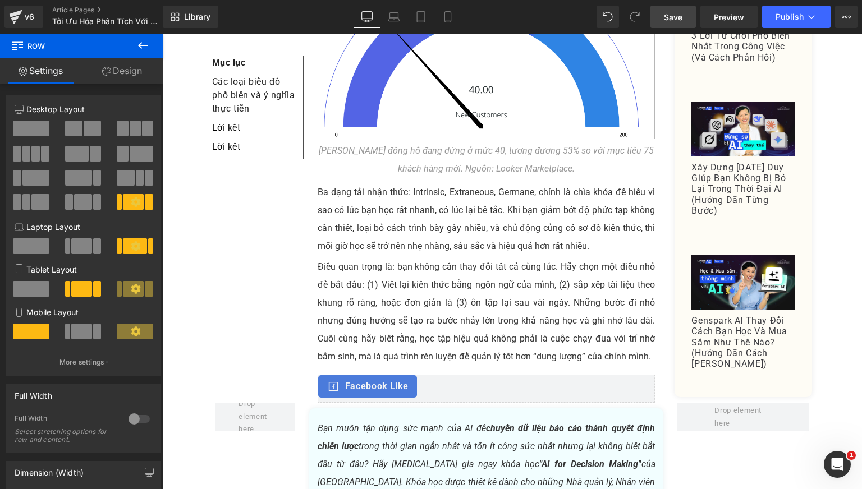
scroll to position [4863, 0]
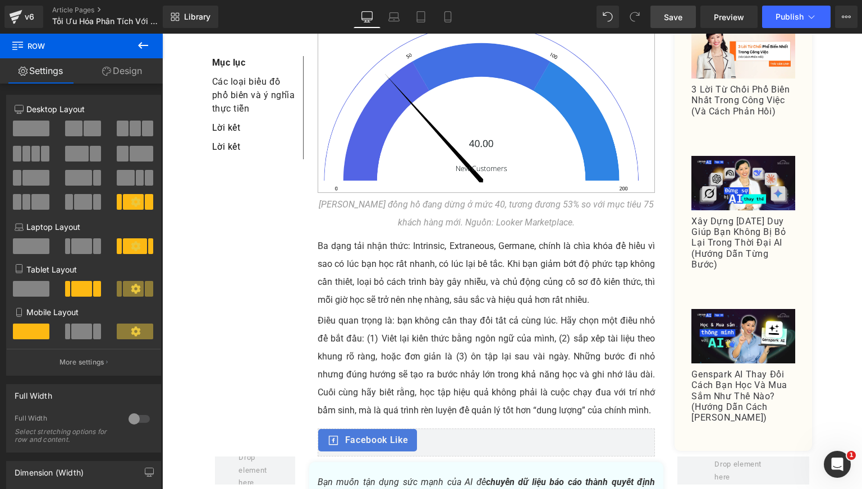
click at [683, 15] on link "Save" at bounding box center [672, 17] width 45 height 22
click at [351, 237] on p "Ba dạng tải nhận thức: Intrinsic, Extraneous, Germane, chính là chìa khóa để hi…" at bounding box center [487, 273] width 338 height 72
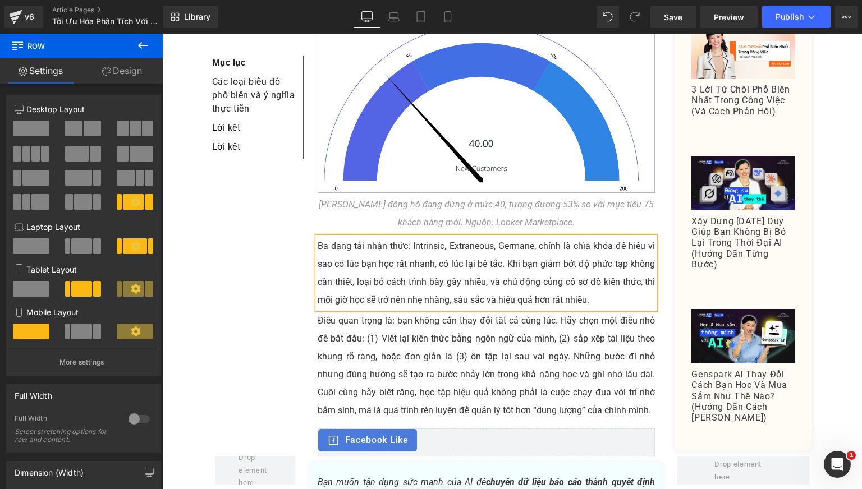
click at [326, 237] on p "Ba dạng tải nhận thức: Intrinsic, Extraneous, Germane, chính là chìa khóa để hi…" at bounding box center [487, 273] width 338 height 72
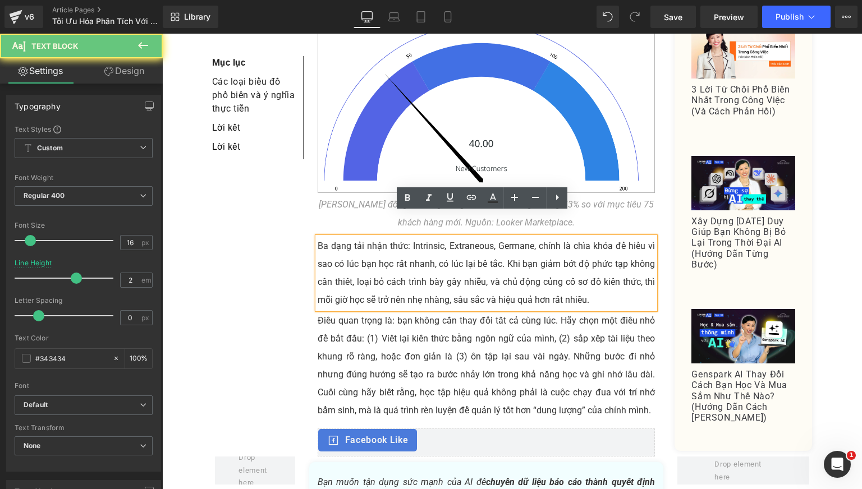
click at [326, 237] on p "Ba dạng tải nhận thức: Intrinsic, Extraneous, Germane, chính là chìa khóa để hi…" at bounding box center [487, 273] width 338 height 72
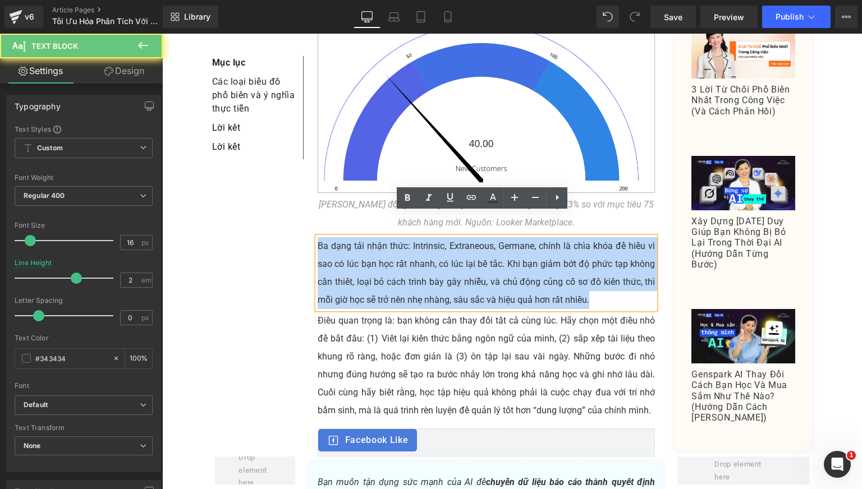
click at [326, 237] on p "Ba dạng tải nhận thức: Intrinsic, Extraneous, Germane, chính là chìa khóa để hi…" at bounding box center [487, 273] width 338 height 72
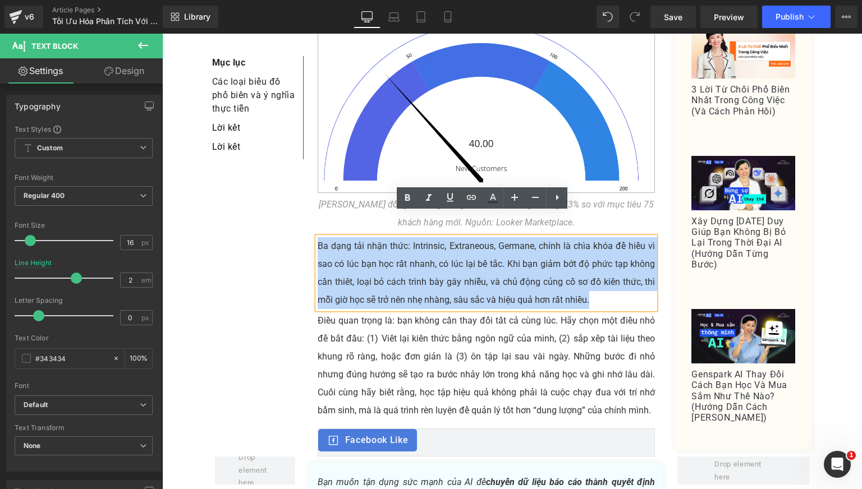
paste div
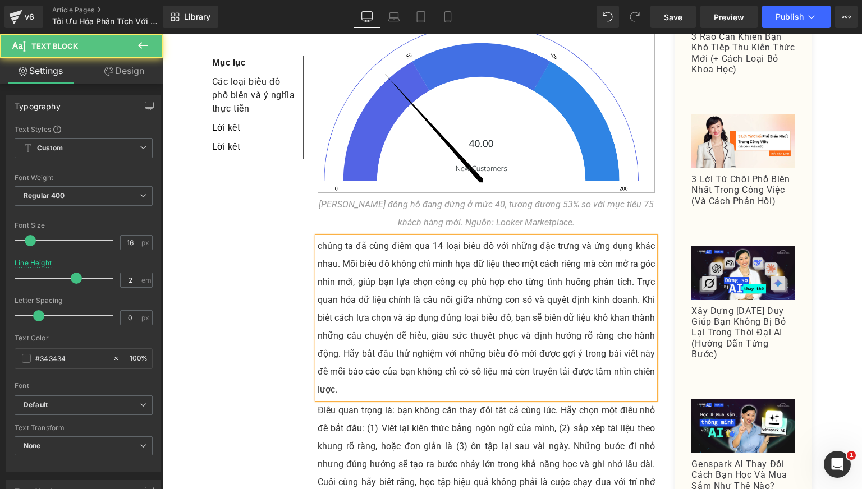
drag, startPoint x: 319, startPoint y: 223, endPoint x: 325, endPoint y: 227, distance: 7.3
click at [319, 237] on p "chúng ta đã cùng điểm qua 14 loại biểu đồ với những đặc trưng và ứng dụng khác …" at bounding box center [487, 318] width 338 height 162
click at [571, 315] on p "Chúng ta đã cùng điểm qua 14 loại biểu đồ với những đặc trưng và ứng dụng khác …" at bounding box center [487, 318] width 338 height 162
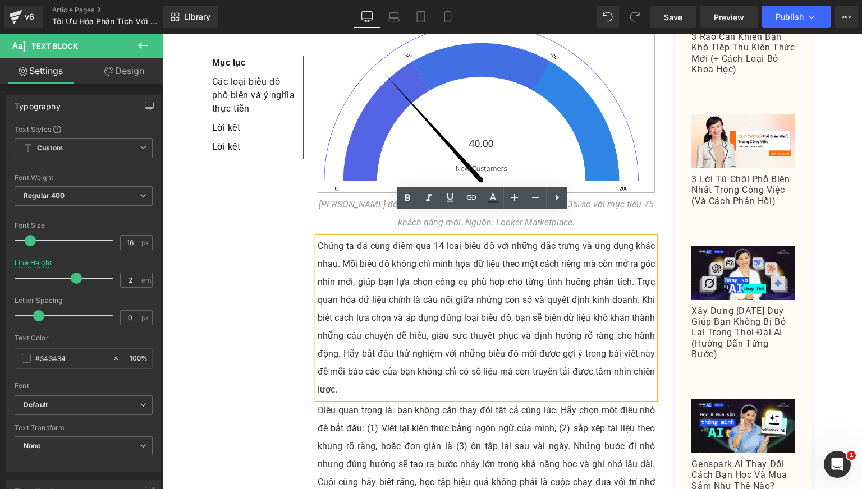
click at [632, 259] on p "Chúng ta đã cùng điểm qua 14 loại biểu đồ với những đặc trưng và ứng dụng khác …" at bounding box center [487, 318] width 338 height 162
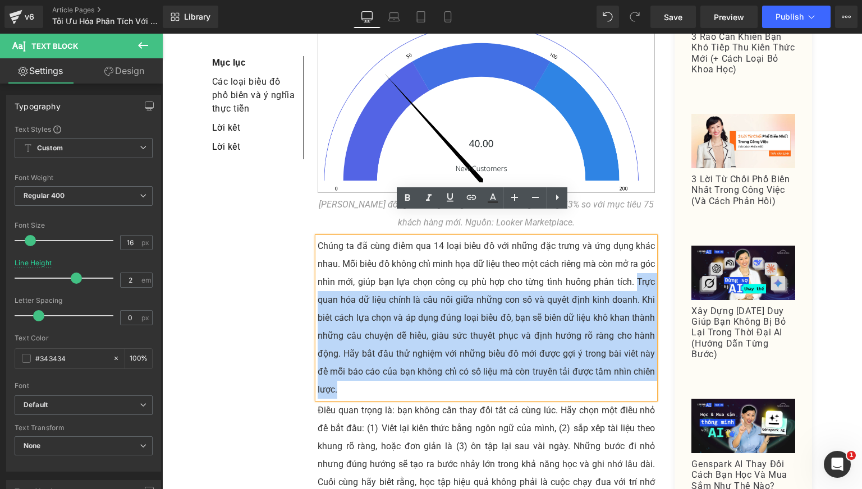
drag, startPoint x: 633, startPoint y: 259, endPoint x: 632, endPoint y: 367, distance: 107.7
click at [632, 367] on p "Chúng ta đã cùng điểm qua 14 loại biểu đồ với những đặc trưng và ứng dụng khác …" at bounding box center [487, 318] width 338 height 162
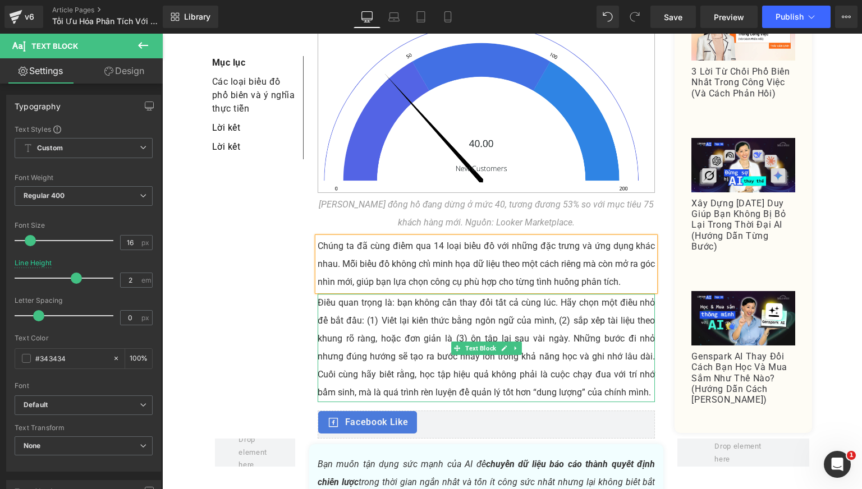
click at [390, 301] on p "Điều quan trọng là: bạn không cần thay đổi tất cả cùng lúc. Hãy chọn một điều n…" at bounding box center [487, 348] width 338 height 108
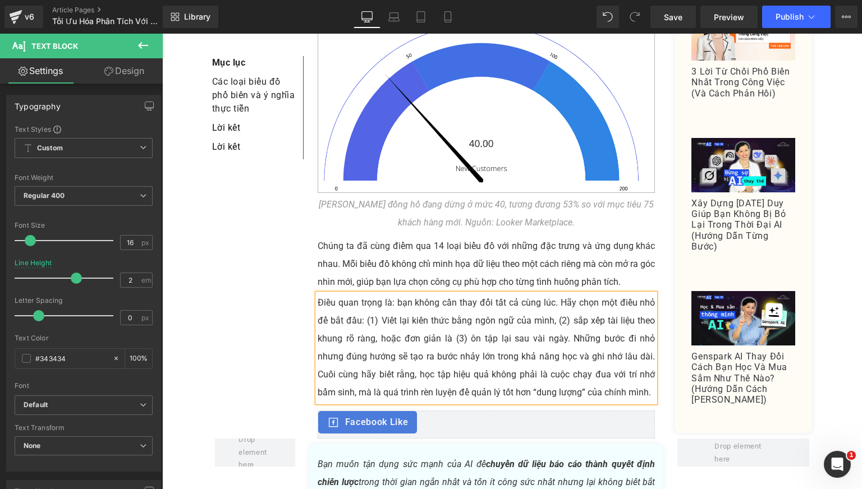
paste div
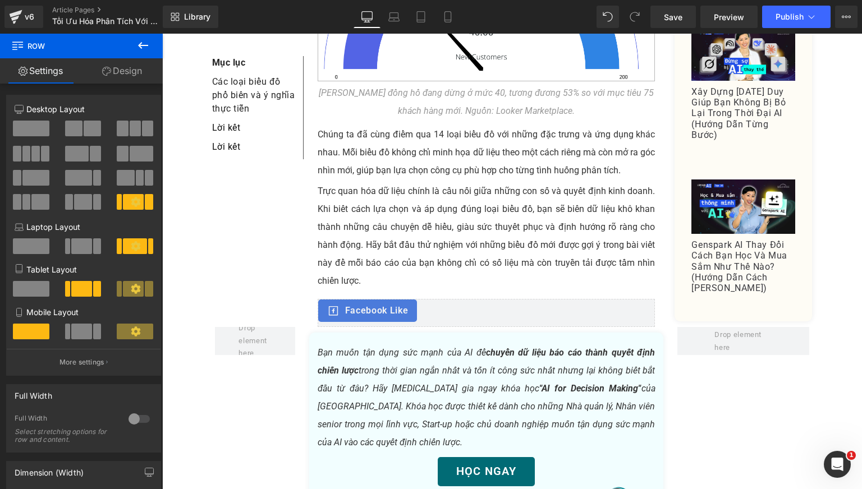
scroll to position [4956, 0]
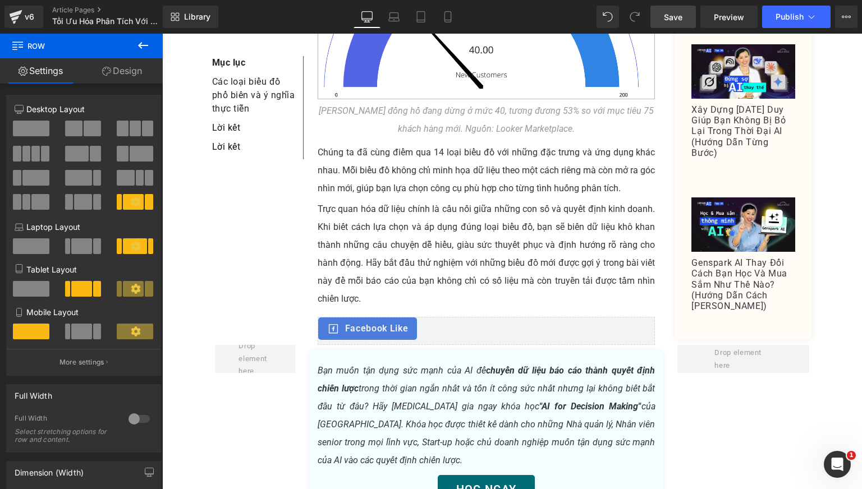
click at [678, 16] on span "Save" at bounding box center [673, 17] width 19 height 12
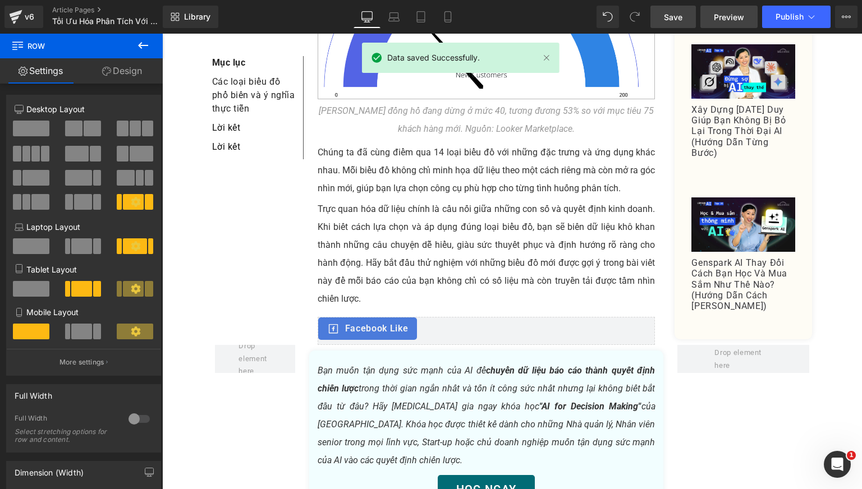
click at [722, 16] on span "Preview" at bounding box center [729, 17] width 30 height 12
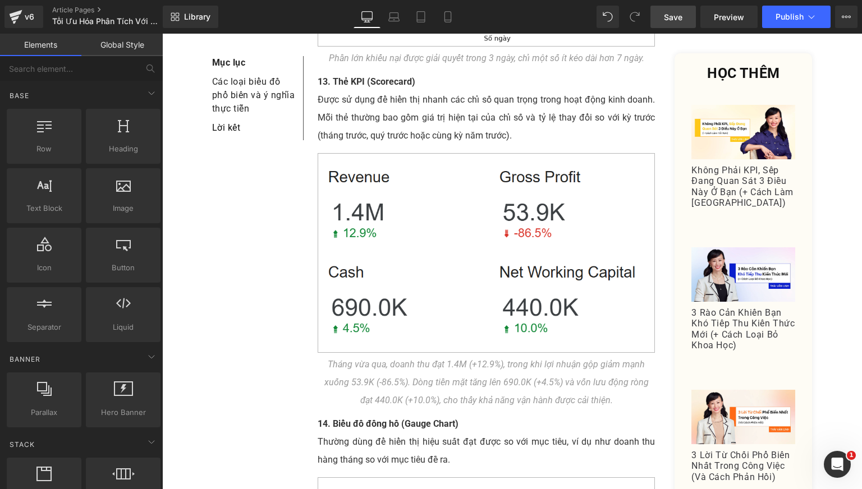
scroll to position [4115, 0]
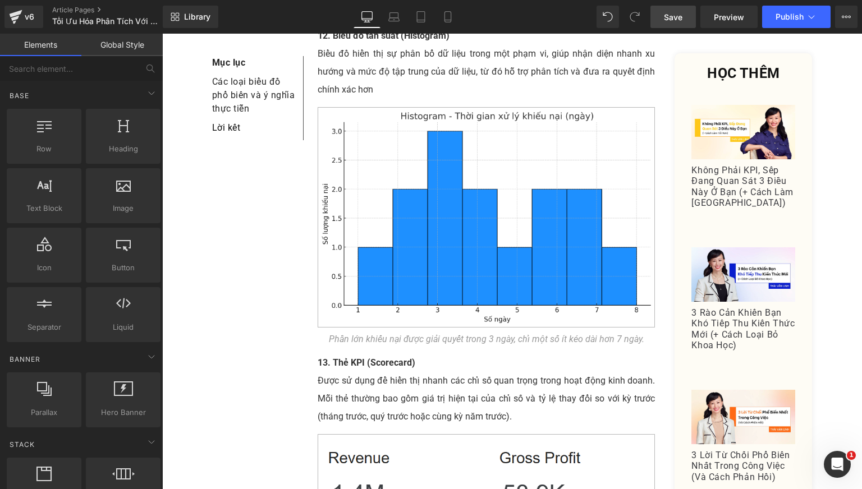
drag, startPoint x: 663, startPoint y: 21, endPoint x: 497, endPoint y: 65, distance: 171.6
click at [663, 21] on link "Save" at bounding box center [672, 17] width 45 height 22
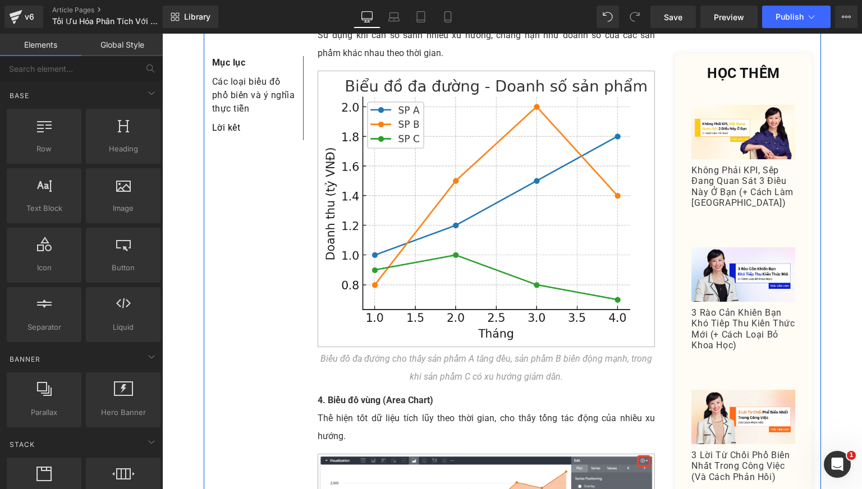
scroll to position [0, 0]
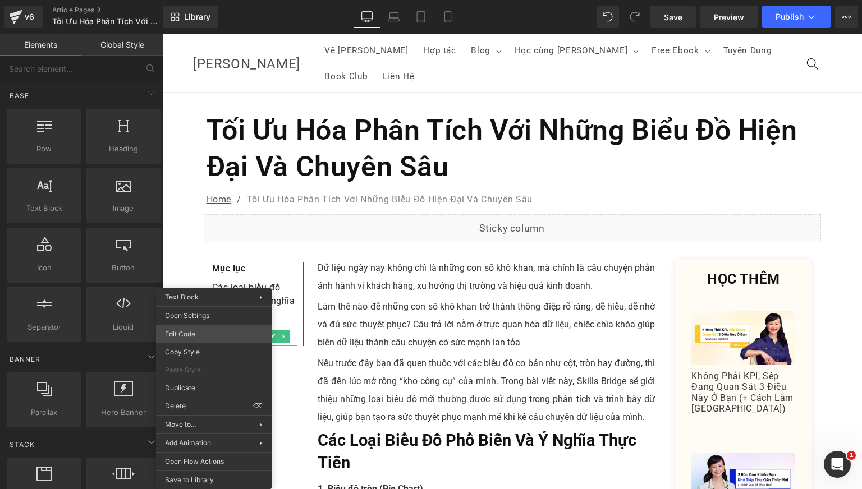
click at [210, 0] on div "Text Block You are previewing how the will restyle your page. You can not edit …" at bounding box center [431, 0] width 862 height 0
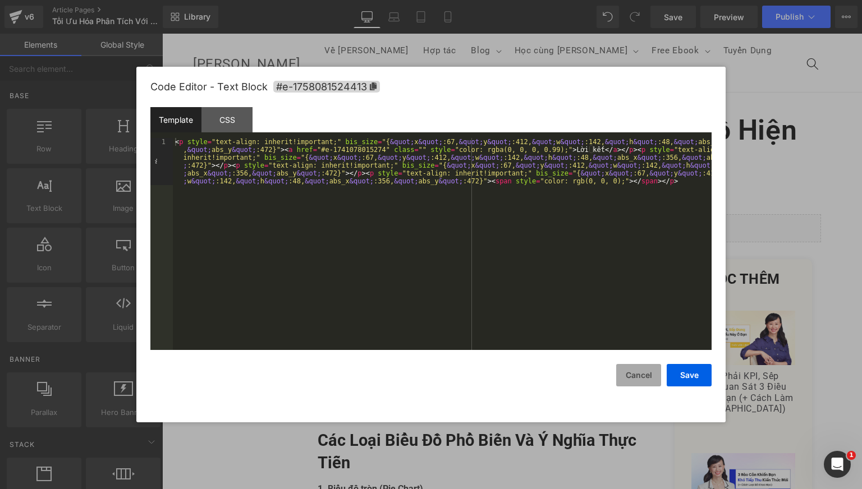
click at [649, 373] on button "Cancel" at bounding box center [638, 375] width 45 height 22
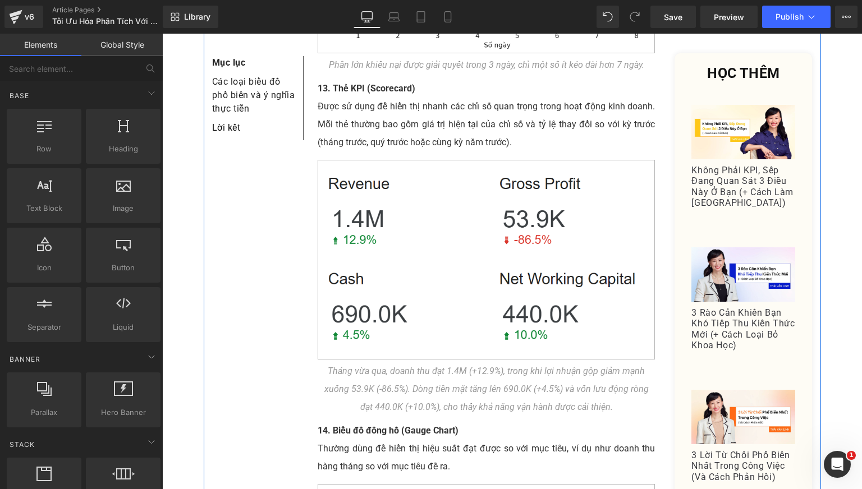
scroll to position [4489, 0]
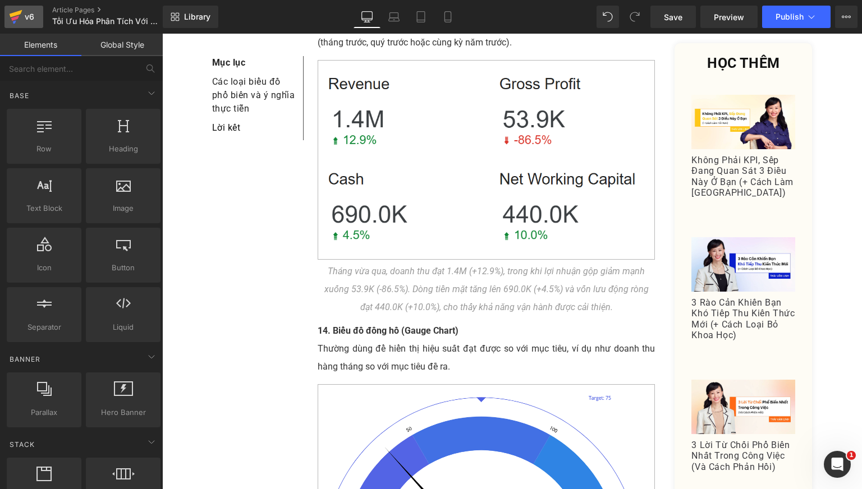
click at [27, 21] on div "v6" at bounding box center [29, 17] width 14 height 15
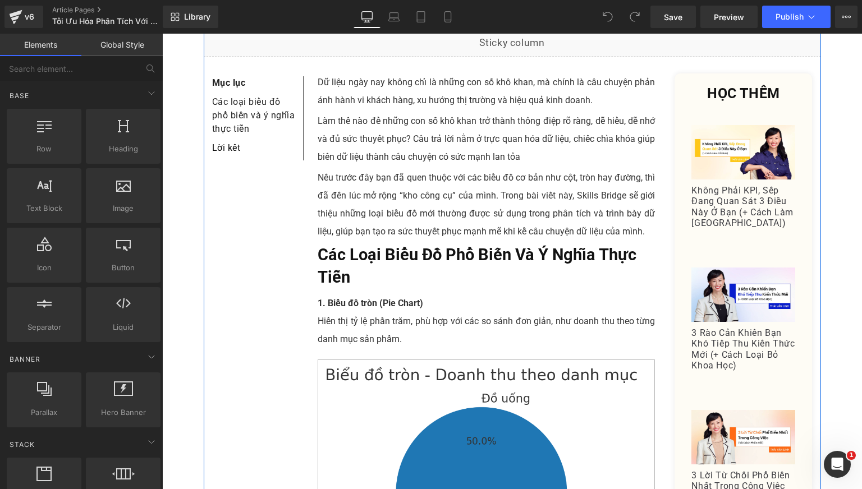
scroll to position [187, 0]
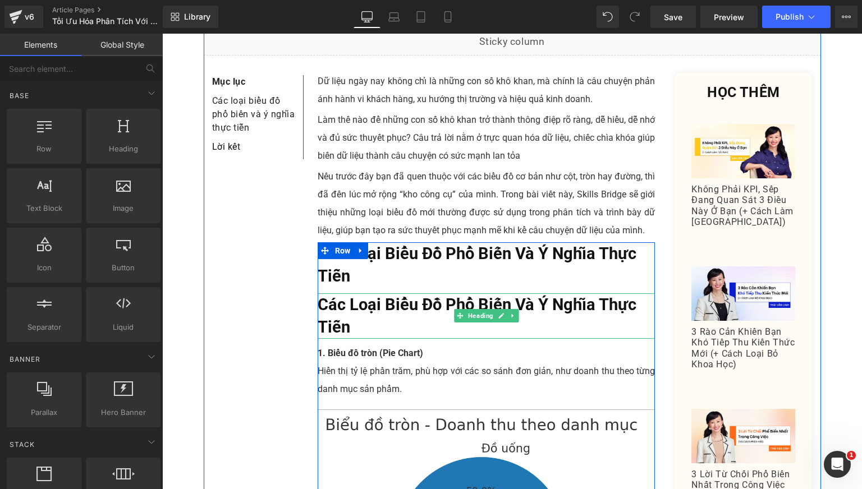
click at [390, 300] on h3 "Các Loại Biểu Đồ Phổ Biến Và Ý Nghĩa Thực Tiễn" at bounding box center [487, 315] width 338 height 45
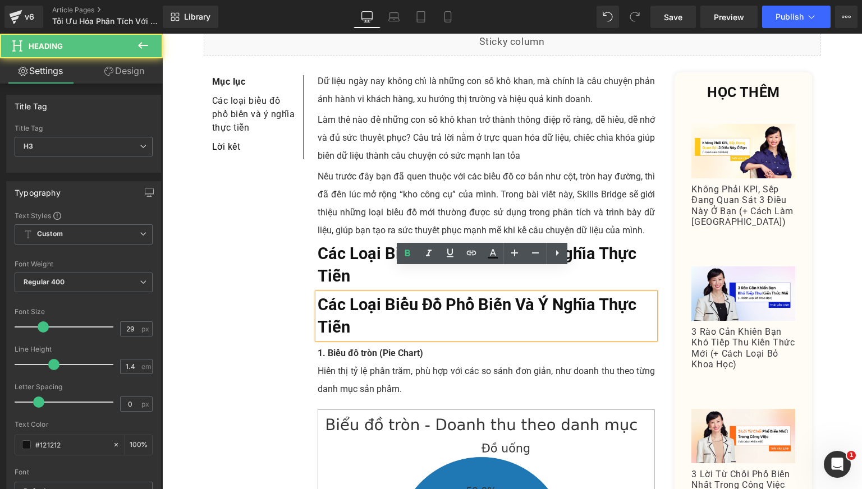
click at [405, 187] on span "Nếu trước đây bạn đã quen thuộc với các biểu đồ cơ bản như cột, tròn hay đường,…" at bounding box center [487, 203] width 338 height 65
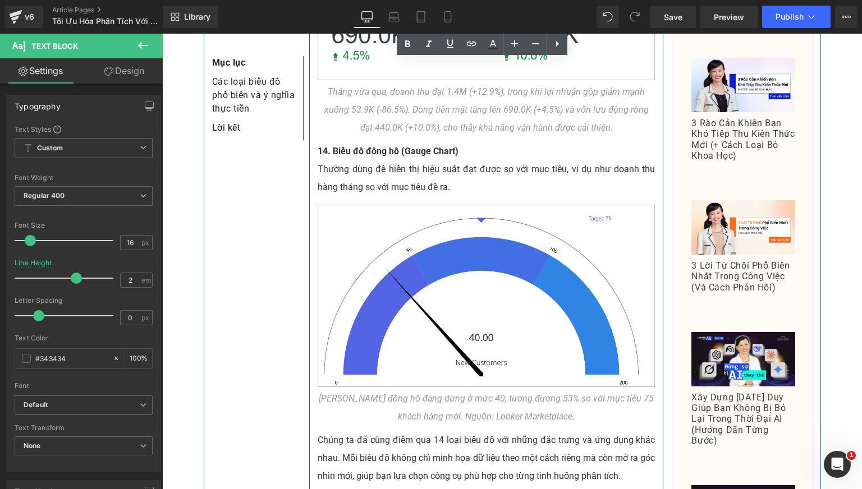
scroll to position [4889, 0]
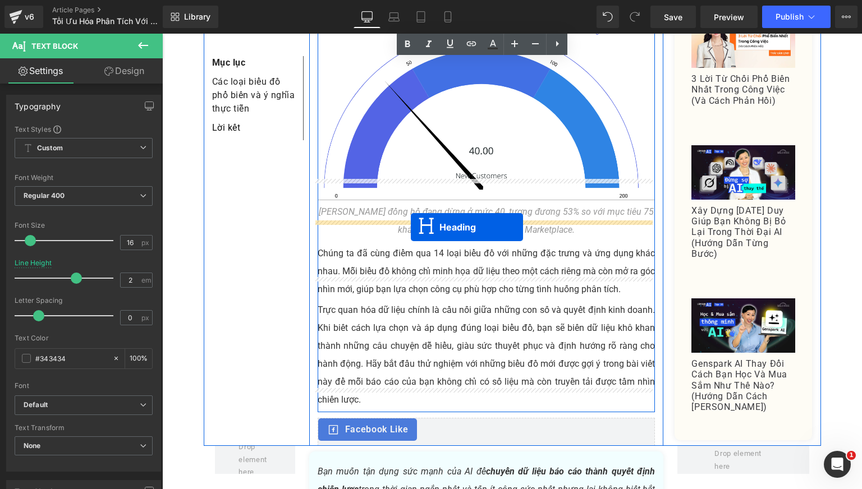
drag, startPoint x: 457, startPoint y: 293, endPoint x: 411, endPoint y: 227, distance: 80.6
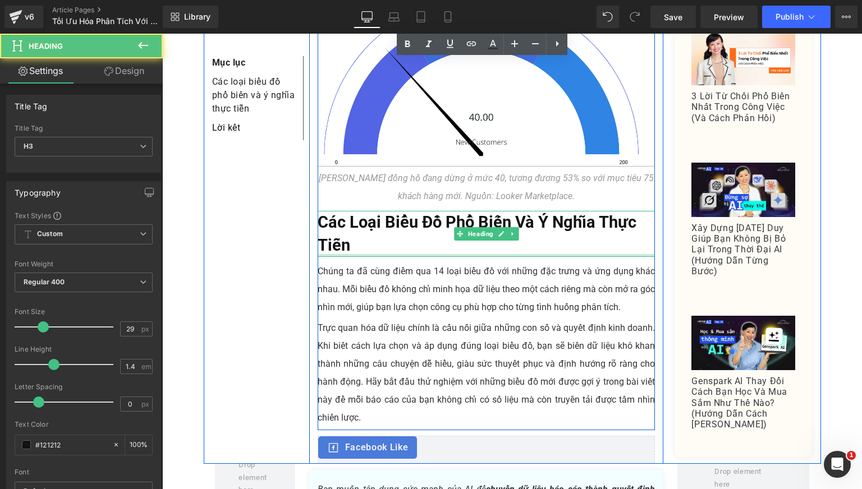
scroll to position [4906, 0]
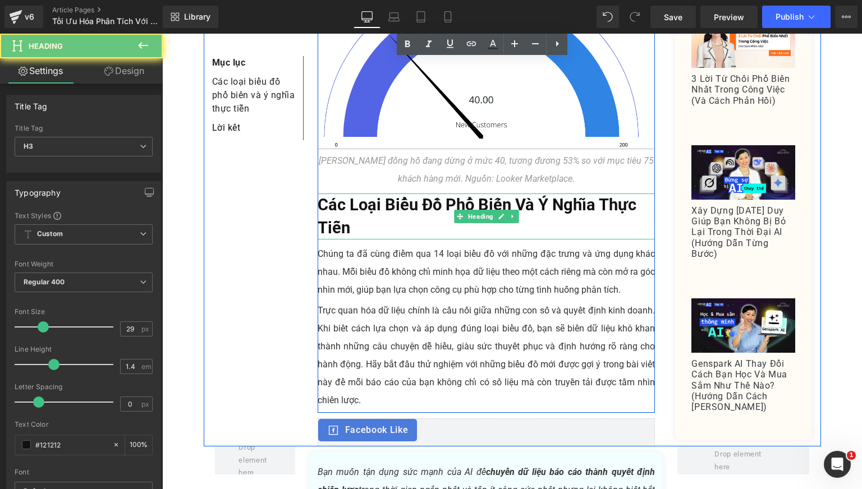
click at [360, 195] on b "Các Loại Biểu Đồ Phổ Biến Và Ý Nghĩa Thực Tiễn" at bounding box center [477, 216] width 319 height 42
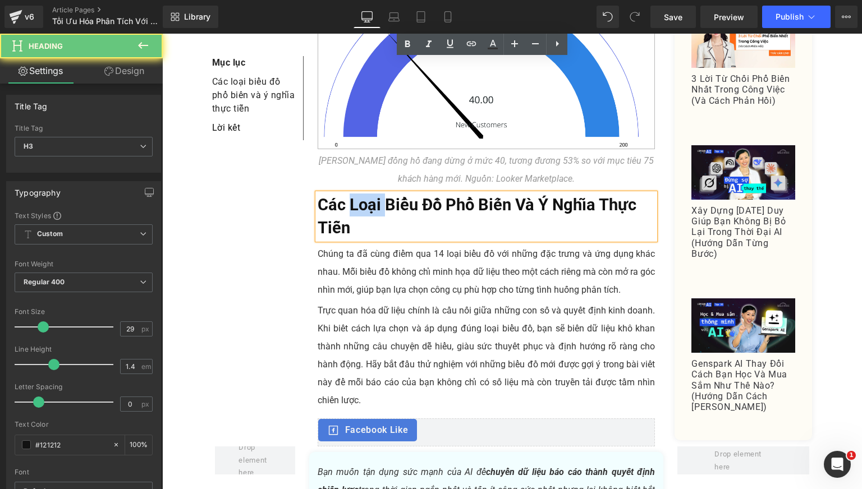
click at [360, 195] on b "Các Loại Biểu Đồ Phổ Biến Và Ý Nghĩa Thực Tiễn" at bounding box center [477, 216] width 319 height 42
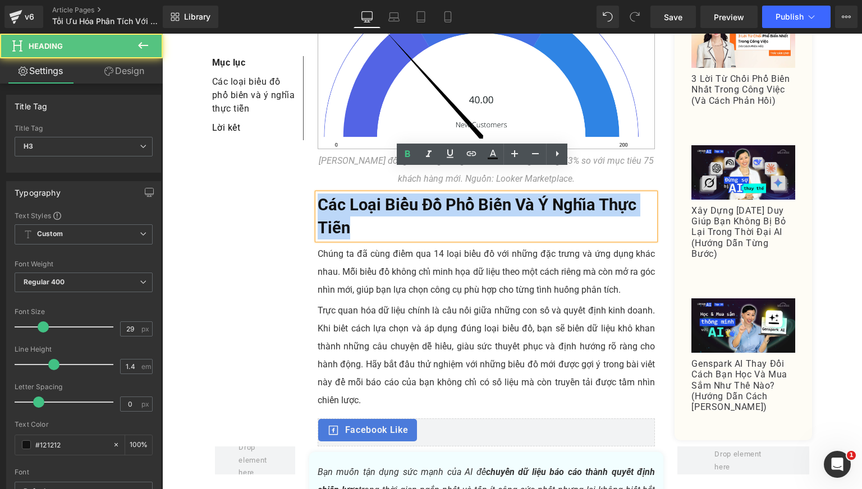
click at [360, 195] on b "Các Loại Biểu Đồ Phổ Biến Và Ý Nghĩa Thực Tiễn" at bounding box center [477, 216] width 319 height 42
paste div
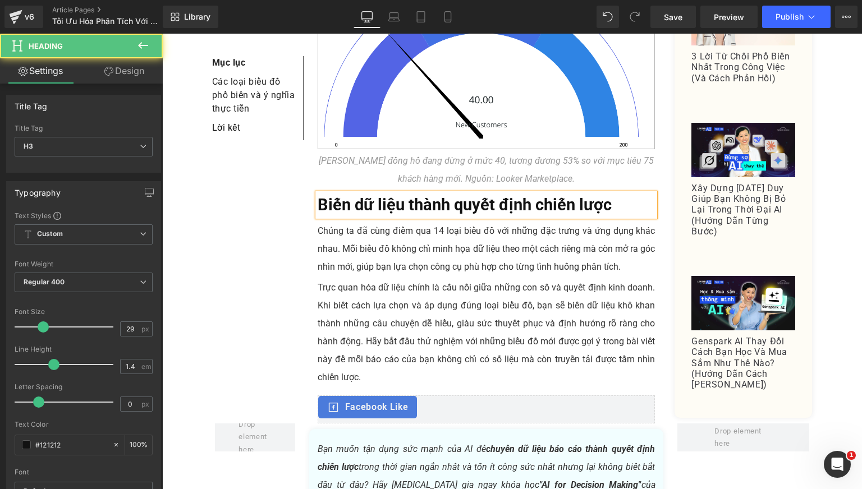
click at [318, 195] on b "Biến dữ liệu thành quyết định chiến lược" at bounding box center [465, 204] width 294 height 19
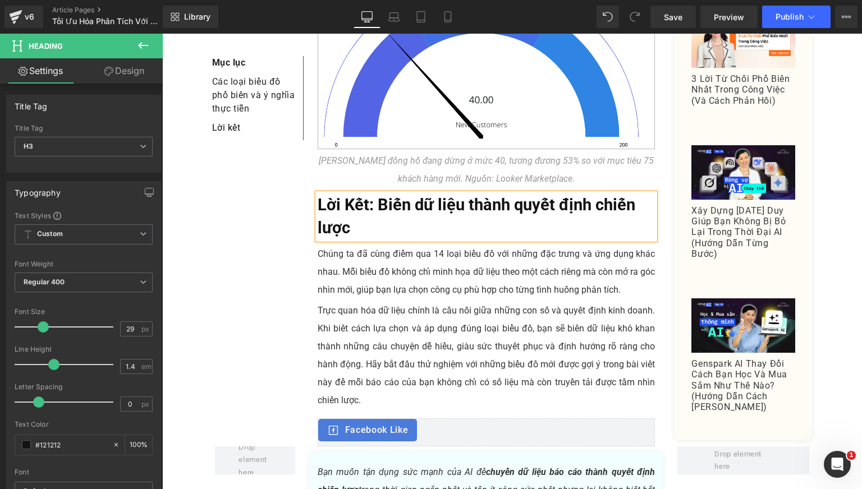
click at [350, 195] on b "Lời Kết: Biến dữ liệu thành quyết định chiến lược" at bounding box center [477, 216] width 318 height 42
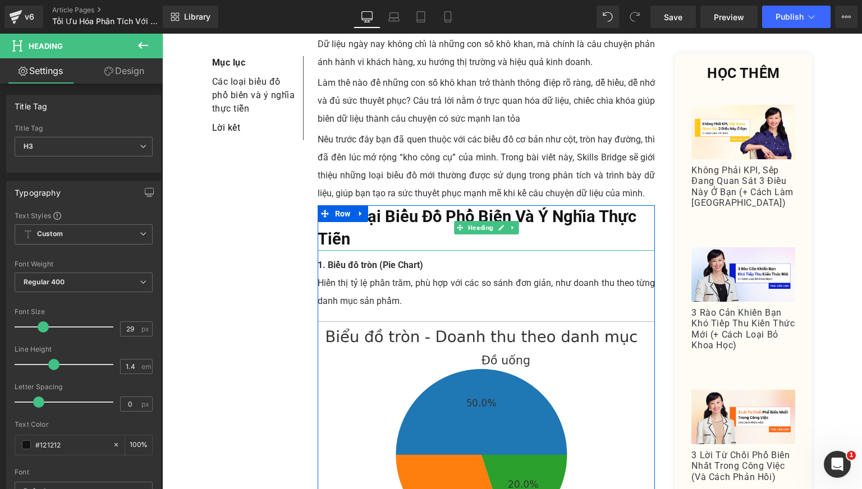
scroll to position [137, 0]
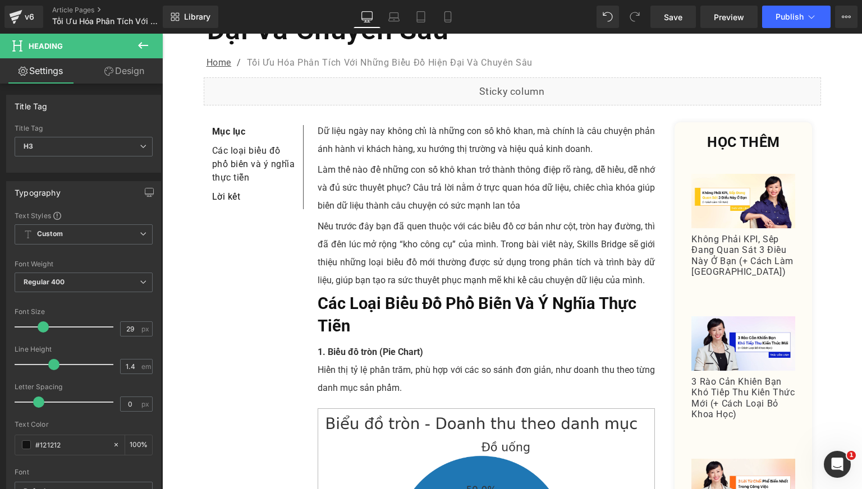
click at [233, 190] on div "Lời kết Text Block" at bounding box center [254, 199] width 85 height 19
click at [233, 191] on link "Lời kết" at bounding box center [226, 196] width 29 height 11
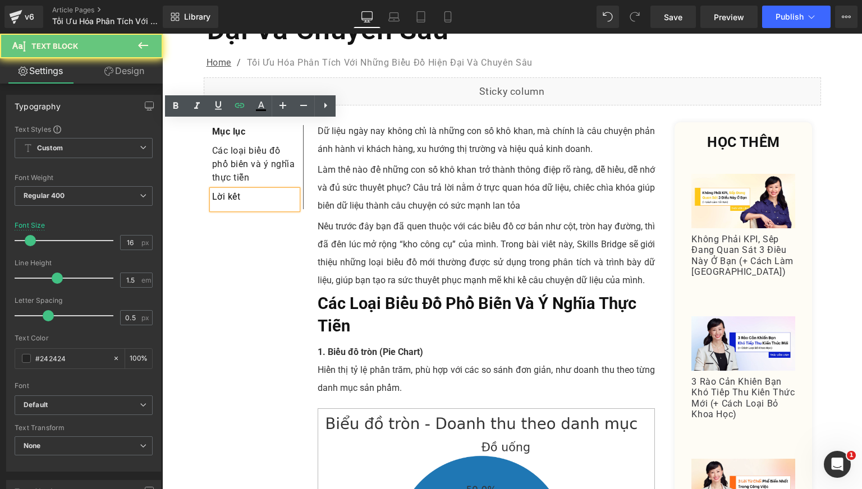
scroll to position [4608, 0]
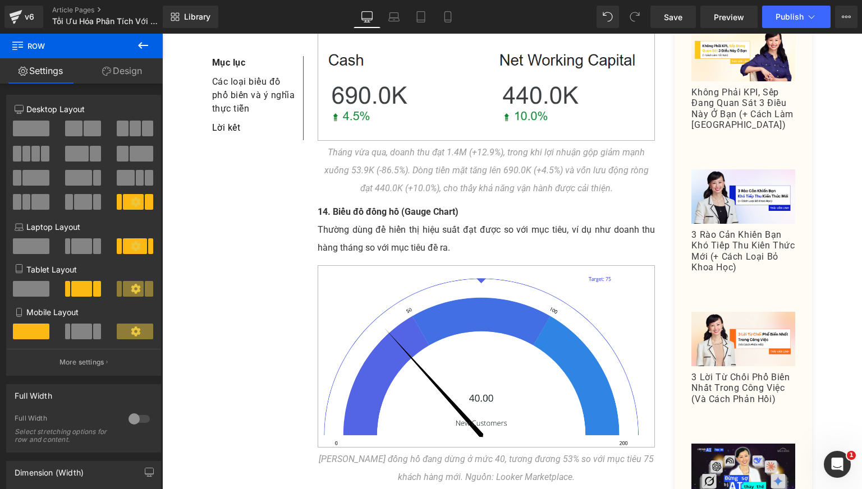
scroll to position [4514, 0]
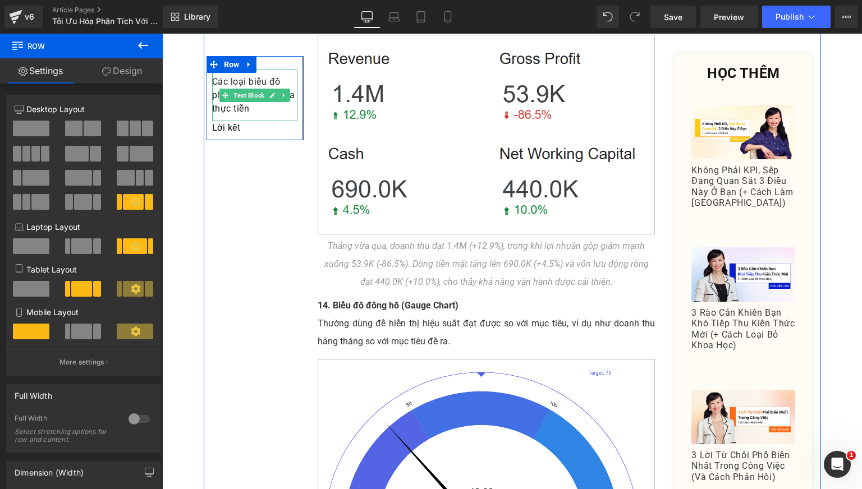
click at [252, 111] on p "Các loại biểu đồ phổ biến và ý nghĩa thực tiễn" at bounding box center [254, 95] width 85 height 40
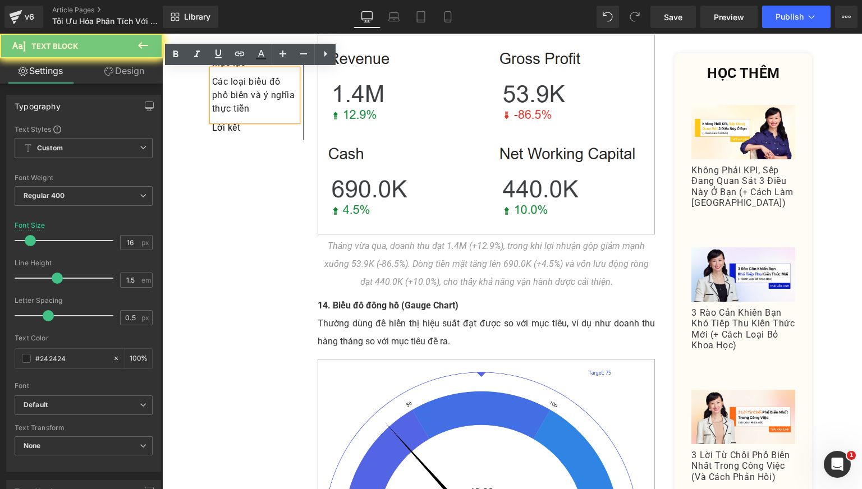
click at [252, 111] on p "Các loại biểu đồ phổ biến và ý nghĩa thực tiễn" at bounding box center [254, 95] width 85 height 40
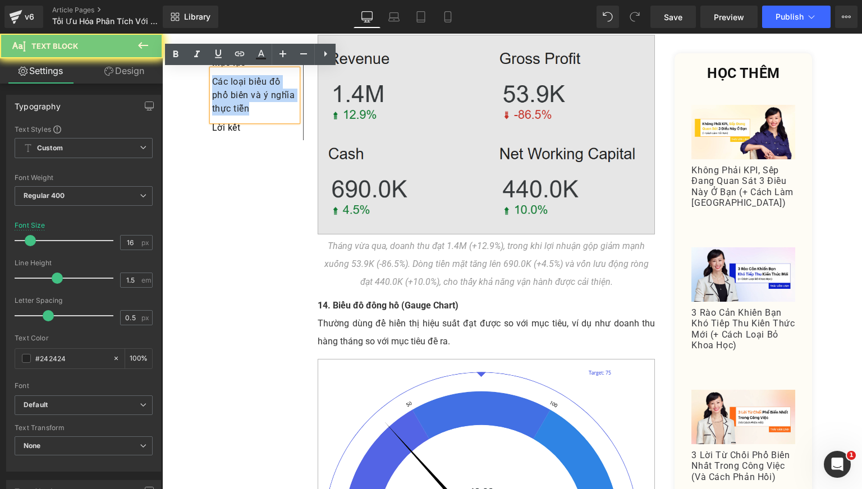
copy p "Các loại biểu đồ phổ biến và ý nghĩa thực tiễn"
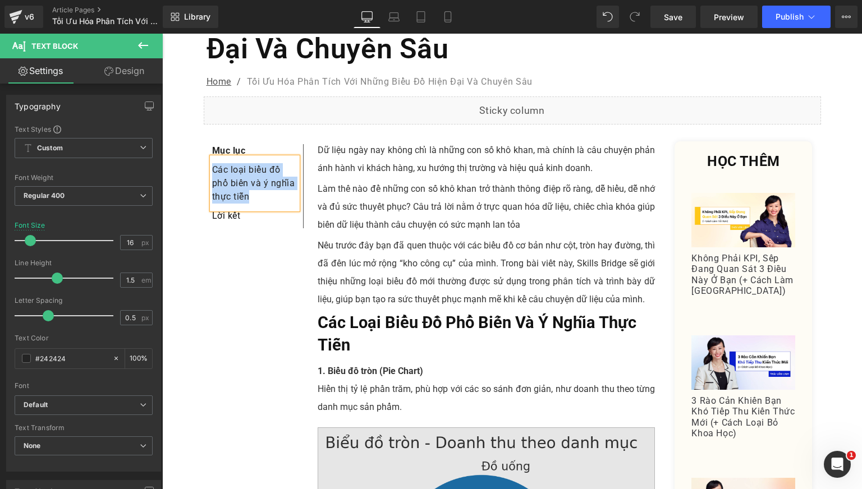
scroll to position [187, 0]
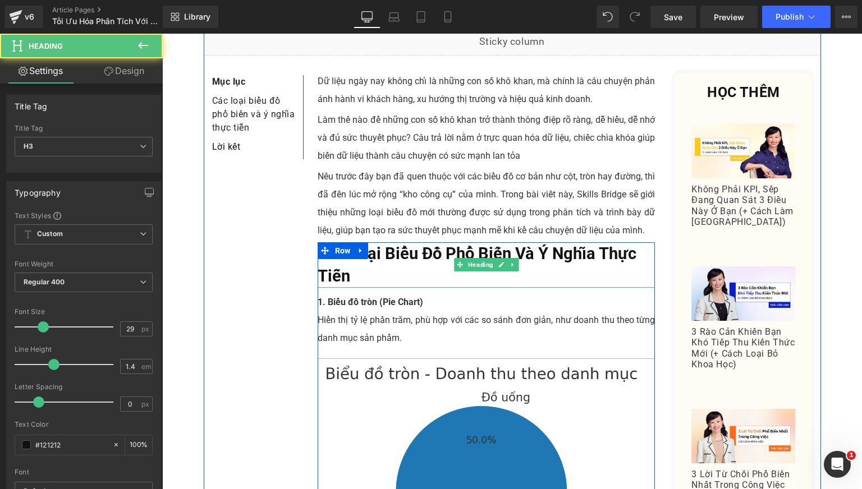
click at [419, 244] on b "Các Loại Biểu Đồ Phổ Biến Và Ý Nghĩa Thực Tiễn" at bounding box center [477, 265] width 319 height 42
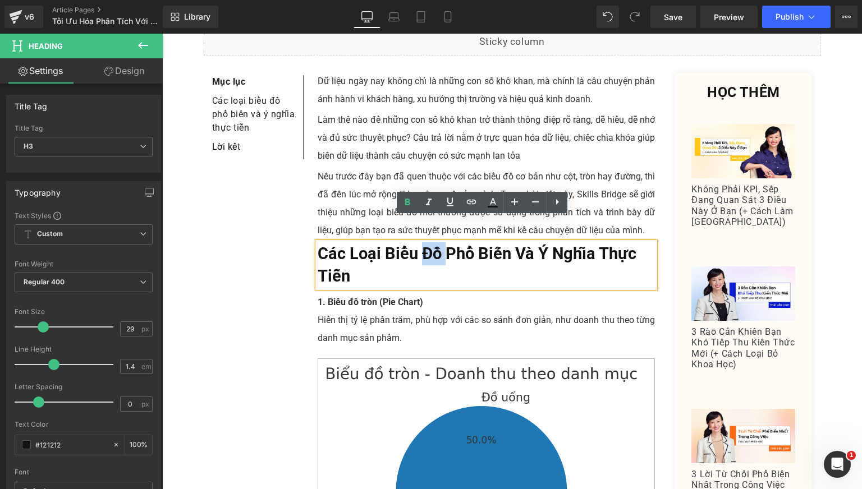
click at [419, 244] on b "Các Loại Biểu Đồ Phổ Biến Và Ý Nghĩa Thực Tiễn" at bounding box center [477, 265] width 319 height 42
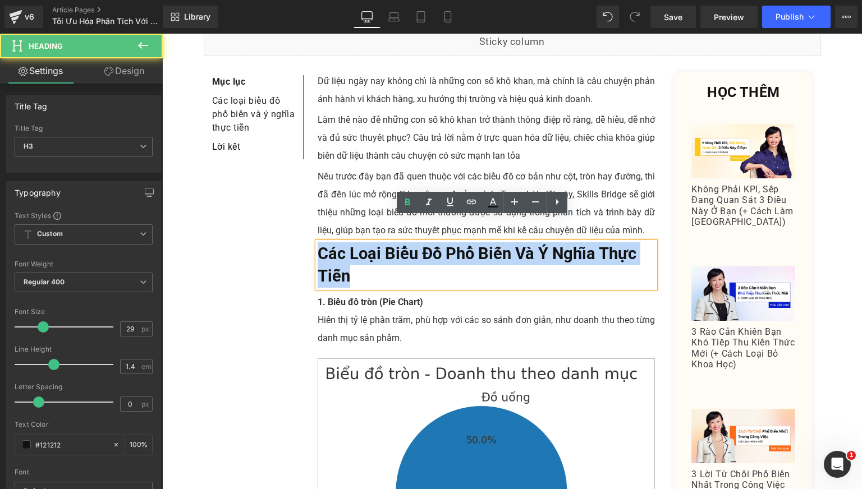
click at [419, 244] on b "Các Loại Biểu Đồ Phổ Biến Và Ý Nghĩa Thực Tiễn" at bounding box center [477, 265] width 319 height 42
paste div
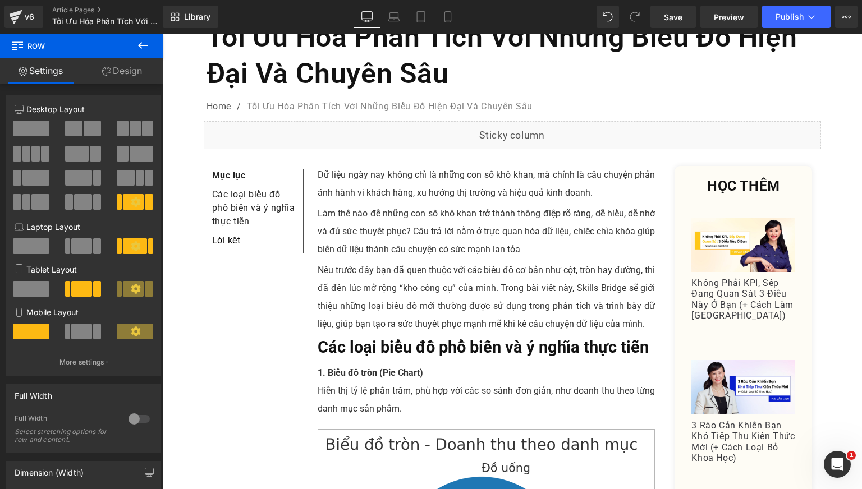
scroll to position [0, 0]
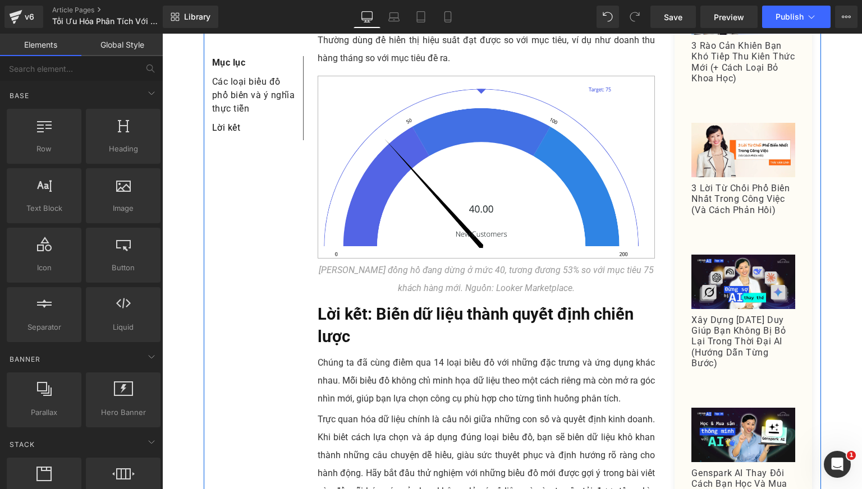
scroll to position [4769, 0]
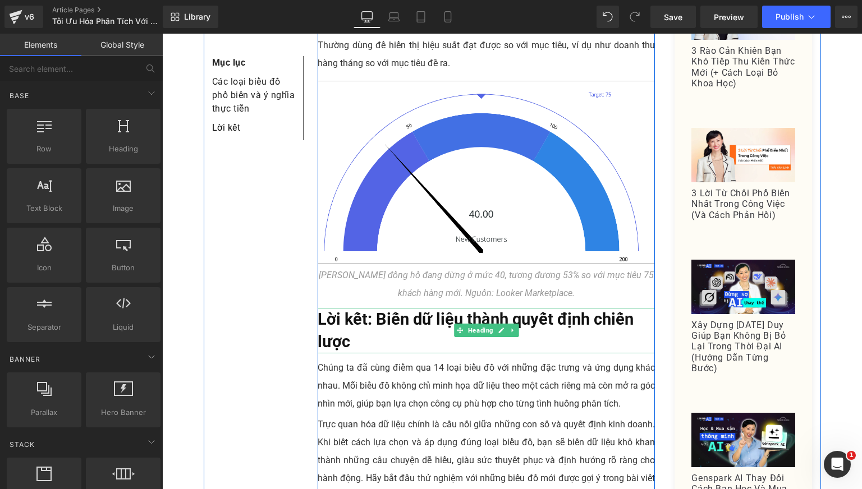
click at [369, 310] on b "Lời kết: Biến dữ liệu thành quyết định chiến lược" at bounding box center [476, 331] width 316 height 42
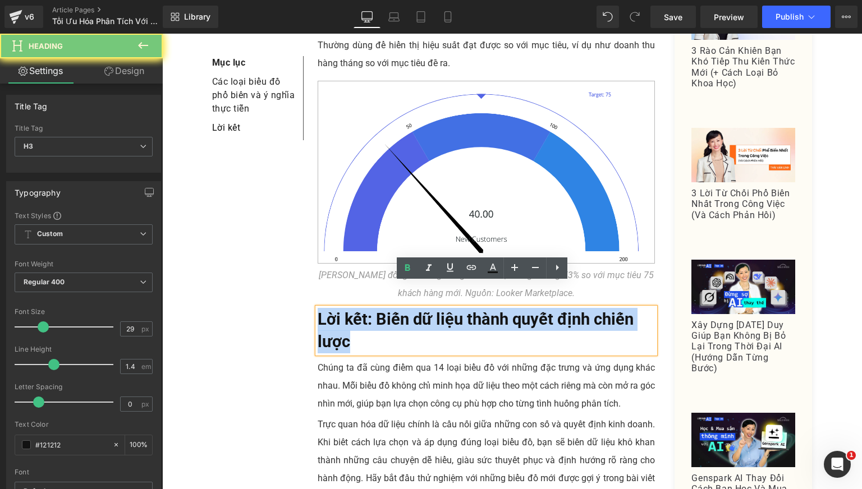
copy b "Lời kết: Biến dữ liệu thành quyết định chiến lược"
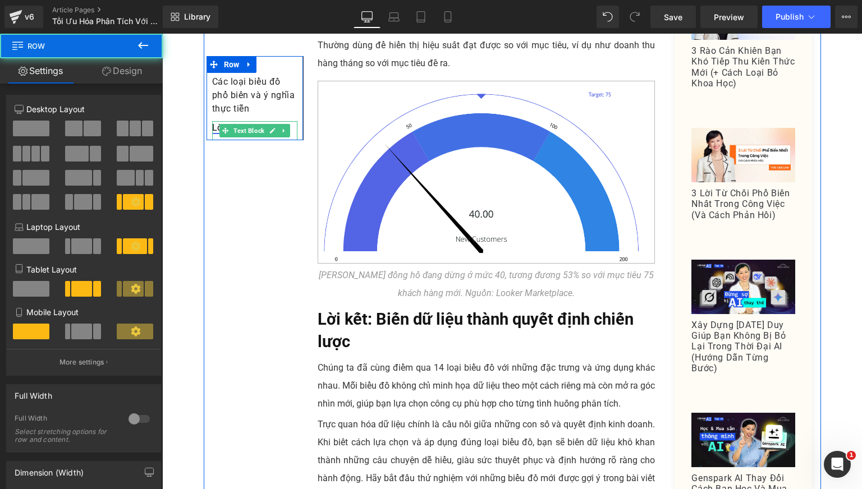
click at [212, 131] on link "Lời kết" at bounding box center [226, 127] width 29 height 11
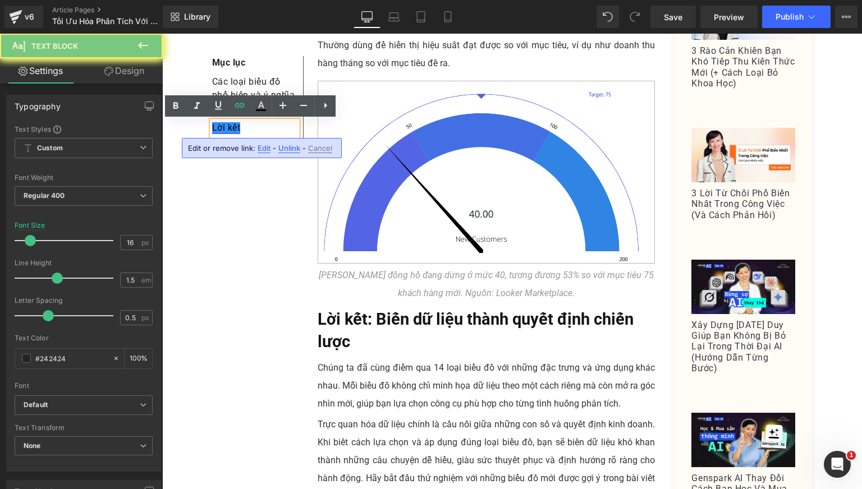
click at [212, 131] on link "Lời kết" at bounding box center [226, 127] width 29 height 11
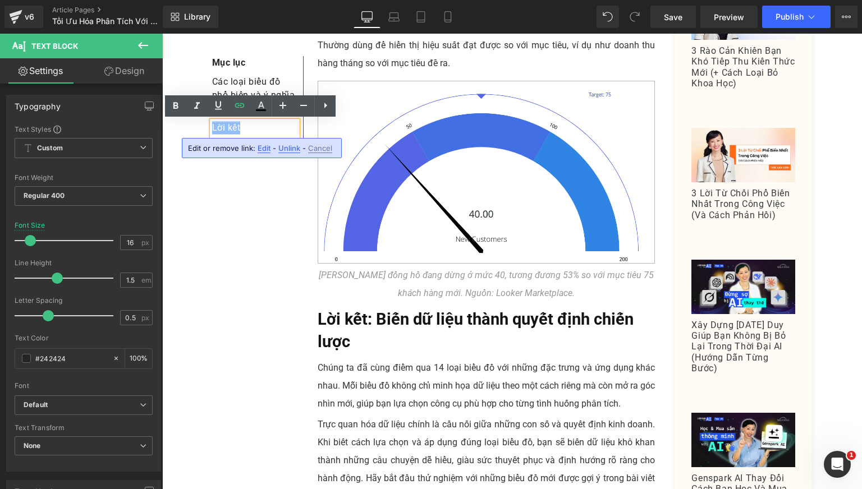
paste div
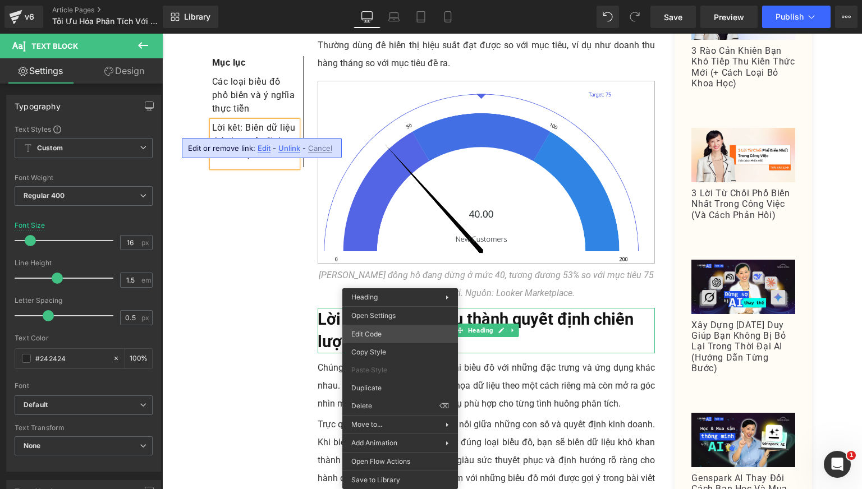
click at [371, 0] on div "Heading You are previewing how the will restyle your page. You can not edit Ele…" at bounding box center [431, 0] width 862 height 0
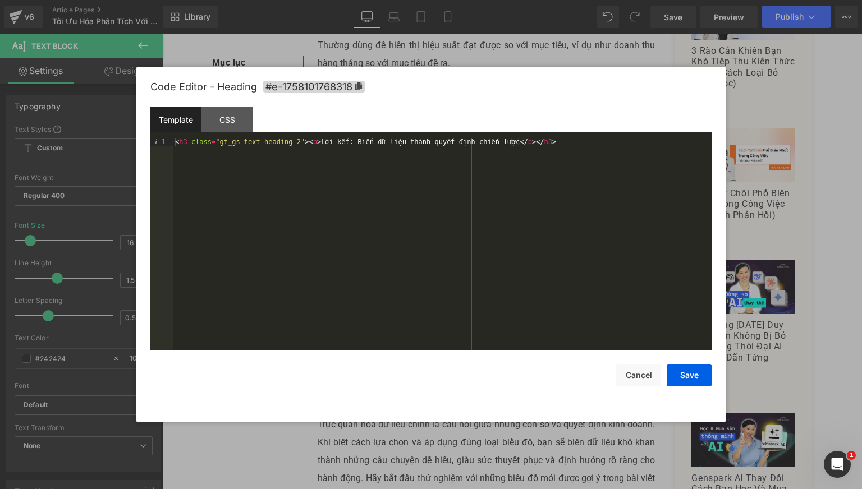
click at [359, 95] on div "Code Editor - Heading #e-1758101768318" at bounding box center [430, 87] width 561 height 40
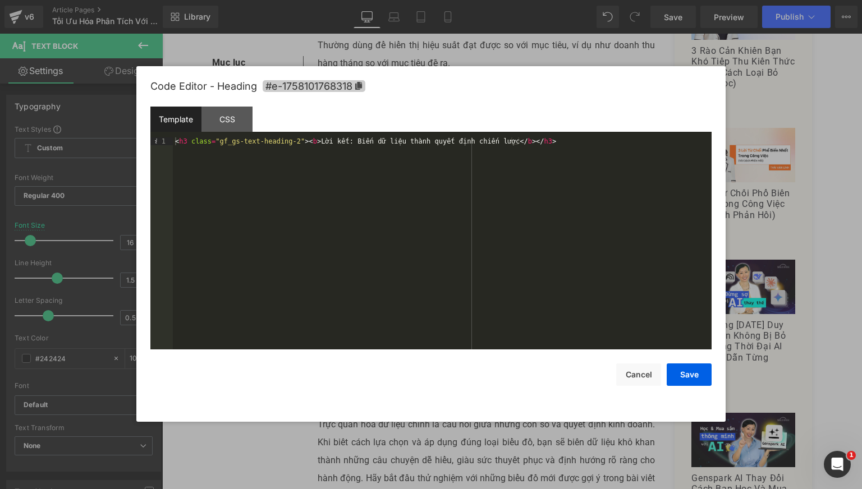
click at [359, 91] on span "#e-1758101768318" at bounding box center [314, 86] width 103 height 12
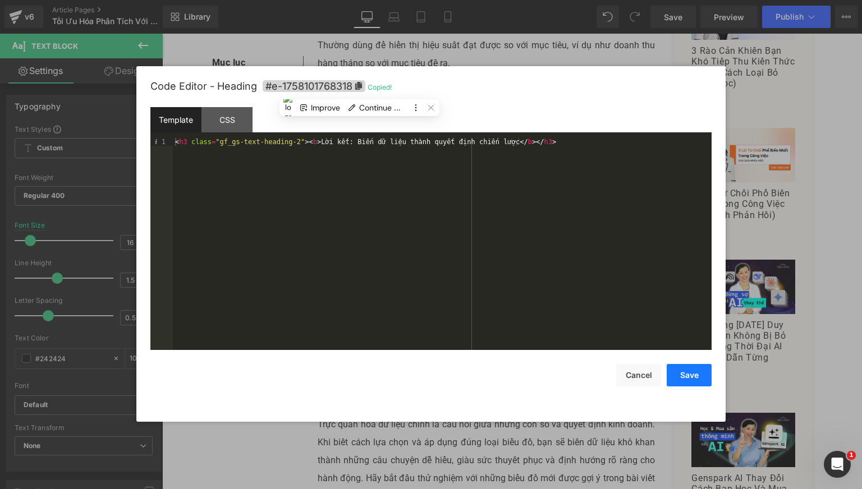
click at [687, 379] on button "Save" at bounding box center [689, 375] width 45 height 22
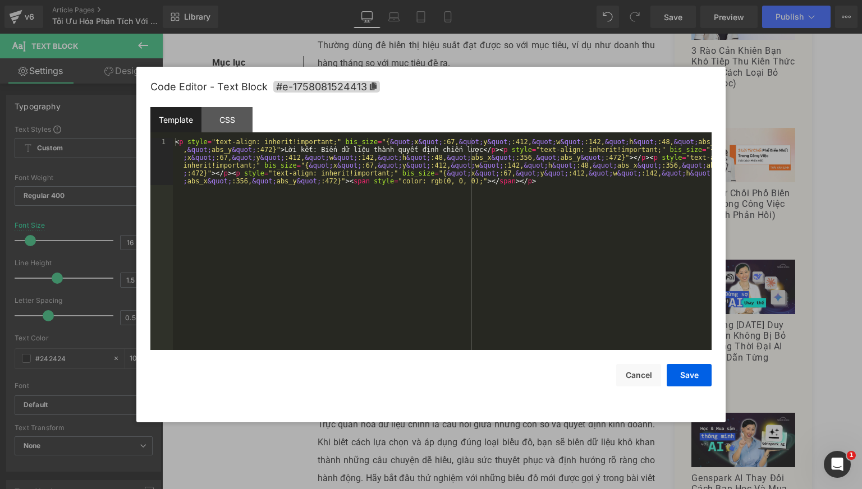
click at [237, 0] on div "Heading You are previewing how the will restyle your page. You can not edit Ele…" at bounding box center [431, 0] width 862 height 0
click at [626, 376] on button "Cancel" at bounding box center [638, 375] width 45 height 22
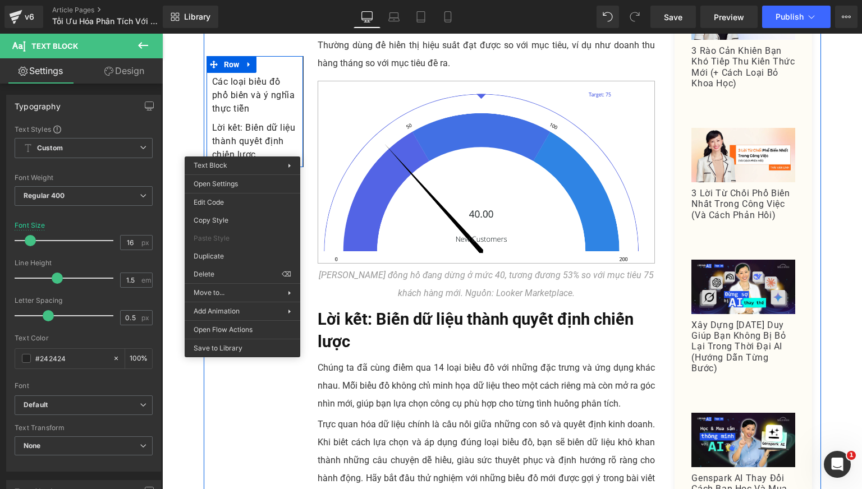
click at [282, 146] on div "Lời kết: Biến dữ liệu thành quyết định chiến lược Text Block" at bounding box center [254, 144] width 85 height 46
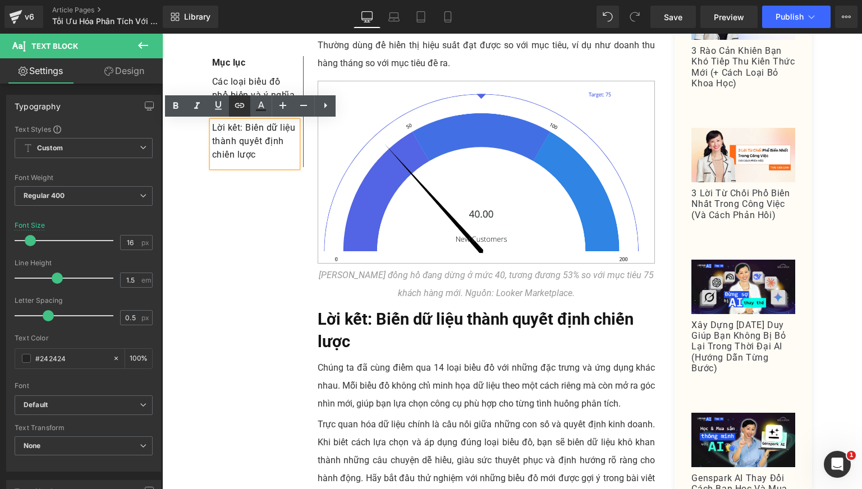
click at [244, 113] on link at bounding box center [239, 105] width 21 height 21
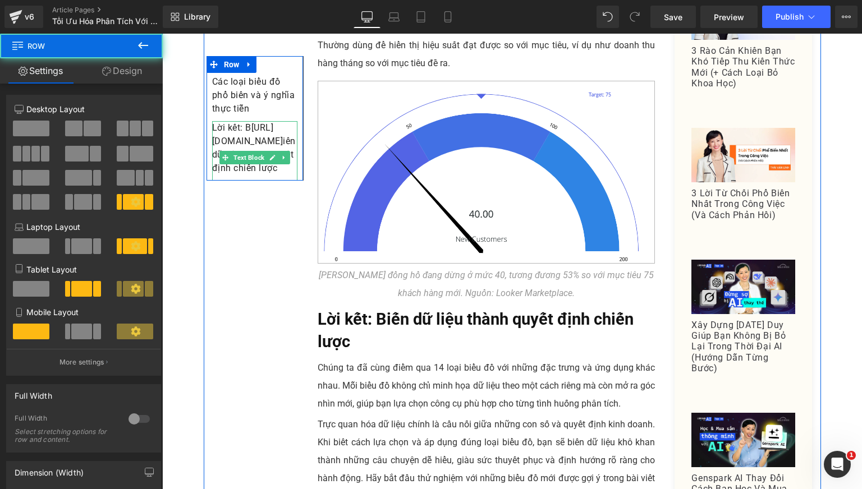
click at [267, 175] on p "Lời kết: B [URL][DOMAIN_NAME] iến dữ liệu thành quyết định chiến lược" at bounding box center [254, 148] width 85 height 54
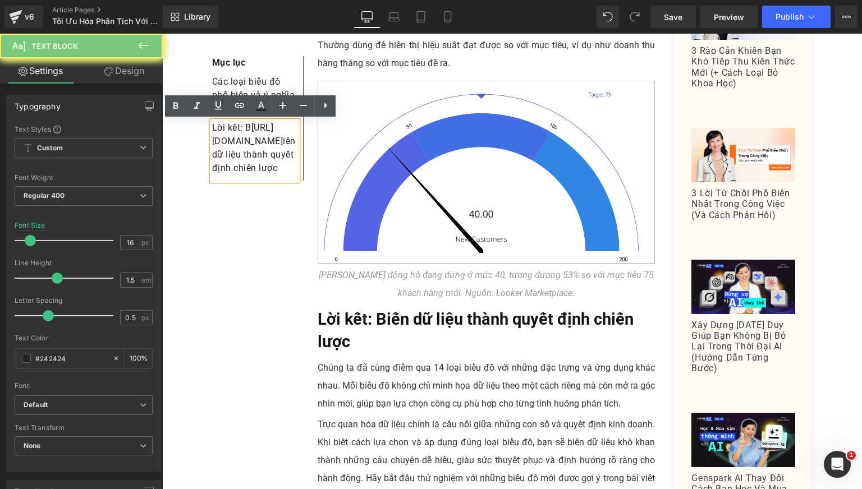
click at [267, 175] on p "Lời kết: B [URL][DOMAIN_NAME] iến dữ liệu thành quyết định chiến lược" at bounding box center [254, 148] width 85 height 54
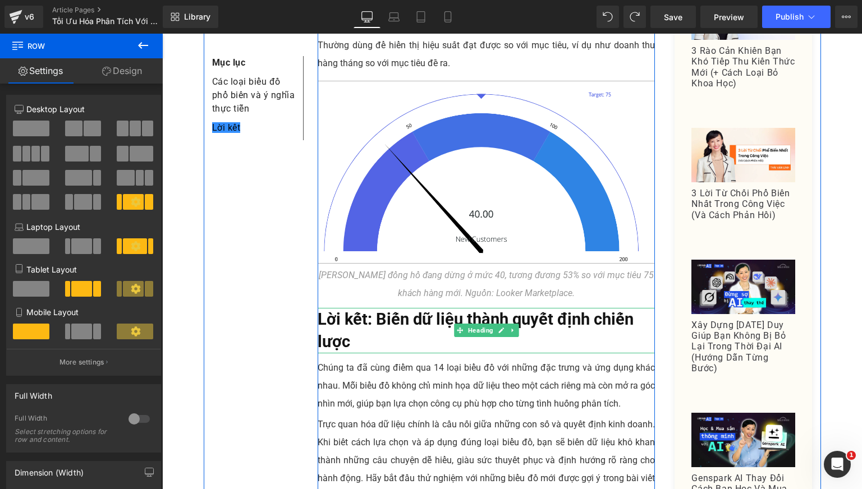
click at [361, 310] on b "Lời kết: Biến dữ liệu thành quyết định chiến lược" at bounding box center [476, 331] width 316 height 42
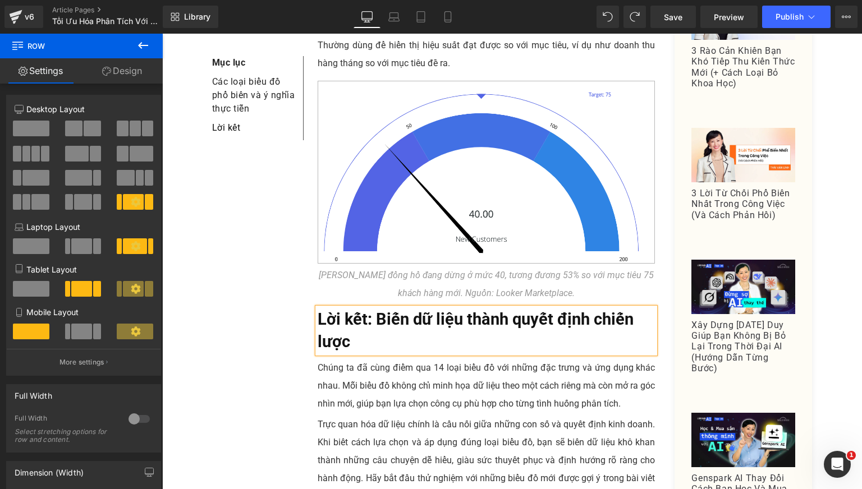
click at [361, 310] on b "Lời kết: Biến dữ liệu thành quyết định chiến lược" at bounding box center [476, 331] width 316 height 42
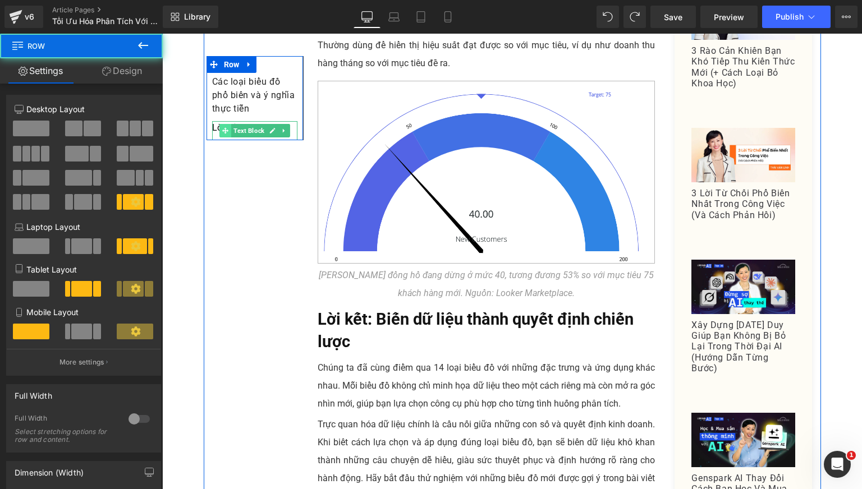
click at [231, 133] on span "Text Block" at bounding box center [248, 130] width 35 height 13
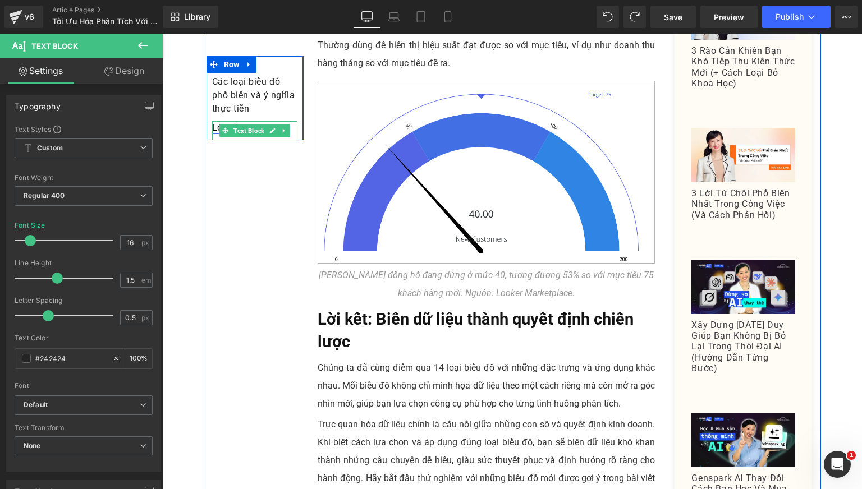
click at [212, 129] on link "Lời kết" at bounding box center [226, 127] width 29 height 11
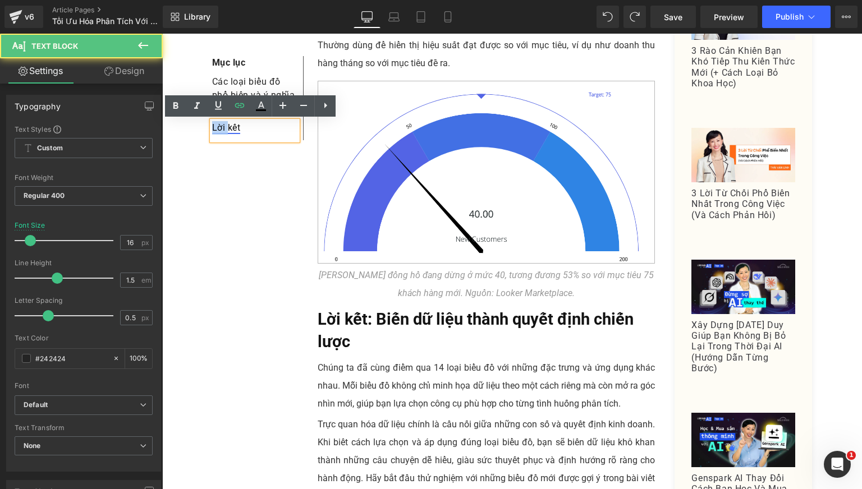
click at [212, 129] on link "Lời kết" at bounding box center [226, 127] width 29 height 11
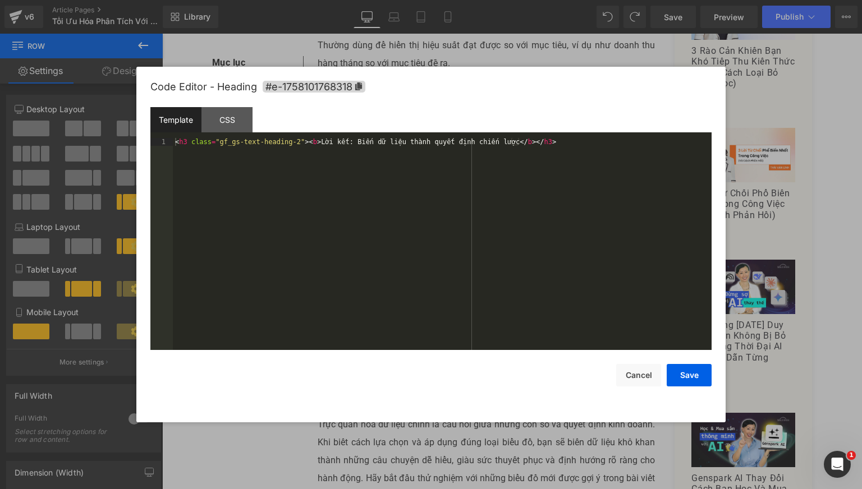
click at [347, 0] on div "Text Block You are previewing how the will restyle your page. You can not edit …" at bounding box center [431, 0] width 862 height 0
click at [359, 89] on icon at bounding box center [358, 86] width 7 height 8
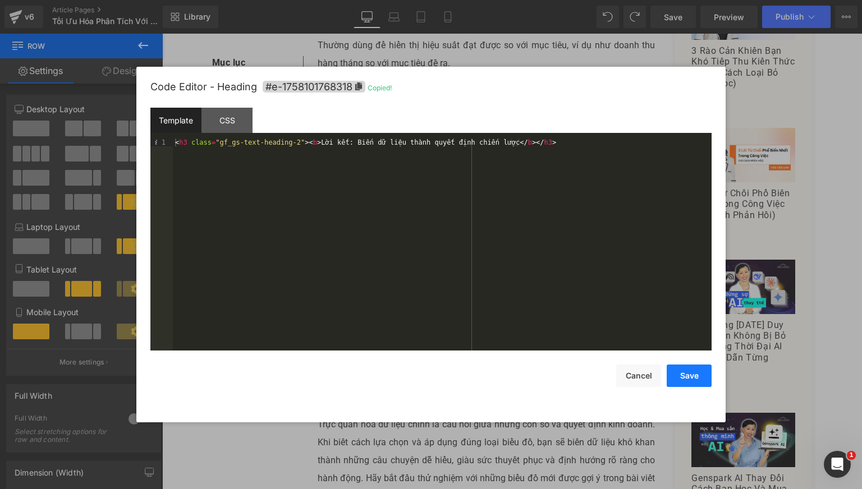
drag, startPoint x: 703, startPoint y: 378, endPoint x: 302, endPoint y: 299, distance: 408.3
click at [703, 378] on button "Save" at bounding box center [689, 376] width 45 height 22
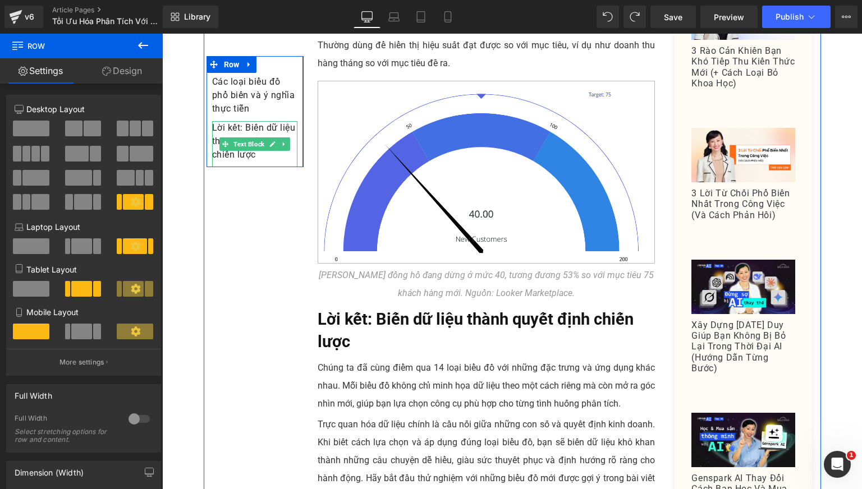
click at [222, 160] on p "Lời kết: Biến dữ liệu thành quyết định chiến lược" at bounding box center [254, 141] width 85 height 40
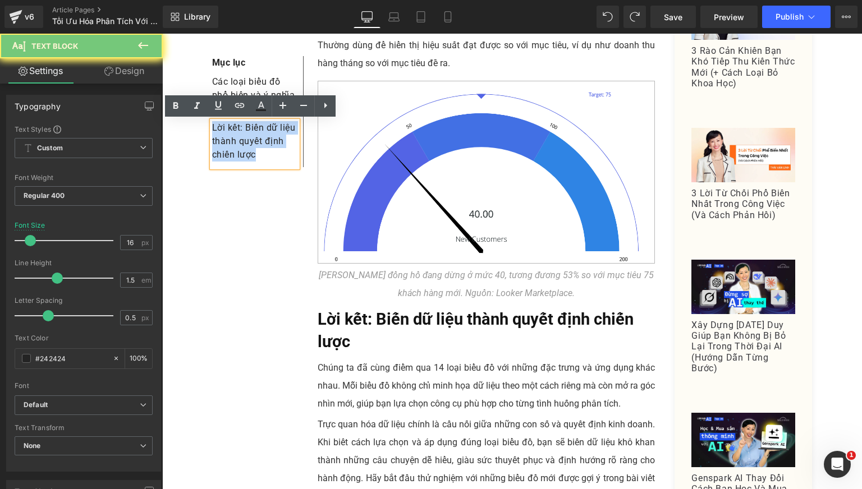
click at [222, 160] on p "Lời kết: Biến dữ liệu thành quyết định chiến lược" at bounding box center [254, 141] width 85 height 40
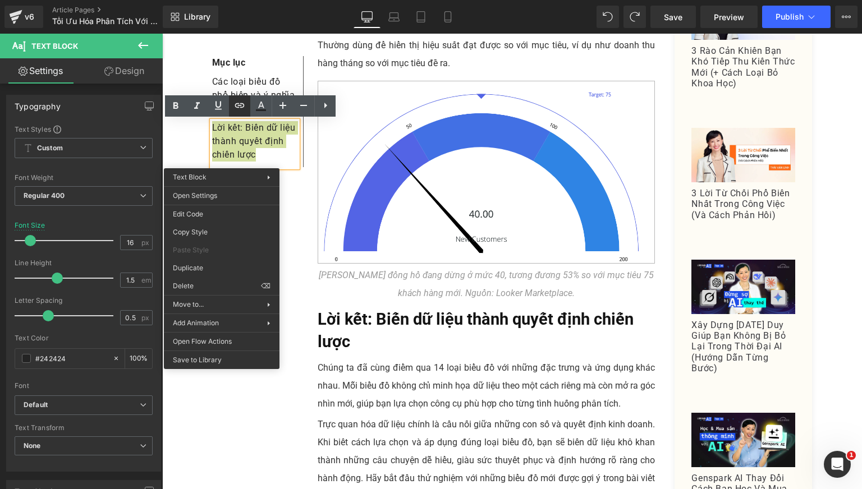
click at [246, 109] on icon at bounding box center [239, 105] width 13 height 13
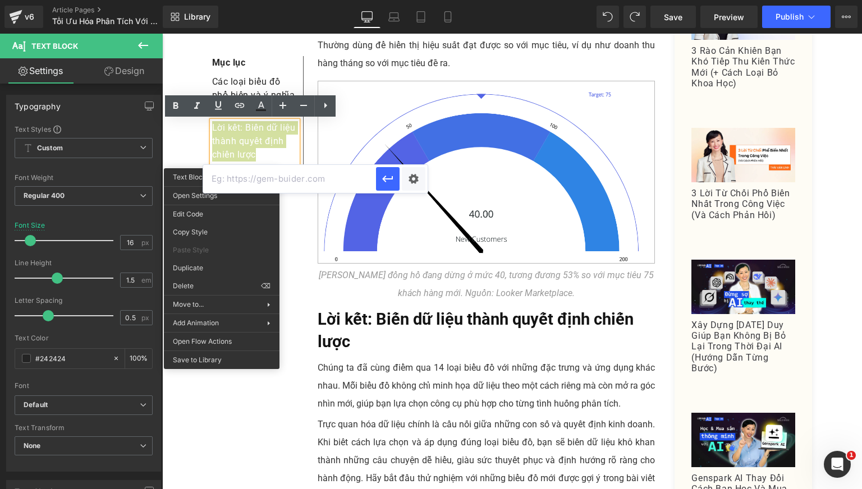
click at [268, 180] on input "text" at bounding box center [289, 179] width 173 height 28
paste input "#e-1758101768318"
type input "#e-1758101768318"
click at [391, 180] on icon "button" at bounding box center [387, 178] width 13 height 13
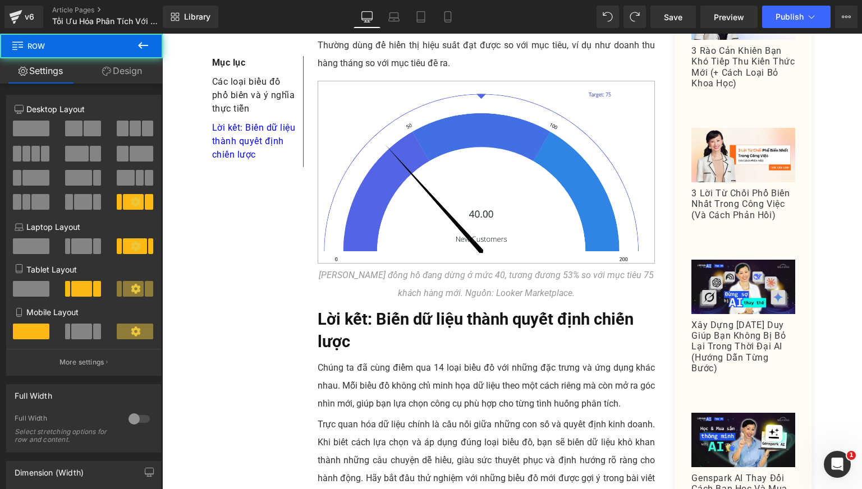
scroll to position [4676, 0]
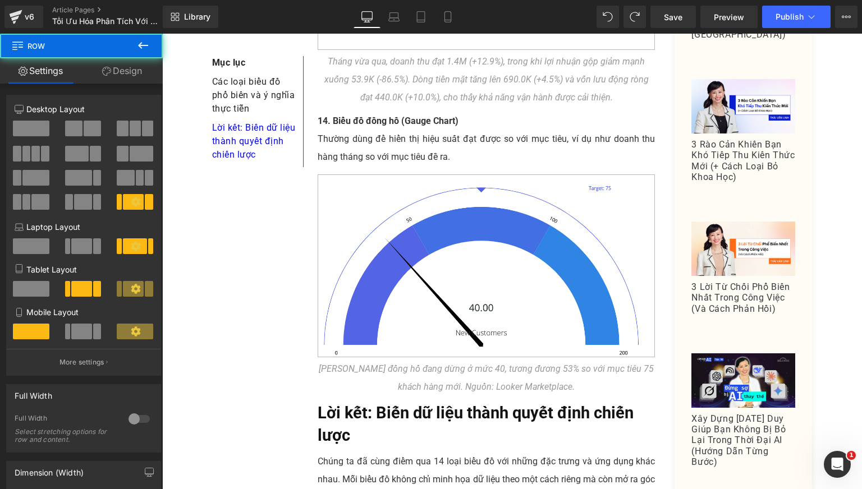
click at [237, 95] on div "Các loại biểu đồ phổ biến và ý nghĩa thực tiễn Text Block" at bounding box center [254, 96] width 85 height 52
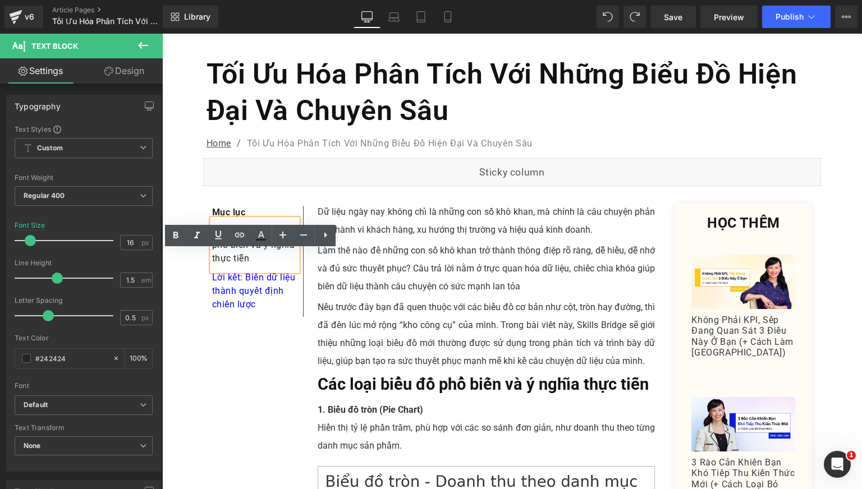
scroll to position [93, 0]
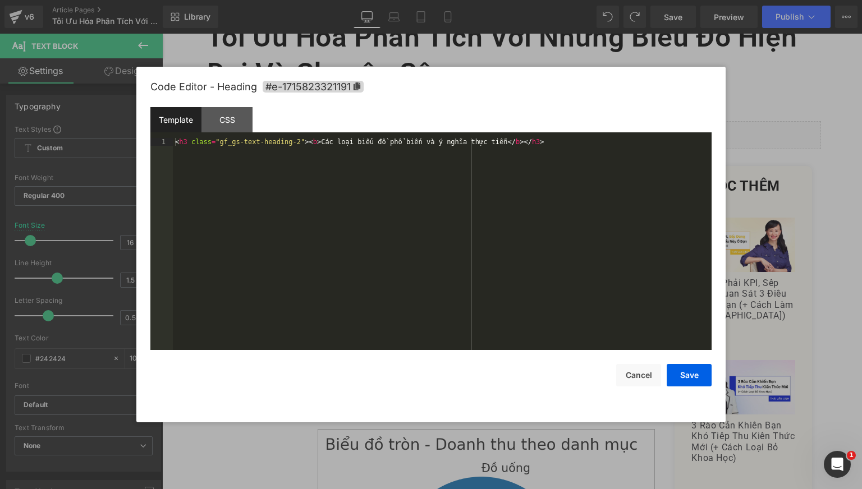
click at [378, 0] on div "Text Block You are previewing how the will restyle your page. You can not edit …" at bounding box center [431, 0] width 862 height 0
click at [361, 89] on icon at bounding box center [357, 86] width 8 height 8
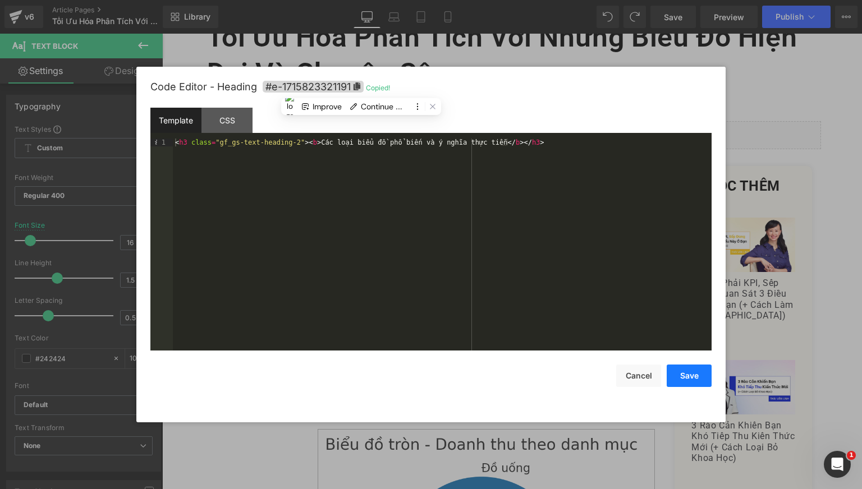
click at [687, 374] on button "Save" at bounding box center [689, 376] width 45 height 22
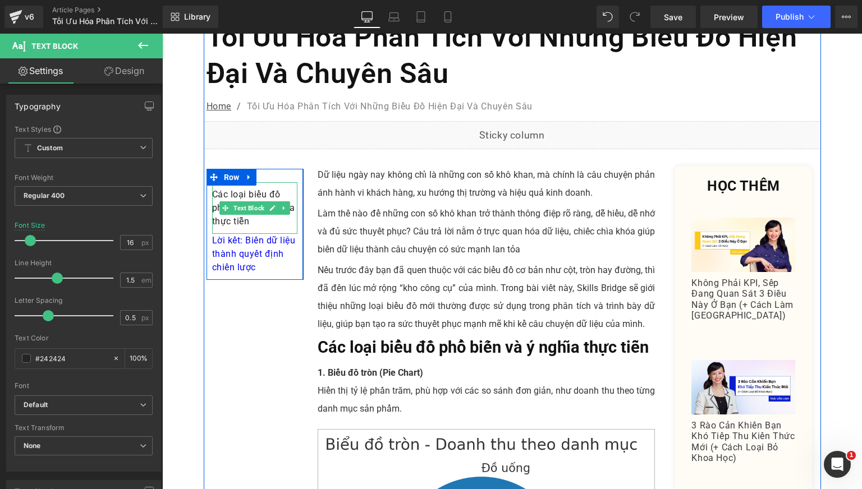
click at [259, 192] on p "Các loại biểu đồ phổ biến và ý nghĩa thực tiễn" at bounding box center [254, 208] width 85 height 40
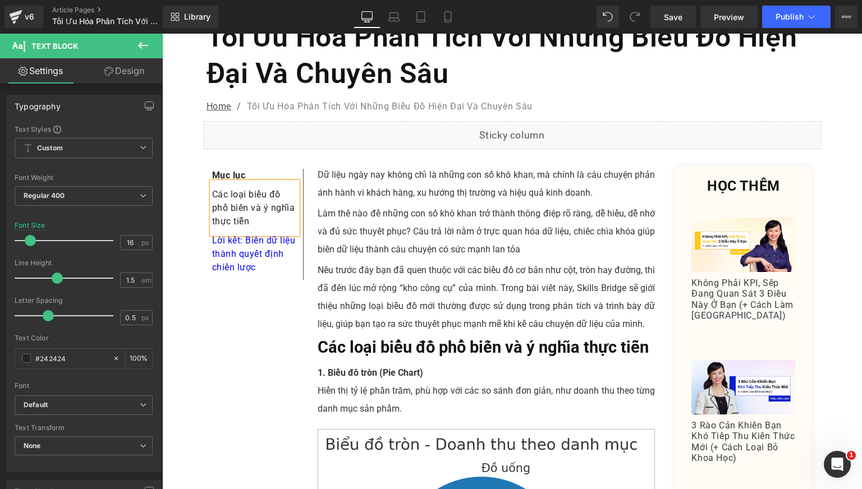
click at [259, 192] on p "Các loại biểu đồ phổ biến và ý nghĩa thực tiễn" at bounding box center [254, 208] width 85 height 40
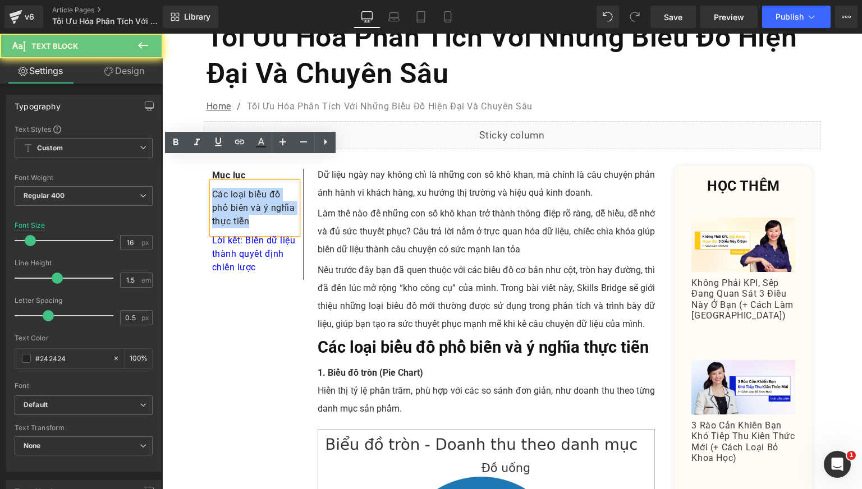
click at [259, 192] on p "Các loại biểu đồ phổ biến và ý nghĩa thực tiễn" at bounding box center [254, 208] width 85 height 40
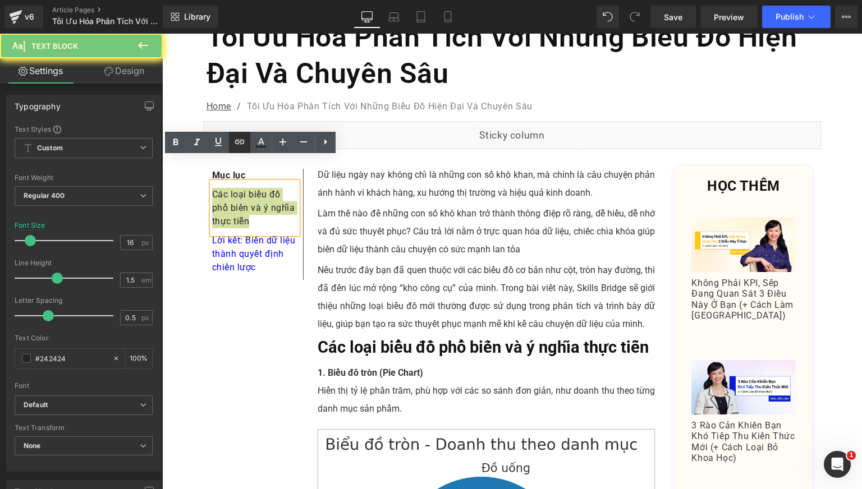
click at [235, 142] on icon at bounding box center [239, 141] width 13 height 13
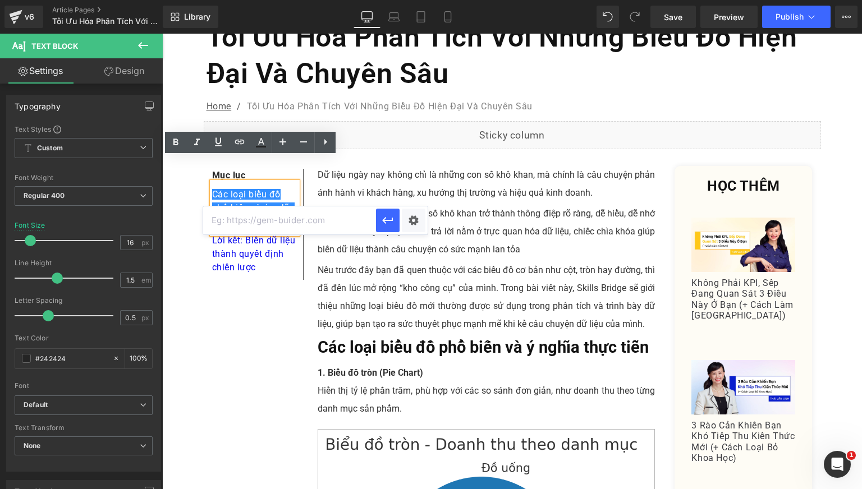
click at [286, 212] on input "text" at bounding box center [289, 220] width 173 height 28
paste input "#e-1715823321191"
click at [388, 219] on icon "button" at bounding box center [387, 220] width 13 height 13
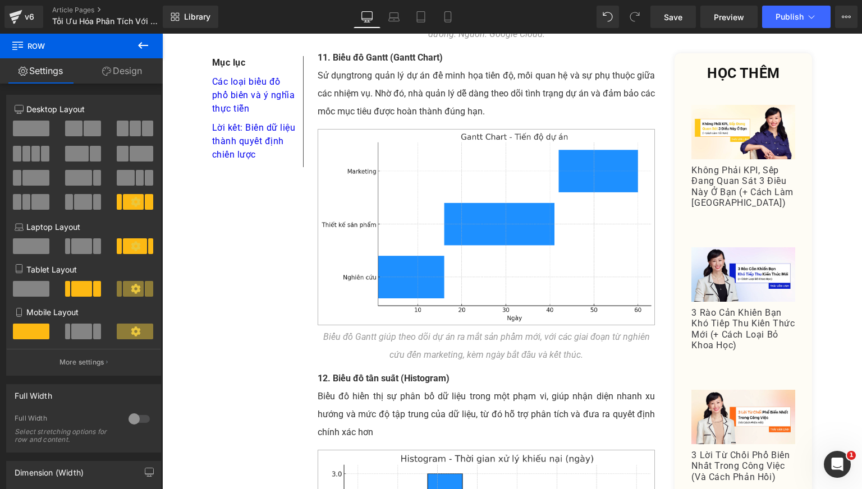
scroll to position [2899, 0]
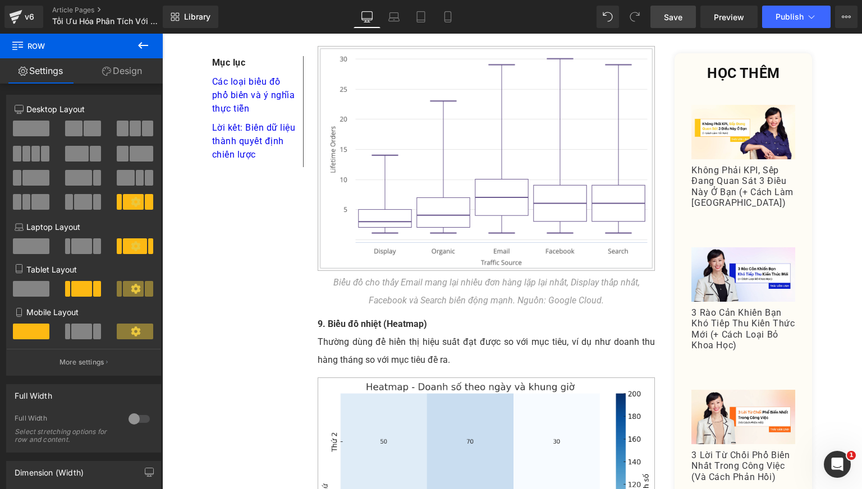
click at [680, 20] on span "Save" at bounding box center [673, 17] width 19 height 12
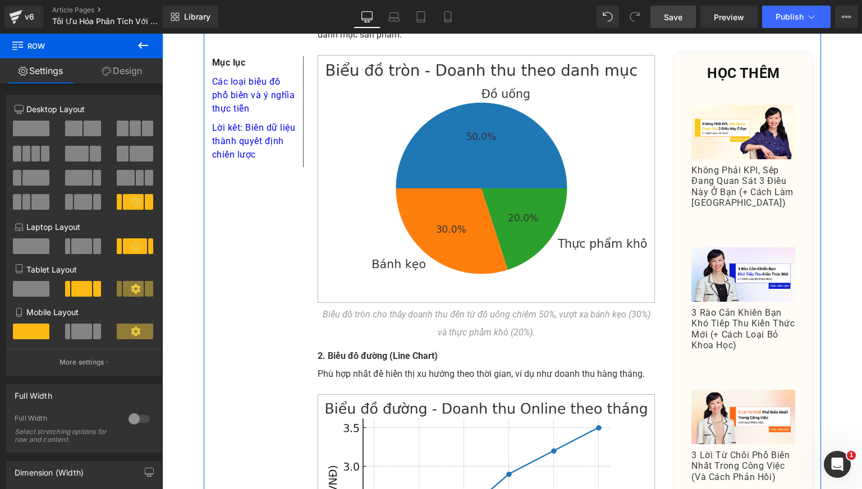
scroll to position [0, 0]
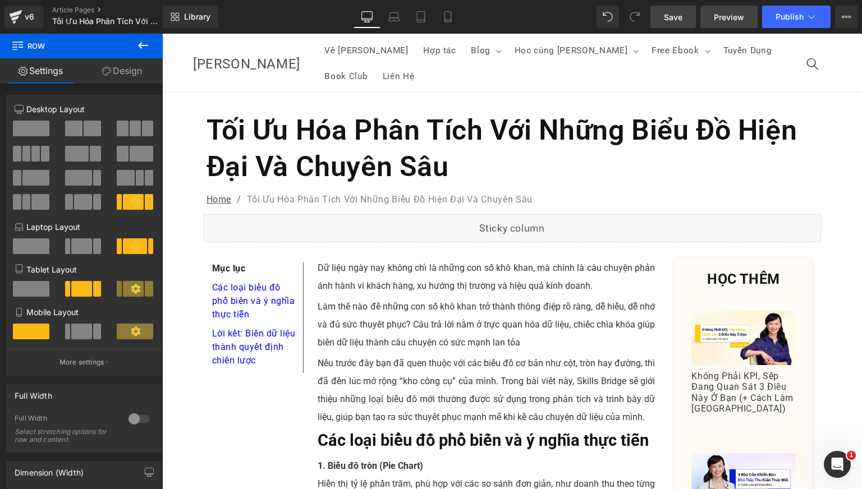
click at [728, 19] on span "Preview" at bounding box center [729, 17] width 30 height 12
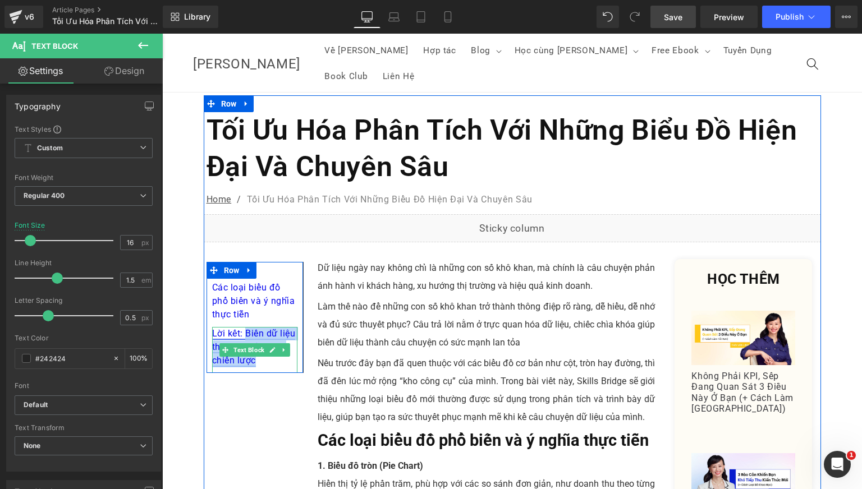
drag, startPoint x: 255, startPoint y: 337, endPoint x: 241, endPoint y: 307, distance: 33.4
click at [241, 327] on p "Lời kết: Biến dữ liệu thành quyết định chiến lược" at bounding box center [254, 347] width 85 height 40
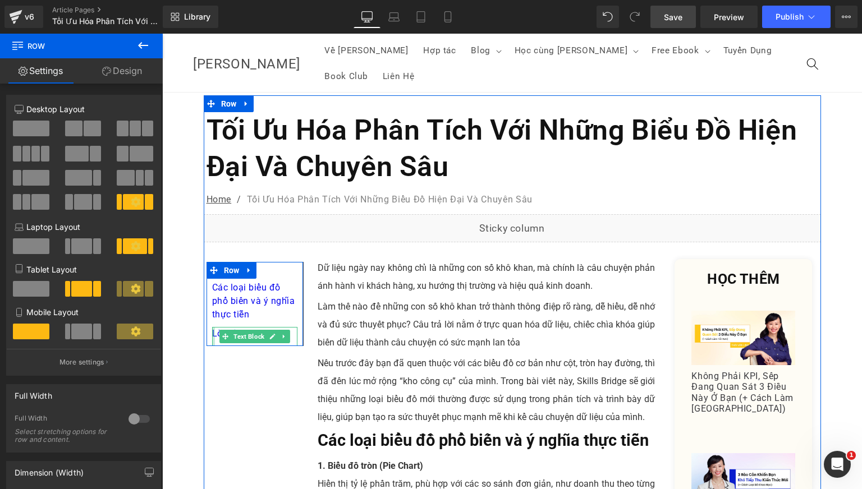
drag, startPoint x: 210, startPoint y: 315, endPoint x: 398, endPoint y: 357, distance: 193.2
click at [212, 327] on div "Lời kết: Text Block" at bounding box center [254, 336] width 85 height 19
click at [212, 327] on p "Lời kết:" at bounding box center [254, 333] width 85 height 13
click at [213, 327] on div "Lời kết:" at bounding box center [254, 336] width 85 height 19
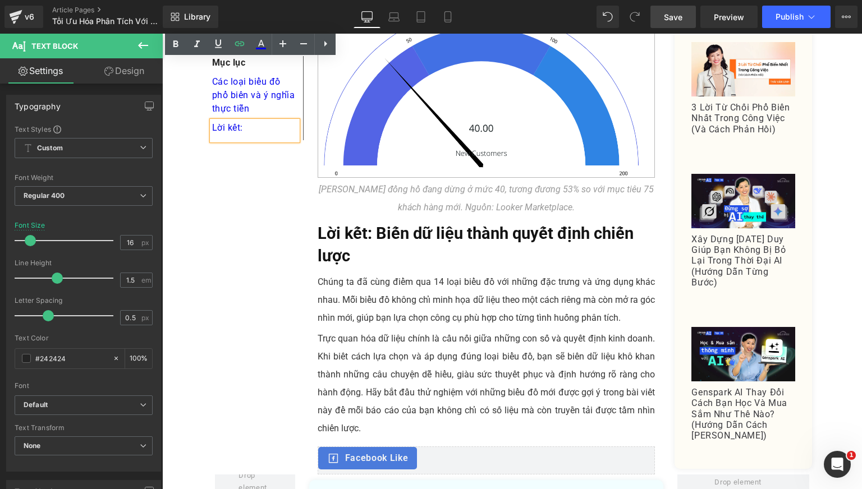
scroll to position [4863, 0]
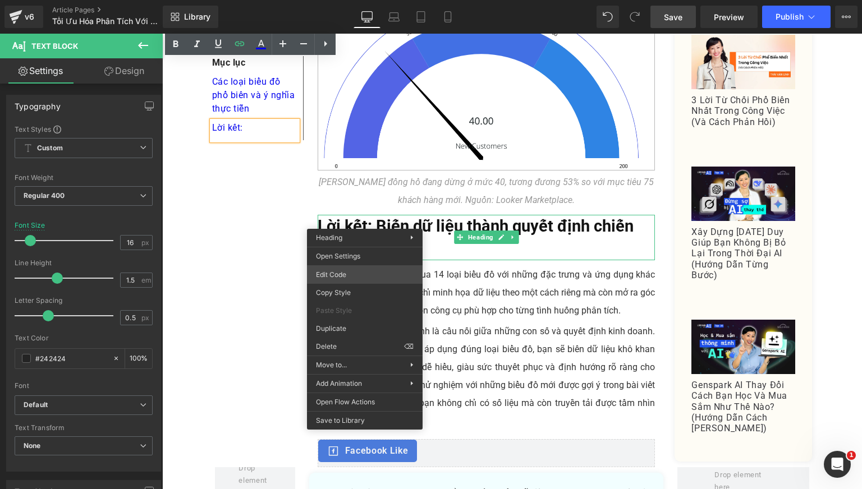
click at [363, 0] on div "Text Block You are previewing how the will restyle your page. You can not edit …" at bounding box center [431, 0] width 862 height 0
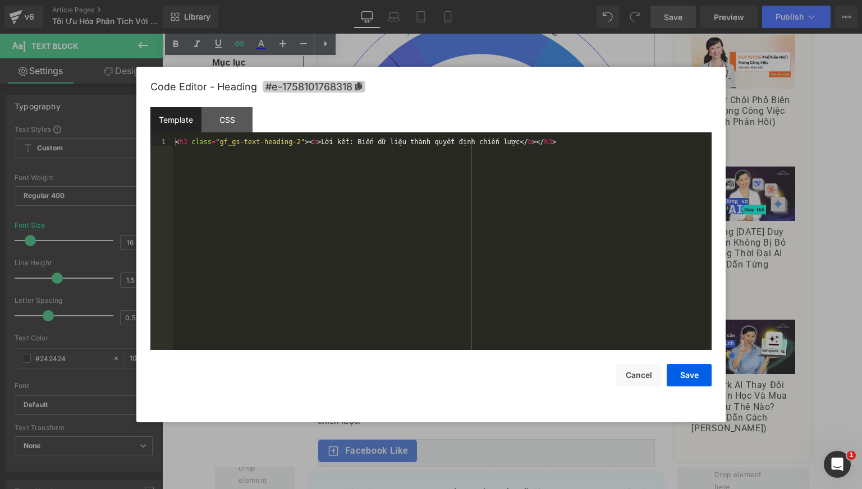
click at [362, 90] on icon at bounding box center [359, 86] width 8 height 8
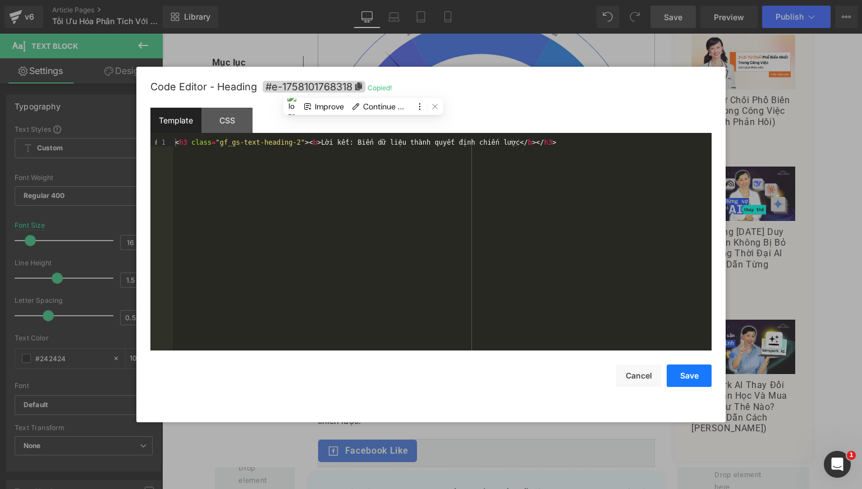
drag, startPoint x: 679, startPoint y: 374, endPoint x: 378, endPoint y: 289, distance: 312.6
click at [679, 374] on button "Save" at bounding box center [689, 376] width 45 height 22
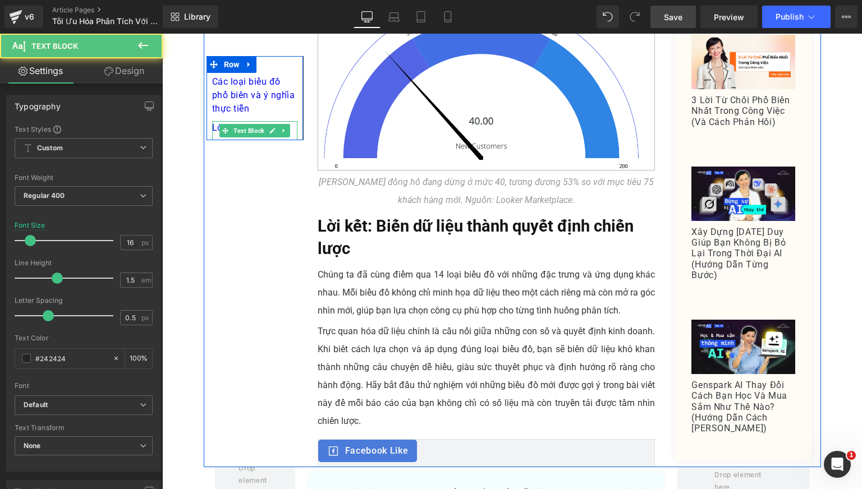
click at [212, 135] on div "Lời kết:" at bounding box center [254, 130] width 85 height 19
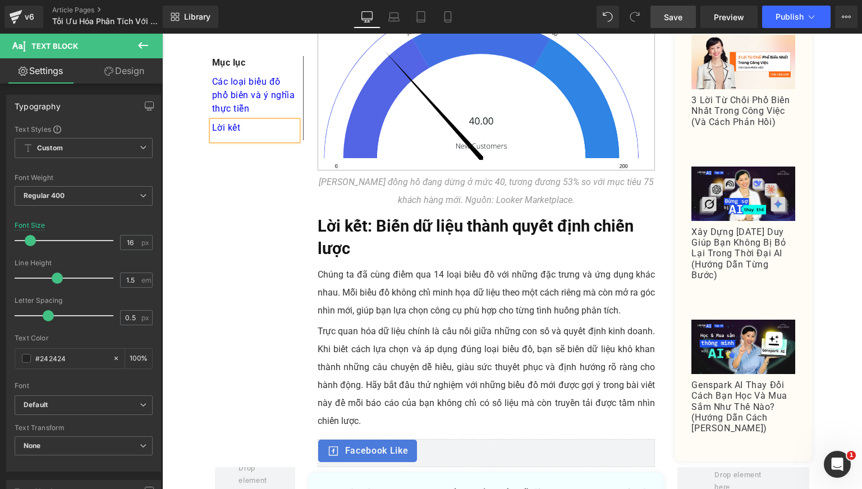
click at [212, 135] on div "Lời kết" at bounding box center [254, 130] width 85 height 19
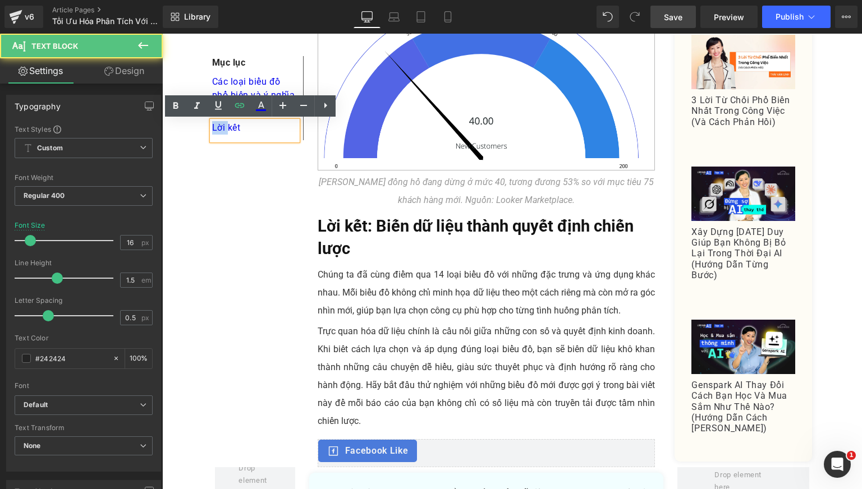
click at [212, 135] on div "Lời kết" at bounding box center [254, 130] width 85 height 19
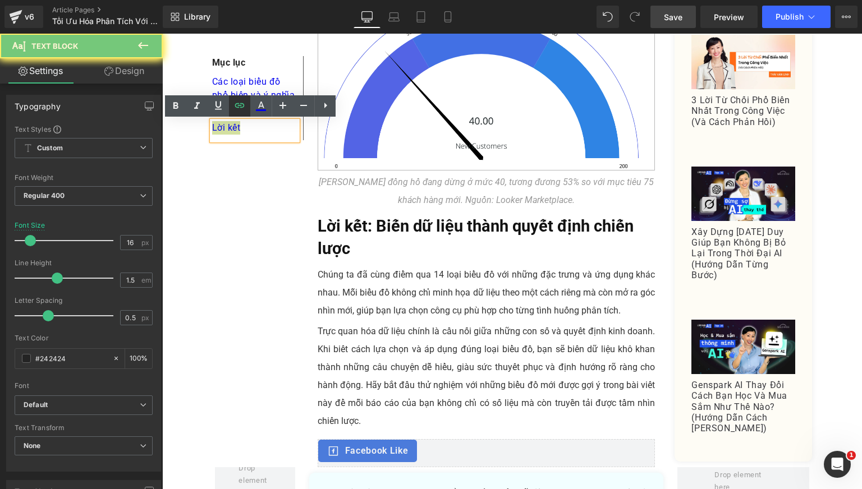
click at [244, 104] on icon at bounding box center [239, 105] width 13 height 13
type input "#e-1758101768318"
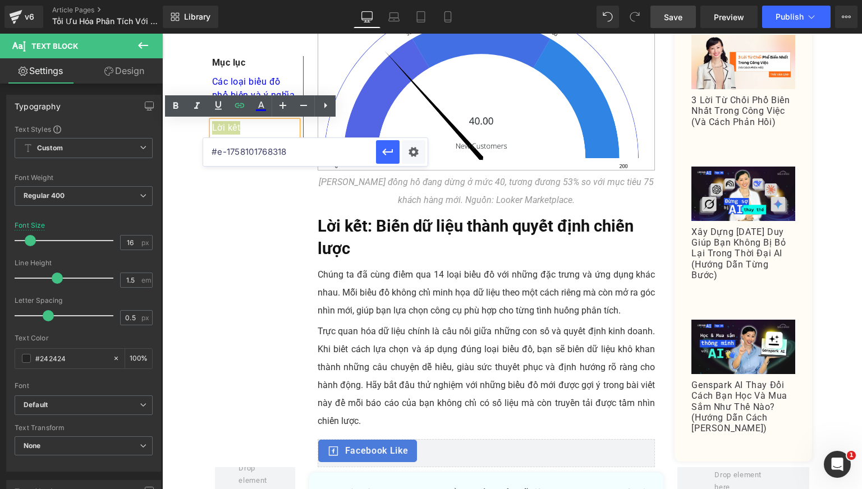
click at [271, 150] on input "#e-1758101768318" at bounding box center [289, 152] width 173 height 28
drag, startPoint x: 396, startPoint y: 157, endPoint x: 229, endPoint y: 122, distance: 169.8
click at [396, 157] on button "button" at bounding box center [388, 152] width 24 height 24
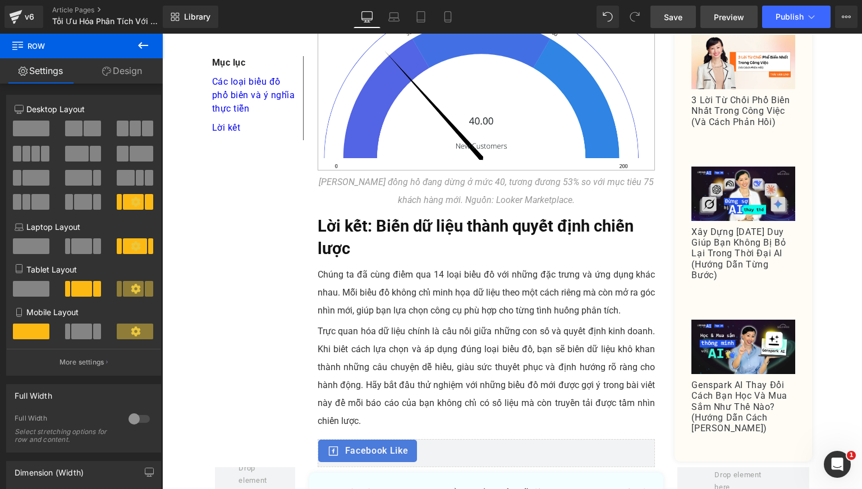
click at [736, 13] on span "Preview" at bounding box center [729, 17] width 30 height 12
click at [668, 19] on span "Save" at bounding box center [673, 17] width 19 height 12
click at [732, 20] on span "Preview" at bounding box center [729, 17] width 30 height 12
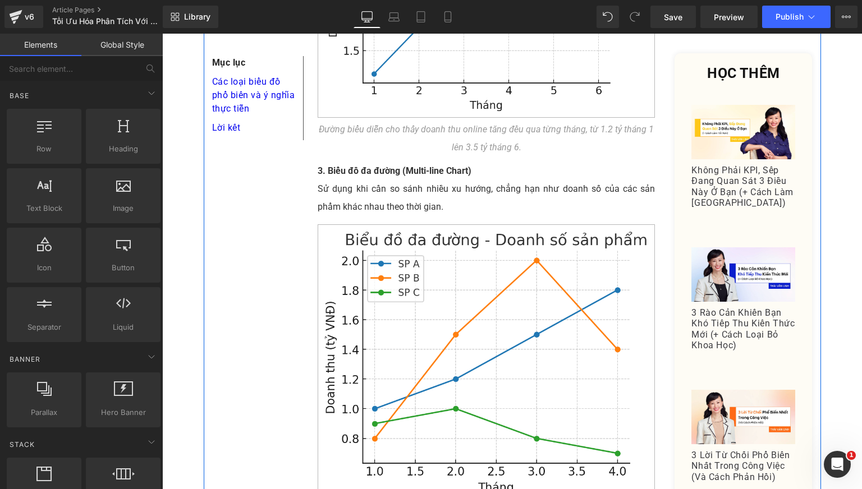
scroll to position [0, 0]
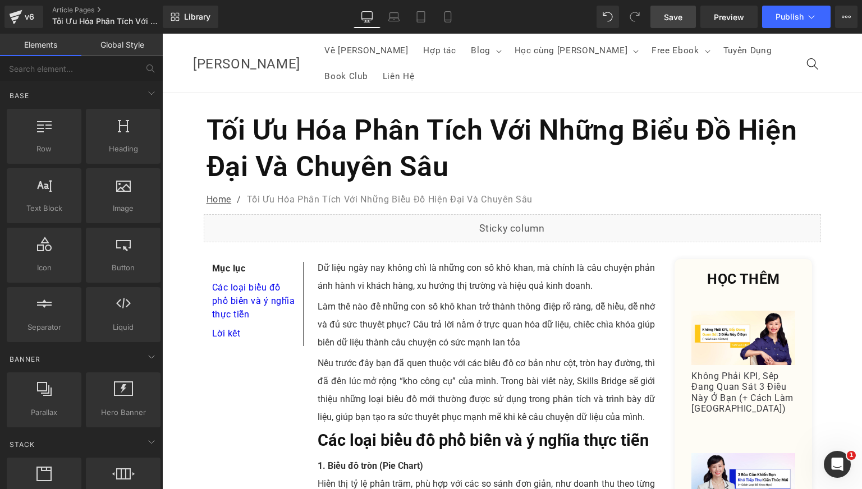
click at [678, 21] on span "Save" at bounding box center [673, 17] width 19 height 12
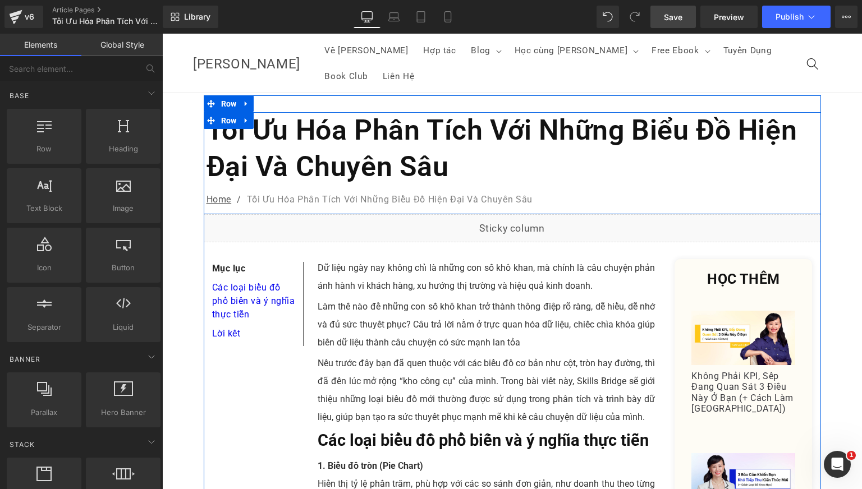
click at [336, 118] on h1 "Tối Ưu Hóa Phân Tích Với Những Biểu Đồ Hiện Đại Và Chuyên Sâu" at bounding box center [512, 148] width 612 height 73
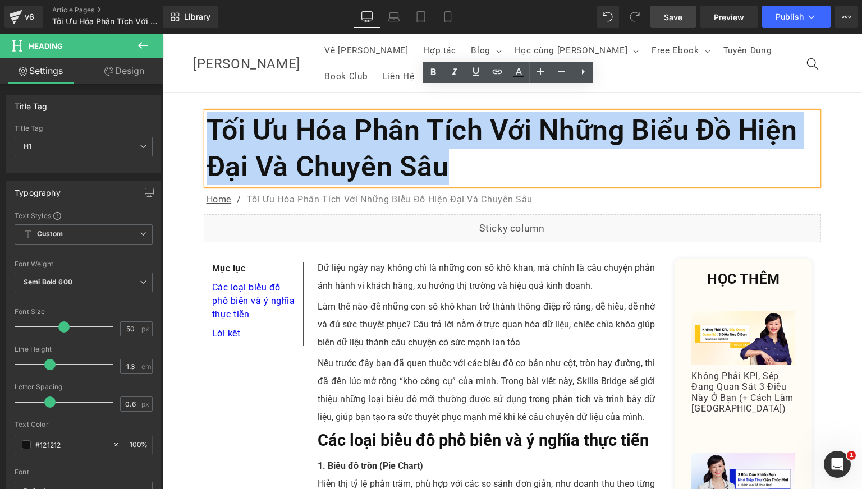
copy h1 "Tối Ưu Hóa Phân Tích Với Những Biểu Đồ Hiện Đại Và Chuyên Sâu"
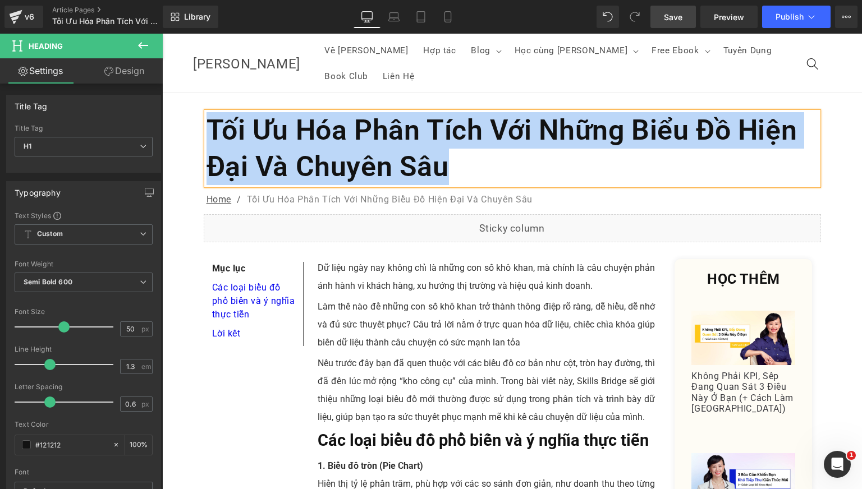
click at [368, 112] on h1 "Tối Ưu Hóa Phân Tích Với Những Biểu Đồ Hiện Đại Và Chuyên Sâu" at bounding box center [512, 148] width 612 height 73
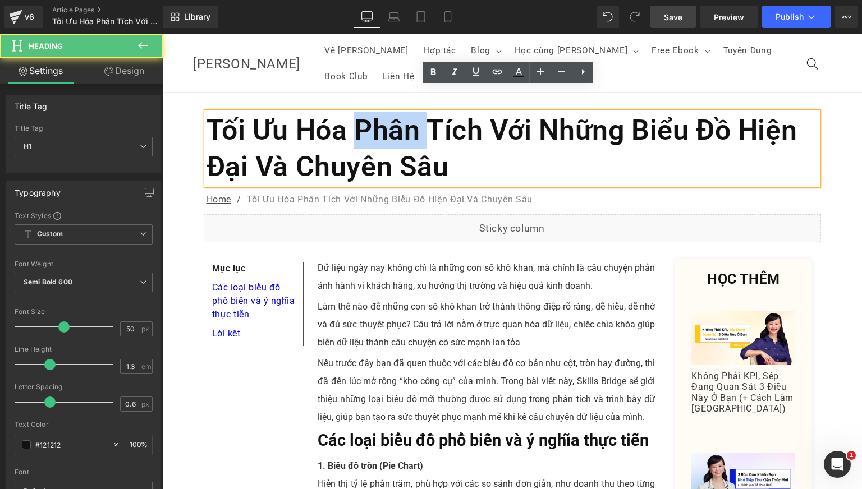
click at [368, 112] on h1 "Tối Ưu Hóa Phân Tích Với Những Biểu Đồ Hiện Đại Và Chuyên Sâu" at bounding box center [512, 148] width 612 height 73
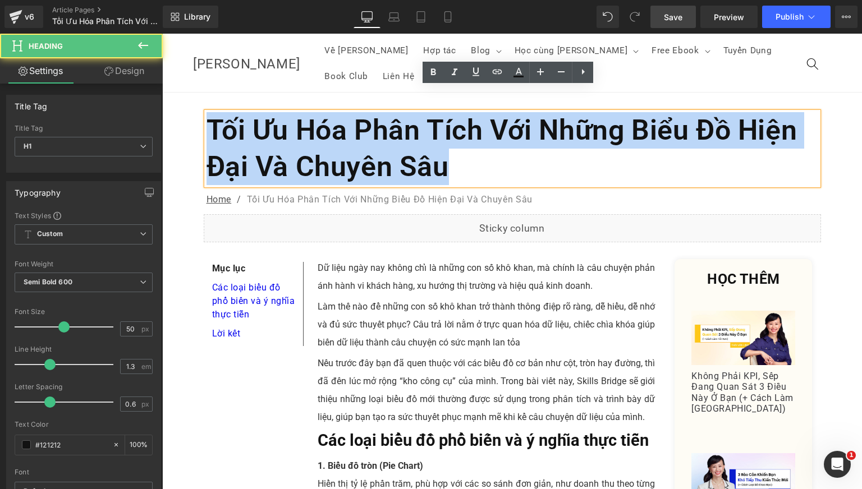
click at [368, 112] on h1 "Tối Ưu Hóa Phân Tích Với Những Biểu Đồ Hiện Đại Và Chuyên Sâu" at bounding box center [512, 148] width 612 height 73
paste div
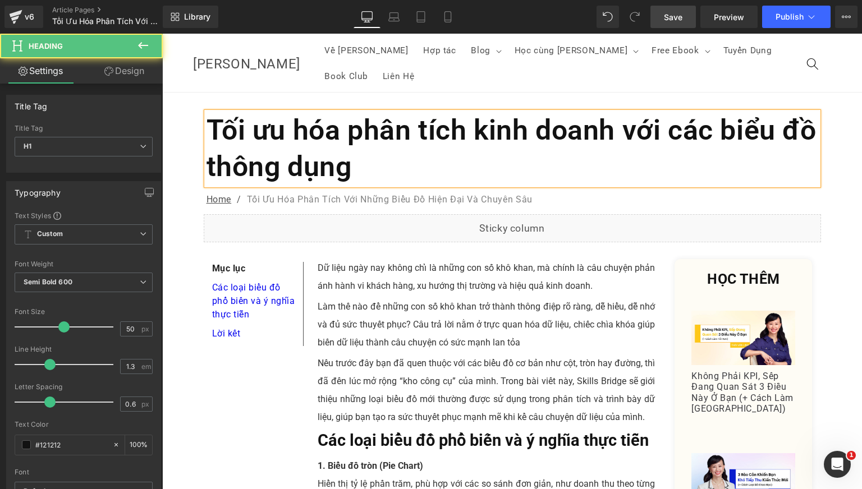
click at [285, 112] on h1 "Tối ưu hóa phân tích kinh doanh với các biểu đồ thông dụng" at bounding box center [512, 148] width 612 height 73
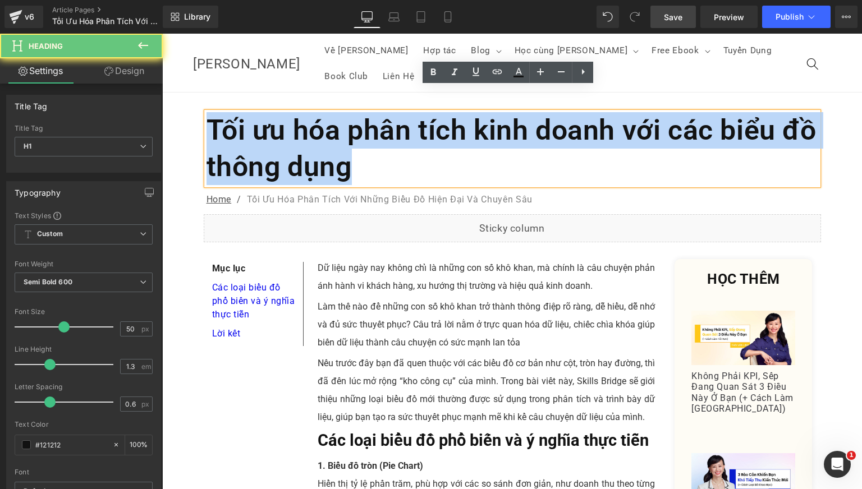
click at [285, 112] on h1 "Tối ưu hóa phân tích kinh doanh với các biểu đồ thông dụng" at bounding box center [512, 148] width 612 height 73
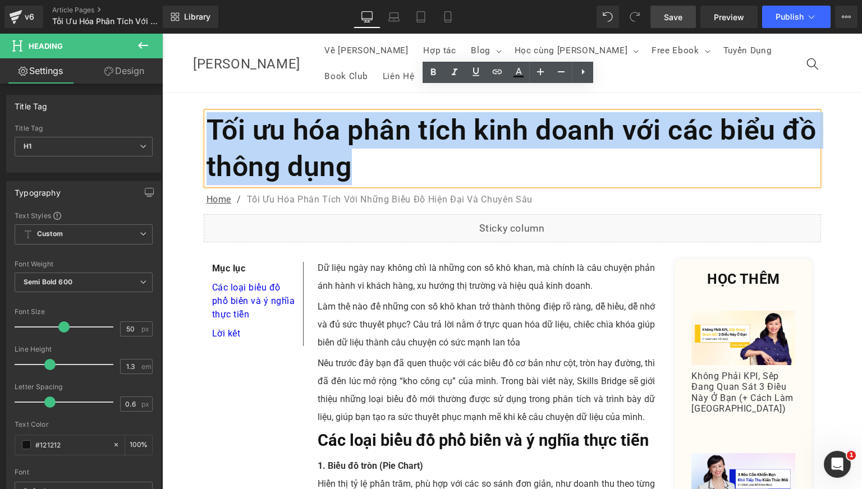
click at [371, 118] on h1 "Tối ưu hóa phân tích kinh doanh với các biểu đồ thông dụng" at bounding box center [512, 148] width 612 height 73
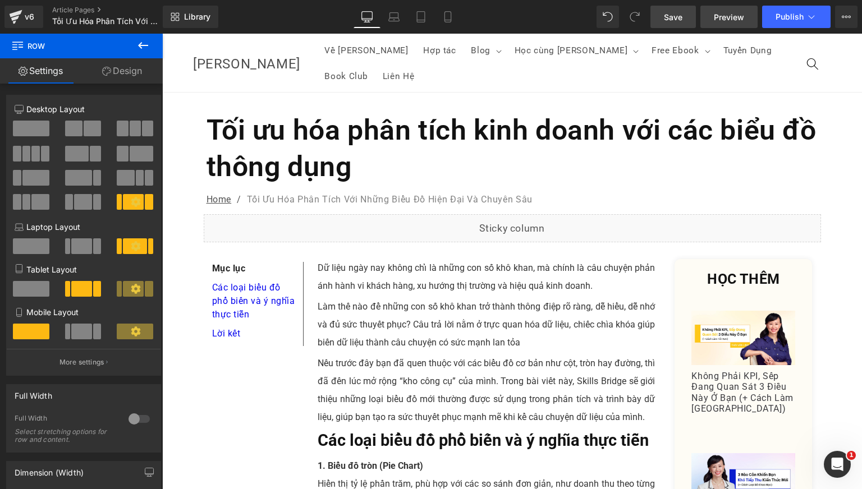
click at [723, 16] on span "Preview" at bounding box center [729, 17] width 30 height 12
click at [673, 20] on span "Save" at bounding box center [673, 17] width 19 height 12
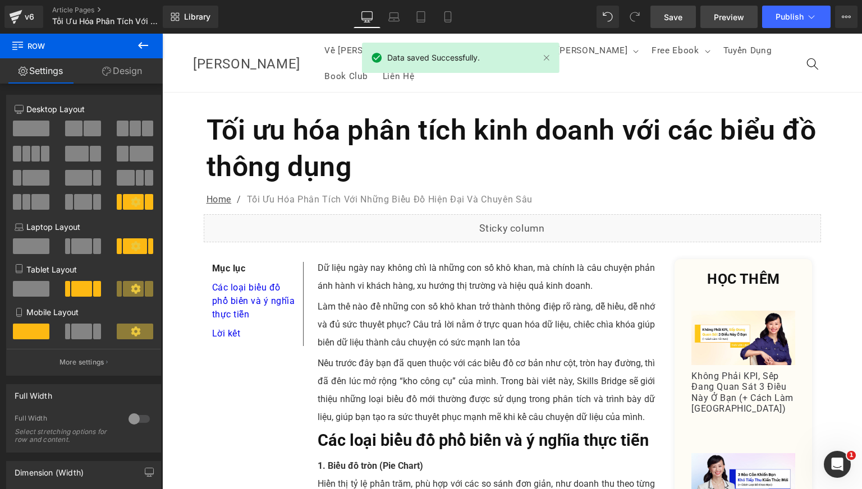
click at [718, 16] on span "Preview" at bounding box center [729, 17] width 30 height 12
click at [17, 17] on icon at bounding box center [15, 18] width 8 height 5
